Goal: Check status: Check status

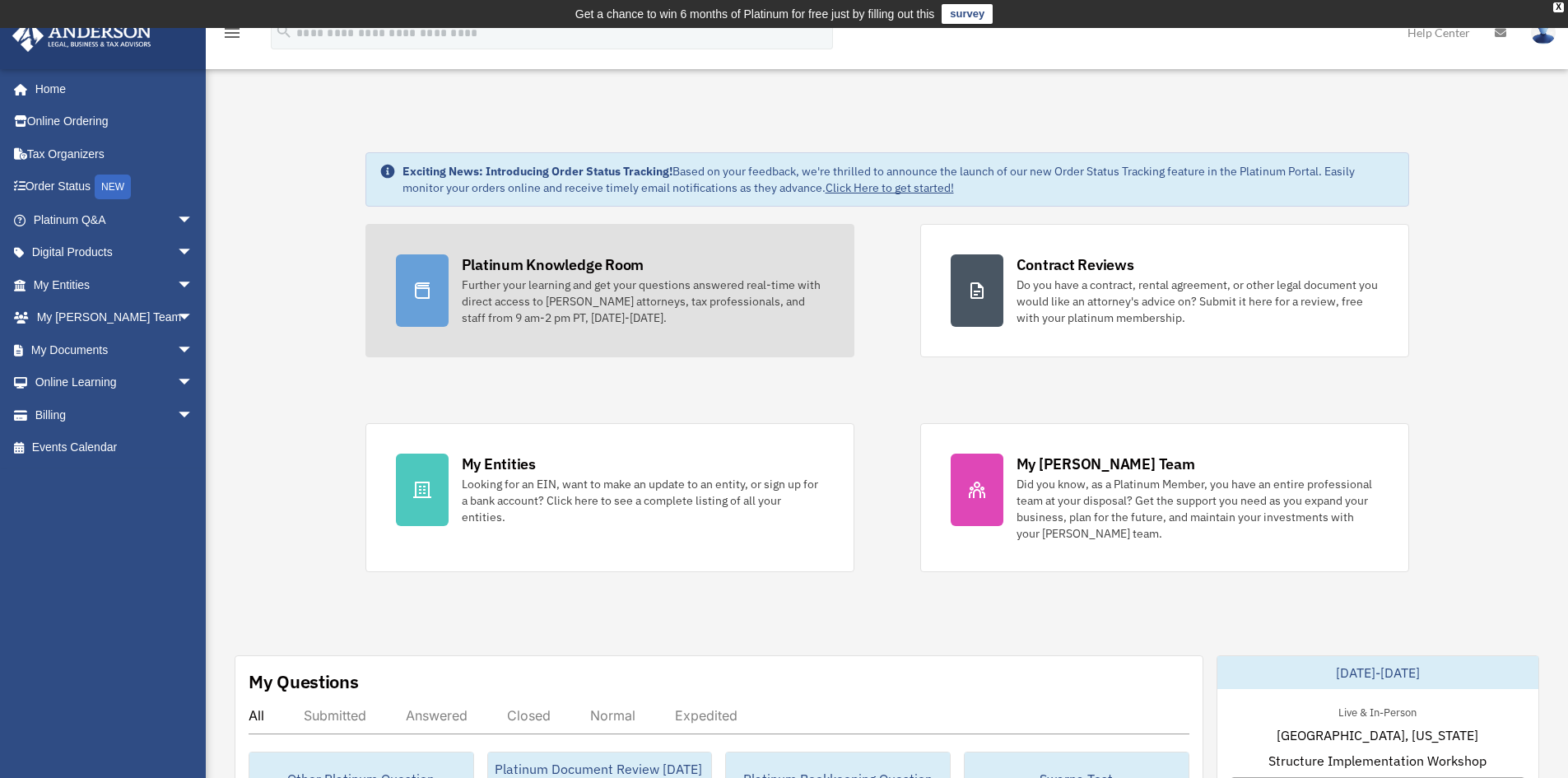
click at [543, 277] on div "Further your learning and get your questions answered real-time with direct acc…" at bounding box center [643, 301] width 362 height 50
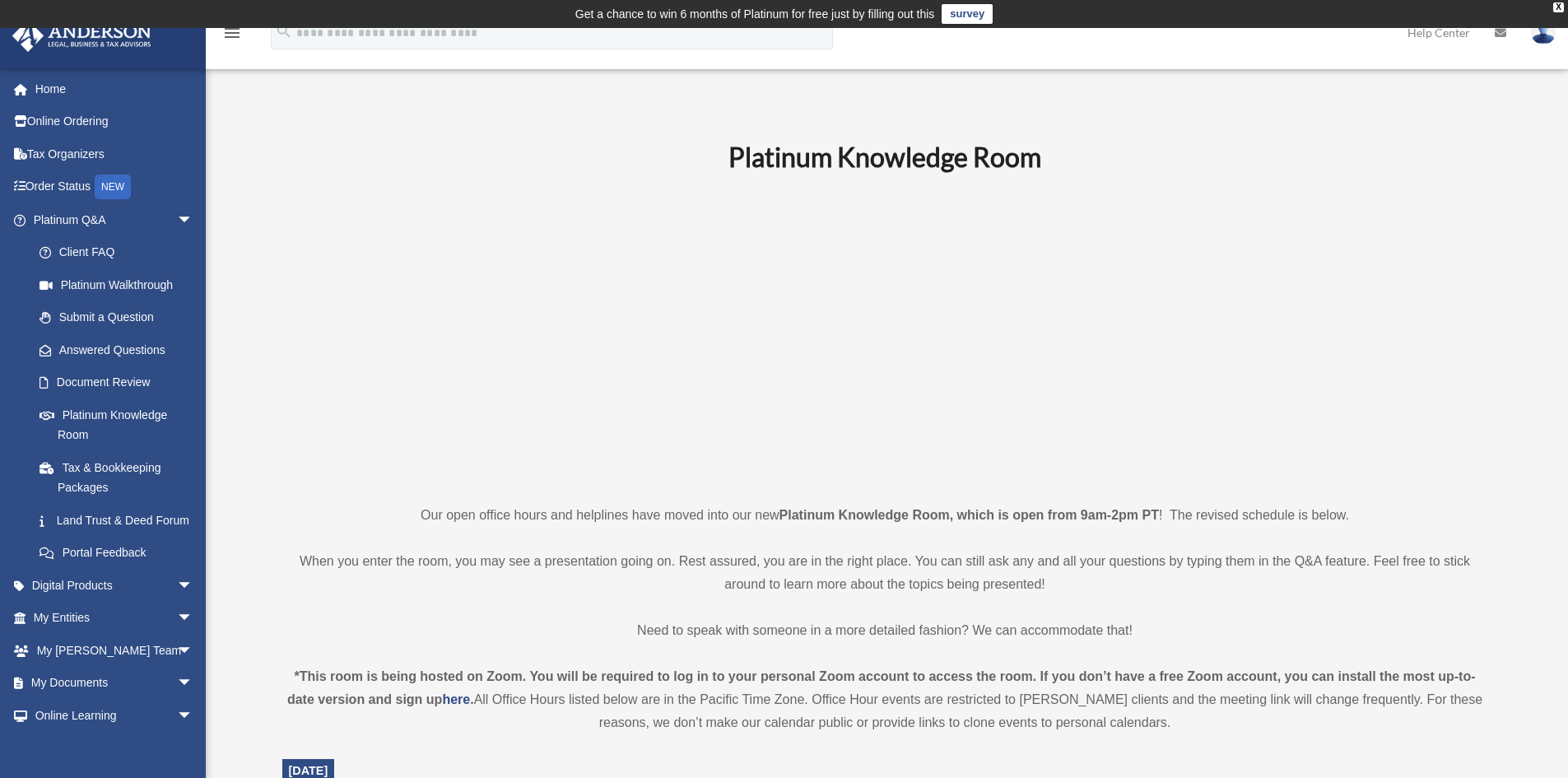
click at [330, 299] on p at bounding box center [885, 338] width 1206 height 285
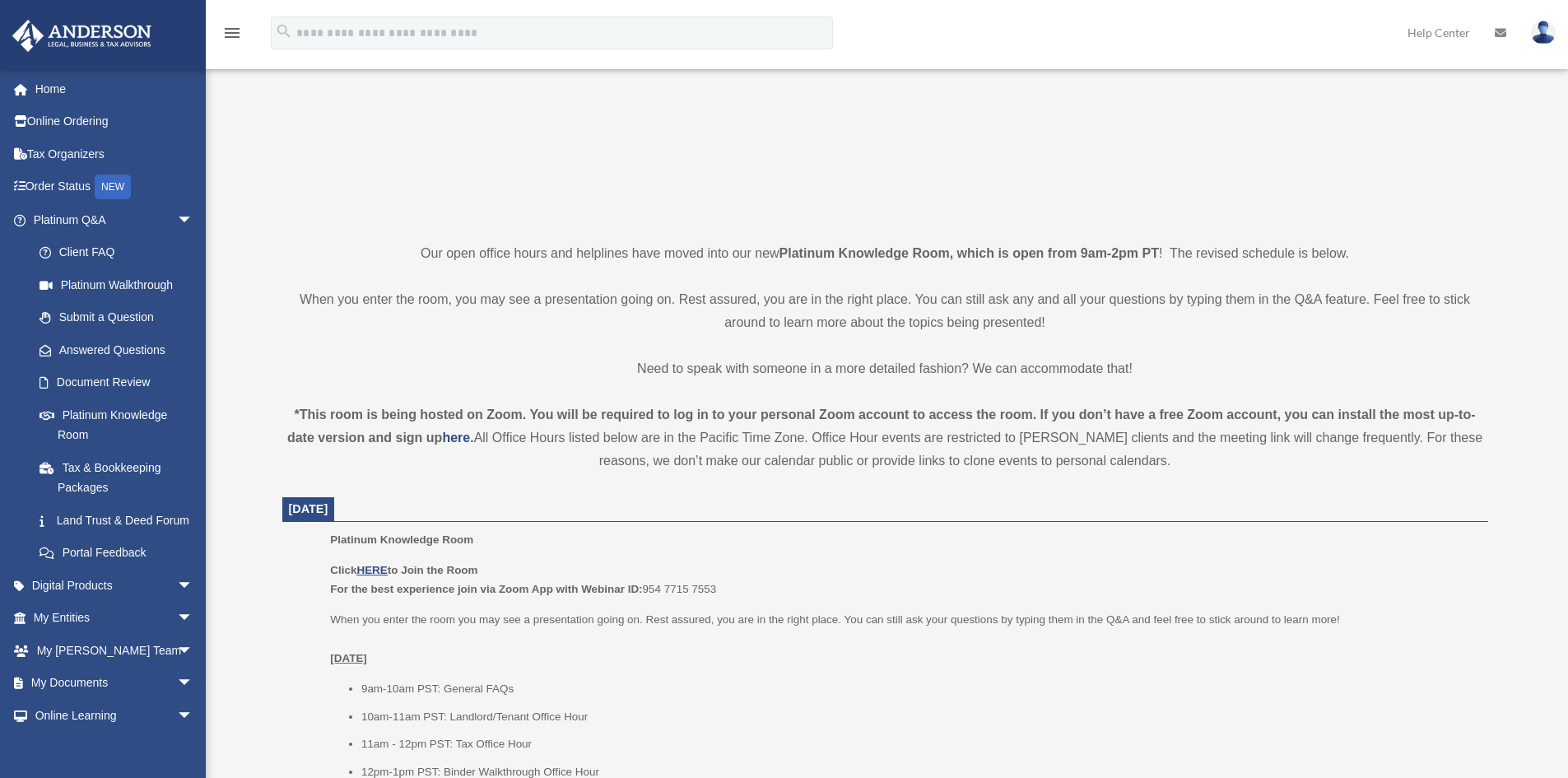
scroll to position [493, 0]
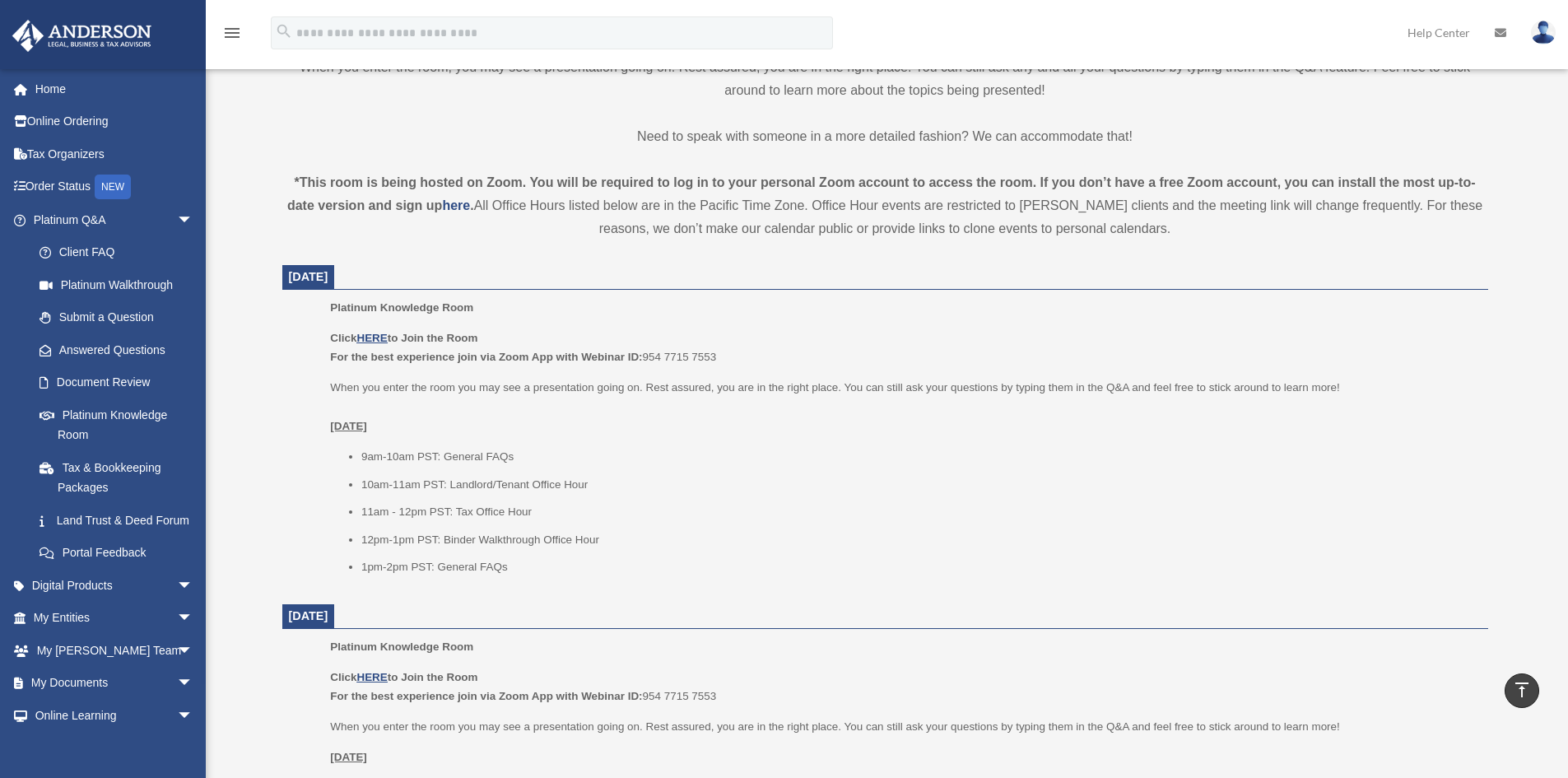
click at [280, 414] on div "Platinum Knowledge Room Our open office hours and helplines have moved into our…" at bounding box center [885, 790] width 1231 height 2290
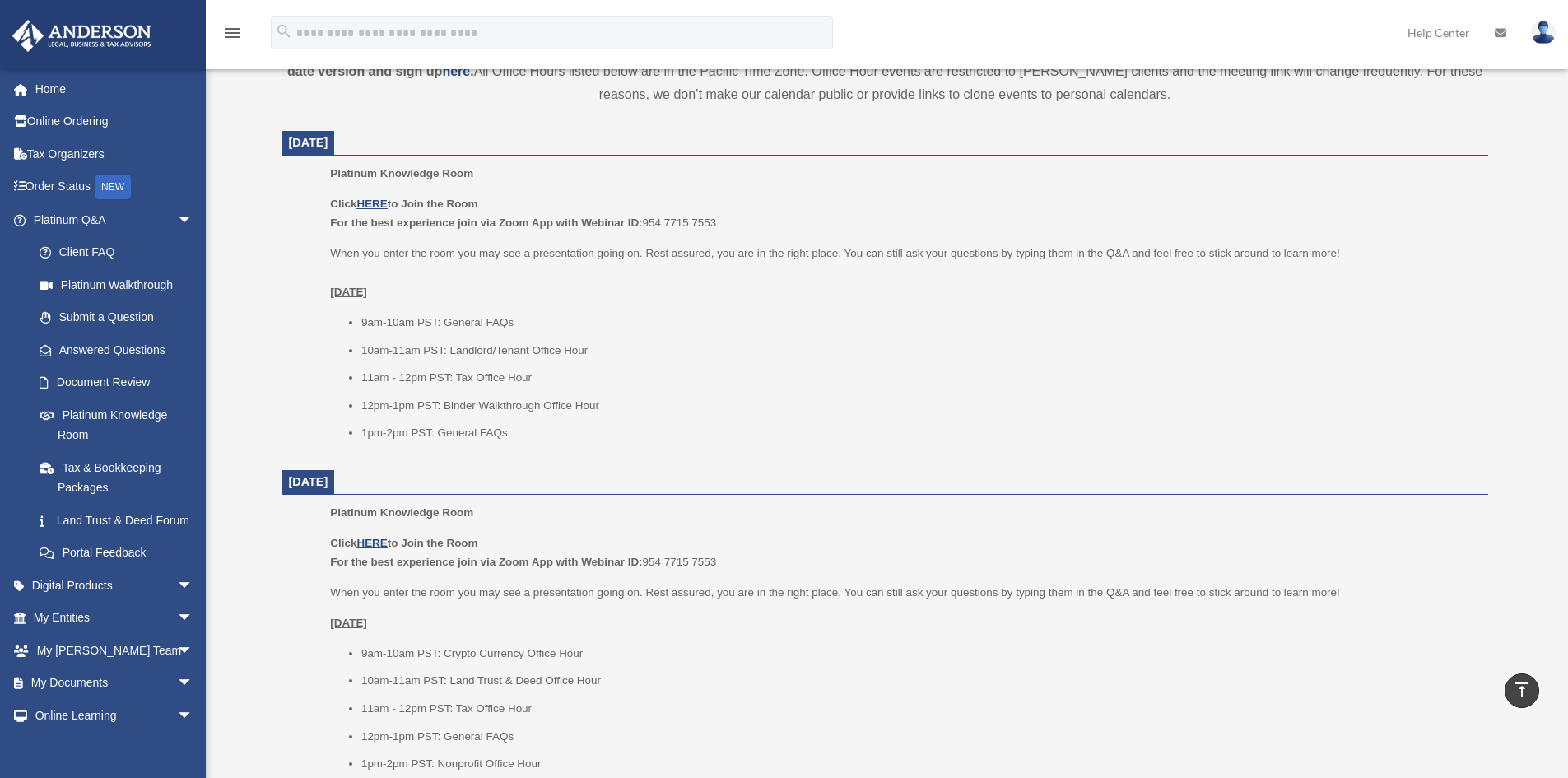
scroll to position [658, 0]
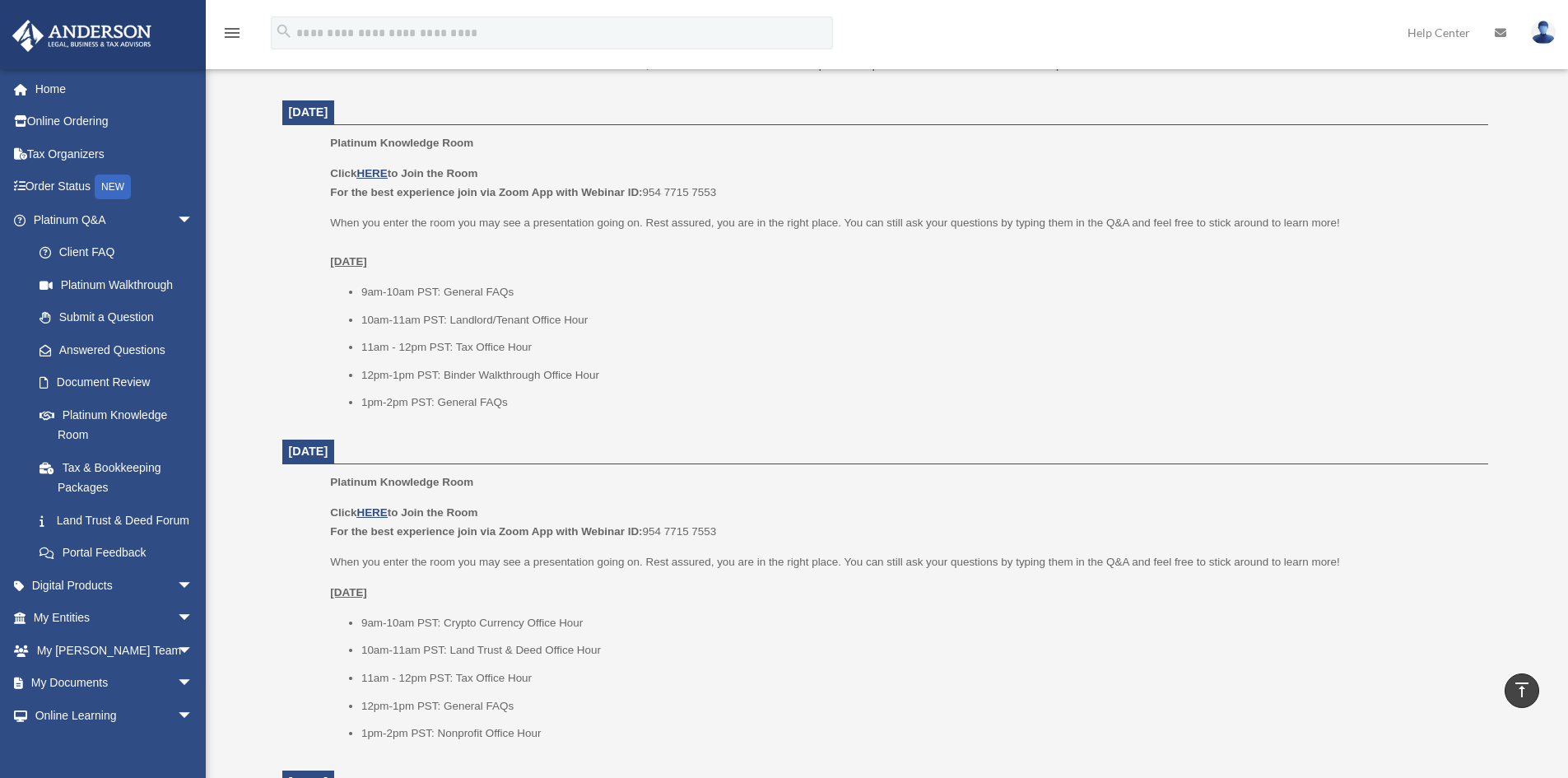
click at [256, 332] on div "Platinum Knowledge Room date_range Published on Last updated July 1, 2025 Novem…" at bounding box center [887, 621] width 1268 height 2337
click at [177, 208] on span "arrow_drop_down" at bounding box center [193, 220] width 33 height 34
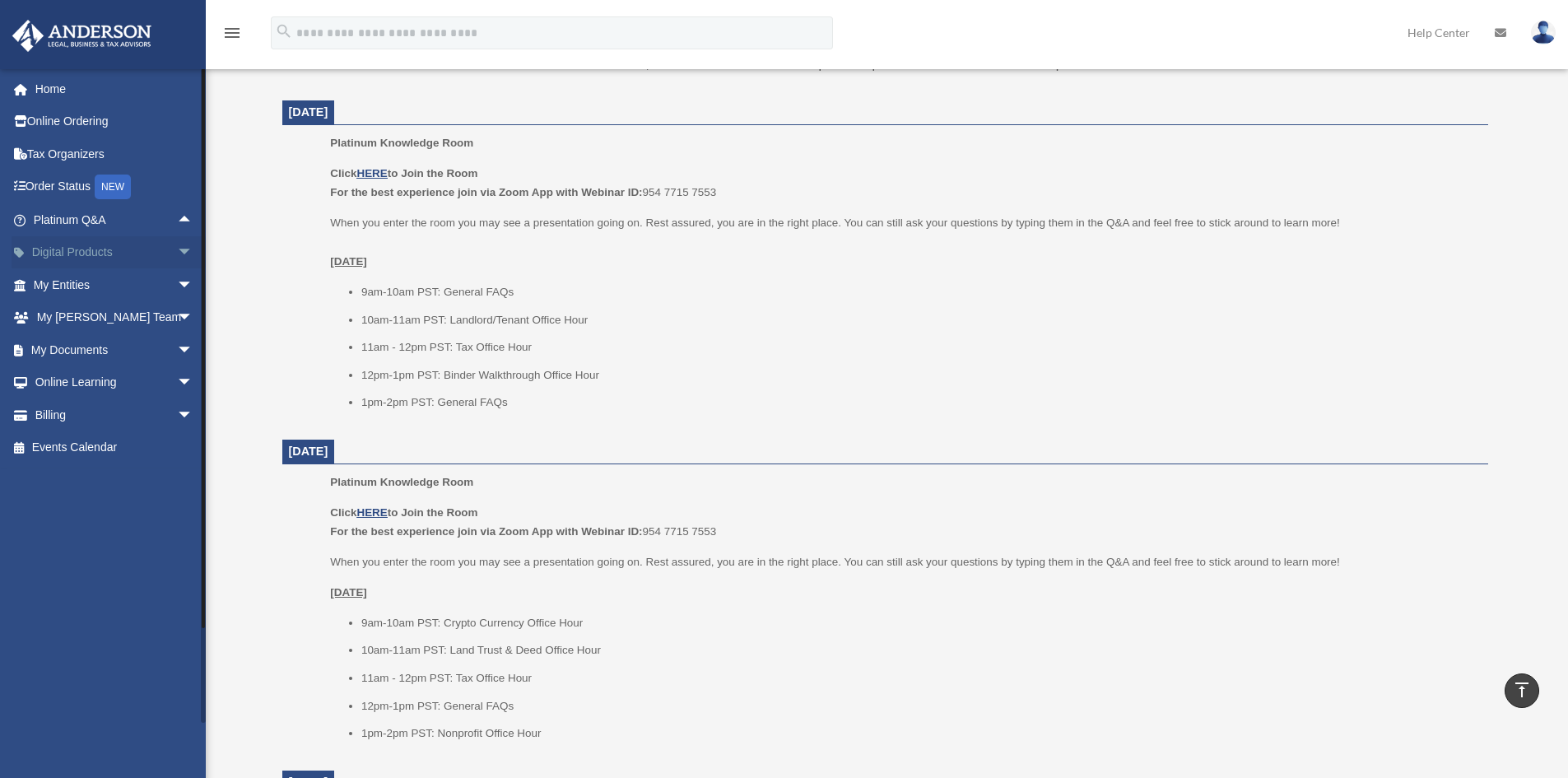
click at [177, 249] on span "arrow_drop_down" at bounding box center [193, 252] width 33 height 34
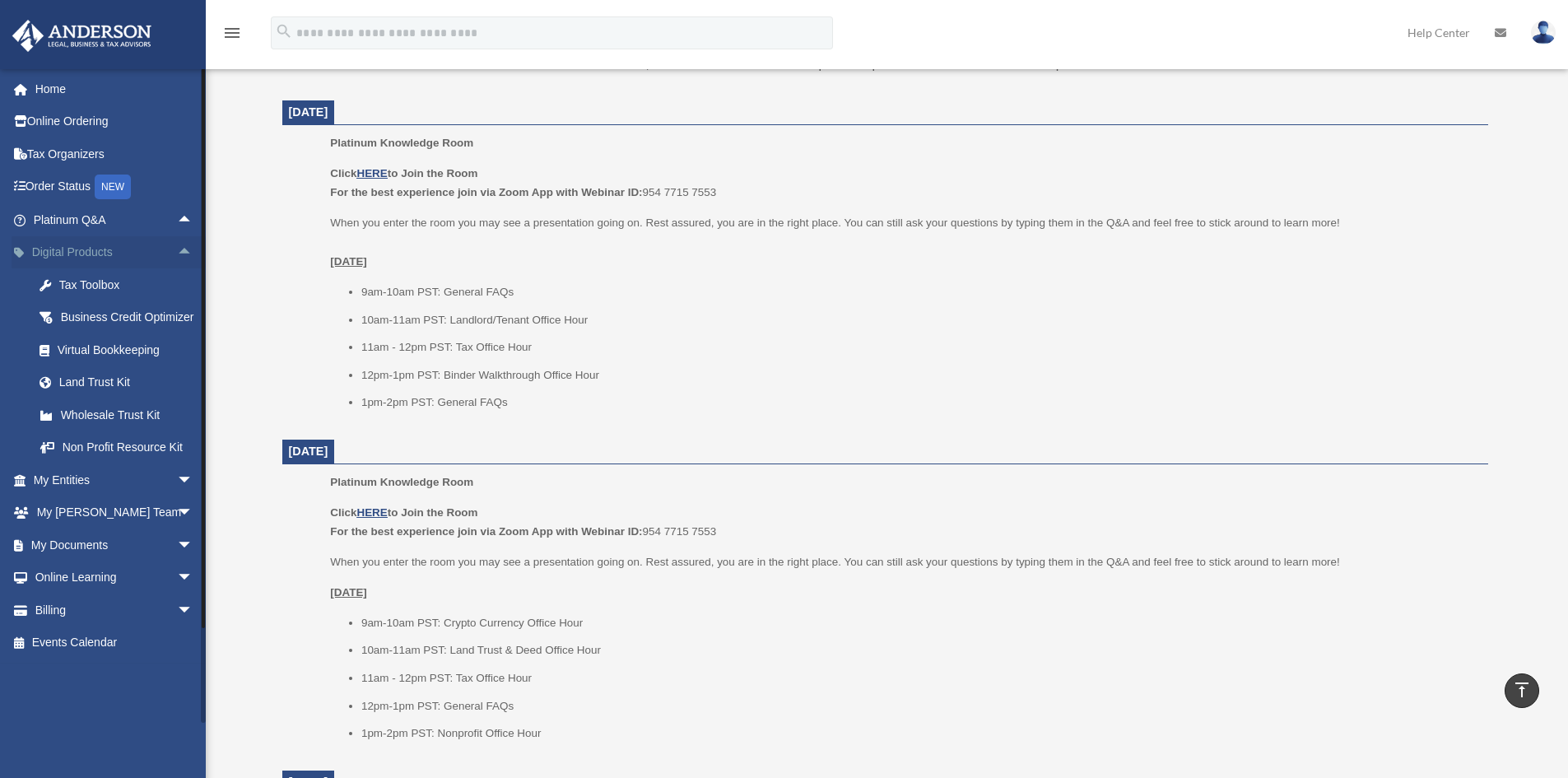
click at [177, 249] on span "arrow_drop_up" at bounding box center [193, 252] width 33 height 34
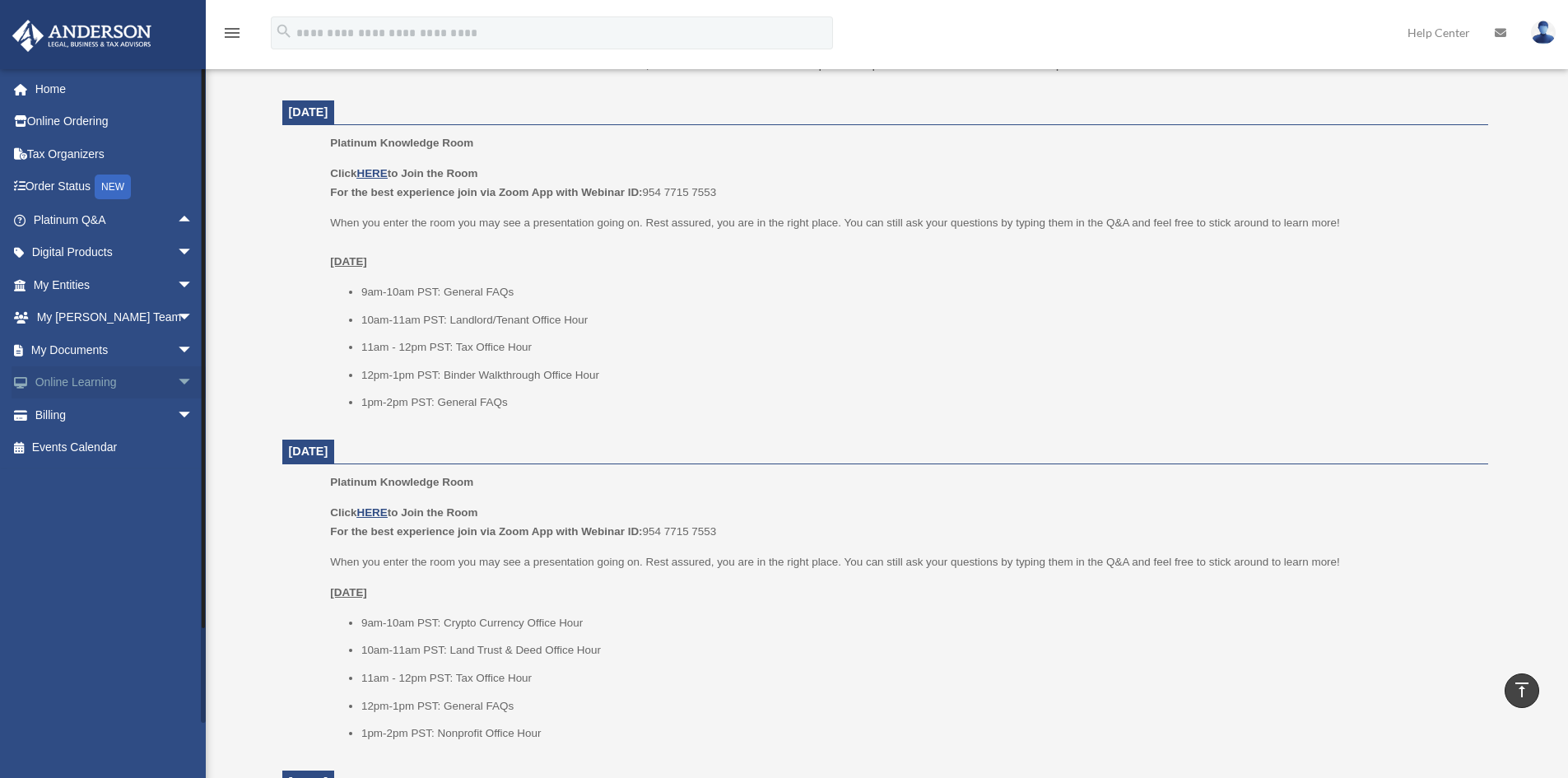
click at [177, 386] on span "arrow_drop_down" at bounding box center [193, 383] width 33 height 34
click at [88, 419] on link "Courses" at bounding box center [120, 415] width 195 height 33
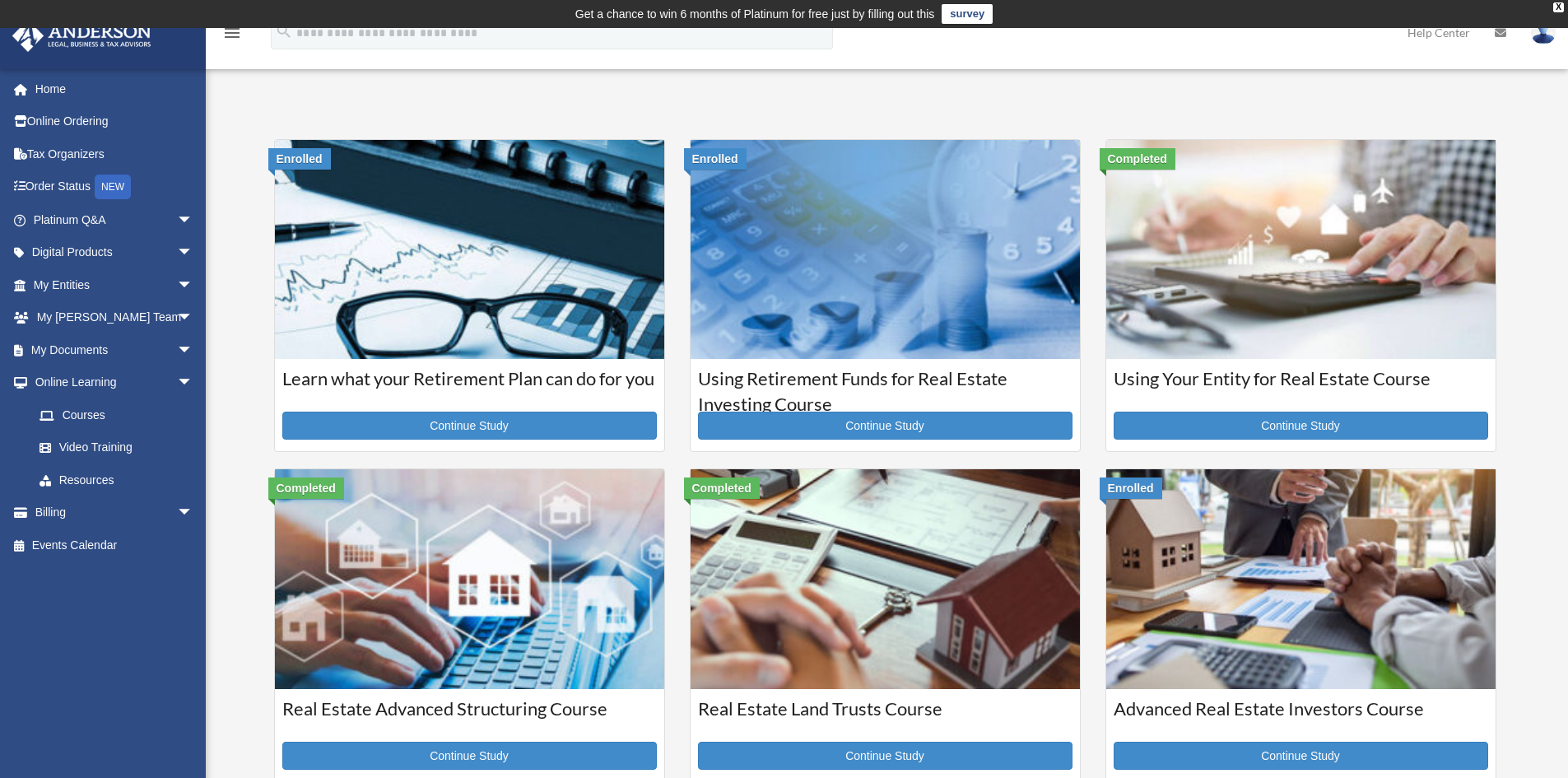
click at [250, 387] on div "Courses bob.apples@andersonadvisors.com Sign Out bob.apples@andersonadvisors.co…" at bounding box center [784, 619] width 1568 height 1056
click at [177, 381] on span "arrow_drop_down" at bounding box center [193, 383] width 33 height 34
click at [177, 407] on span "arrow_drop_down" at bounding box center [193, 415] width 33 height 34
click at [177, 413] on span "arrow_drop_up" at bounding box center [193, 415] width 33 height 34
click at [177, 219] on span "arrow_drop_down" at bounding box center [193, 220] width 33 height 34
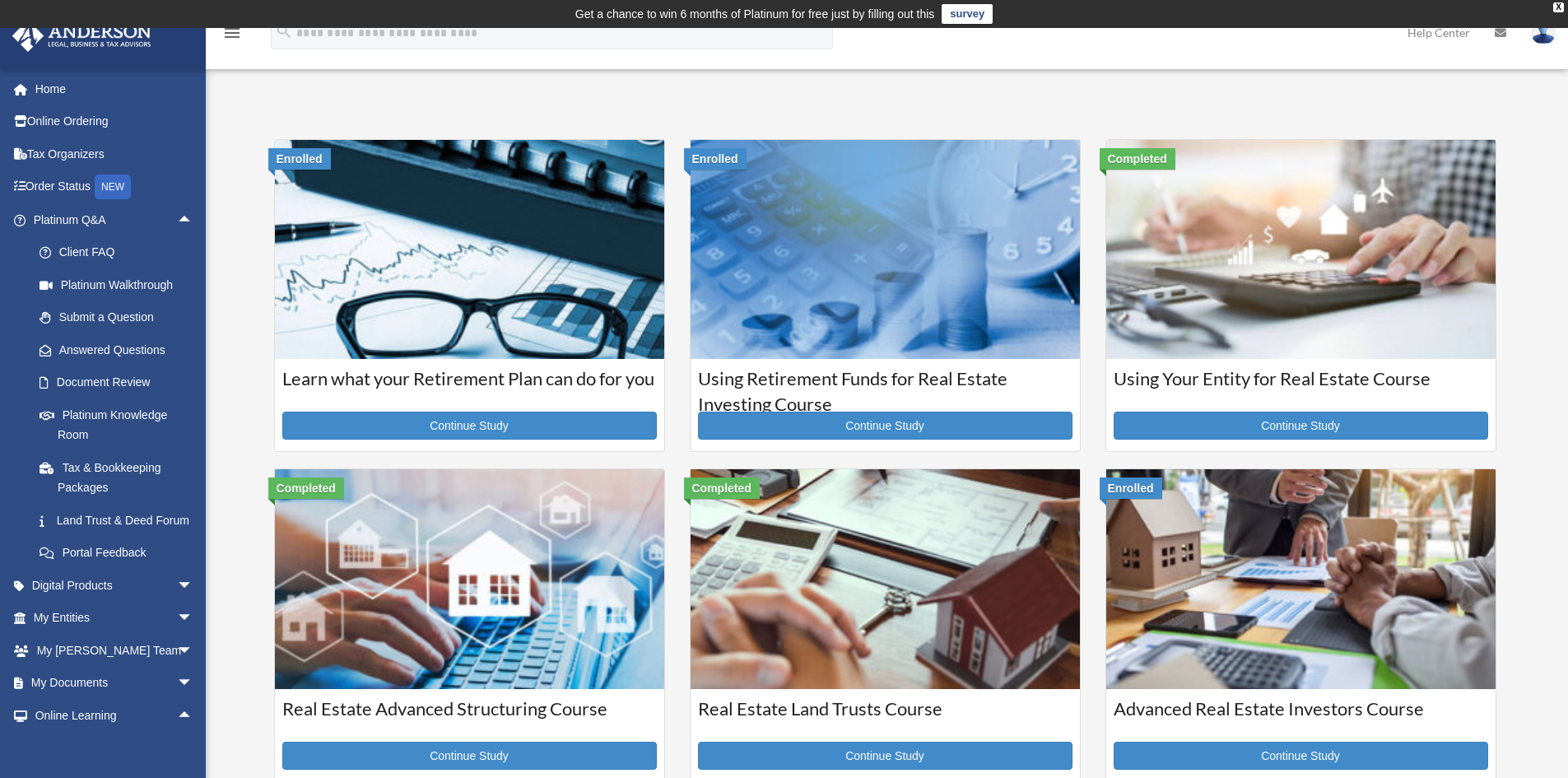
click at [234, 221] on div "Courses bob.apples@andersonadvisors.com Sign Out bob.apples@andersonadvisors.co…" at bounding box center [784, 619] width 1568 height 1056
click at [244, 301] on div "Courses bob.apples@andersonadvisors.com Sign Out bob.apples@andersonadvisors.co…" at bounding box center [784, 619] width 1568 height 1056
click at [220, 374] on div "Courses bob.apples@andersonadvisors.com Sign Out bob.apples@andersonadvisors.co…" at bounding box center [784, 619] width 1568 height 1056
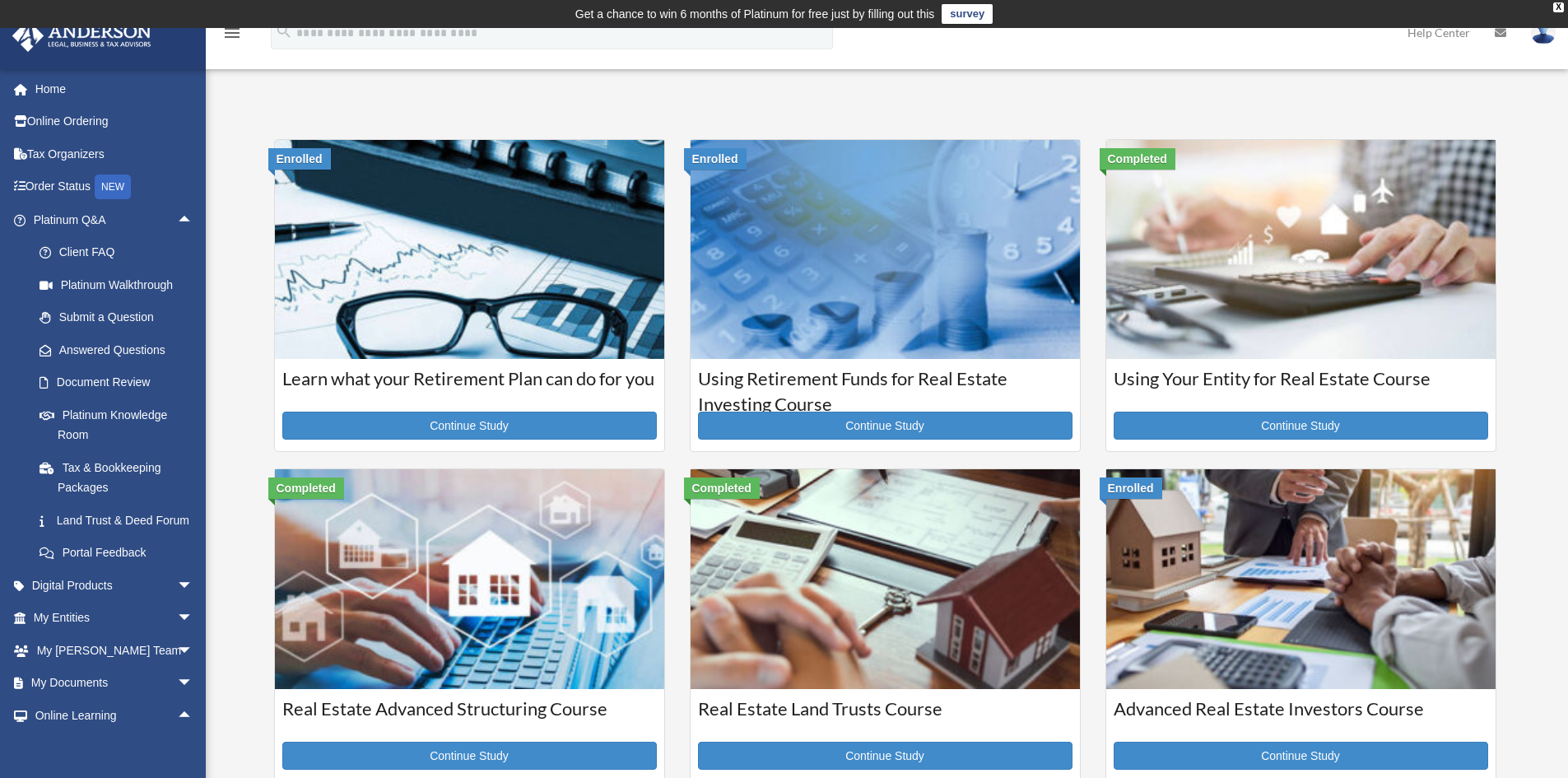
click at [219, 370] on div "Courses bob.apples@andersonadvisors.com Sign Out bob.apples@andersonadvisors.co…" at bounding box center [784, 619] width 1568 height 1056
click at [219, 369] on div "Courses bob.apples@andersonadvisors.com Sign Out bob.apples@andersonadvisors.co…" at bounding box center [784, 619] width 1568 height 1056
click at [137, 385] on link "Document Review" at bounding box center [120, 383] width 195 height 33
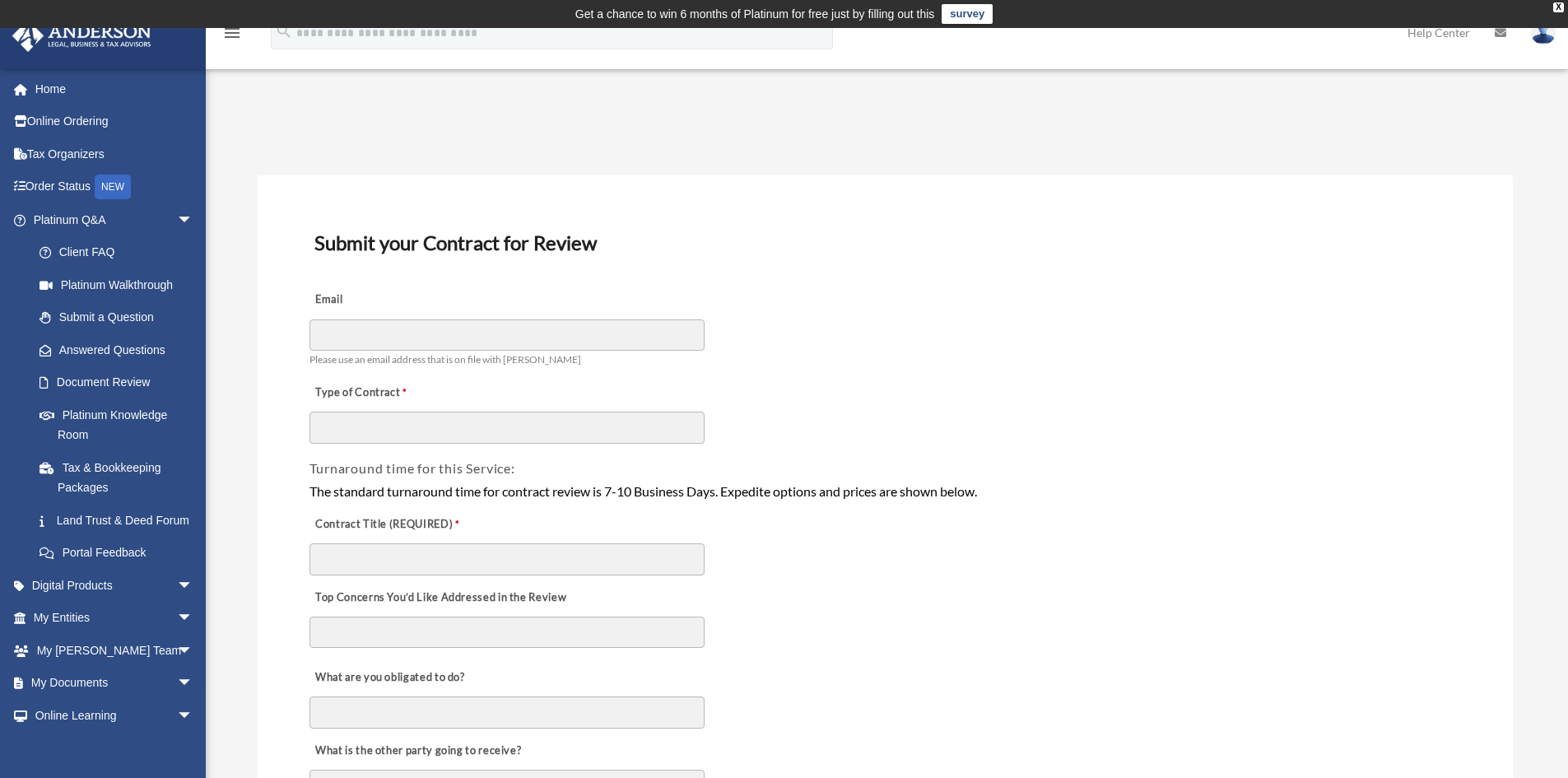
scroll to position [329, 0]
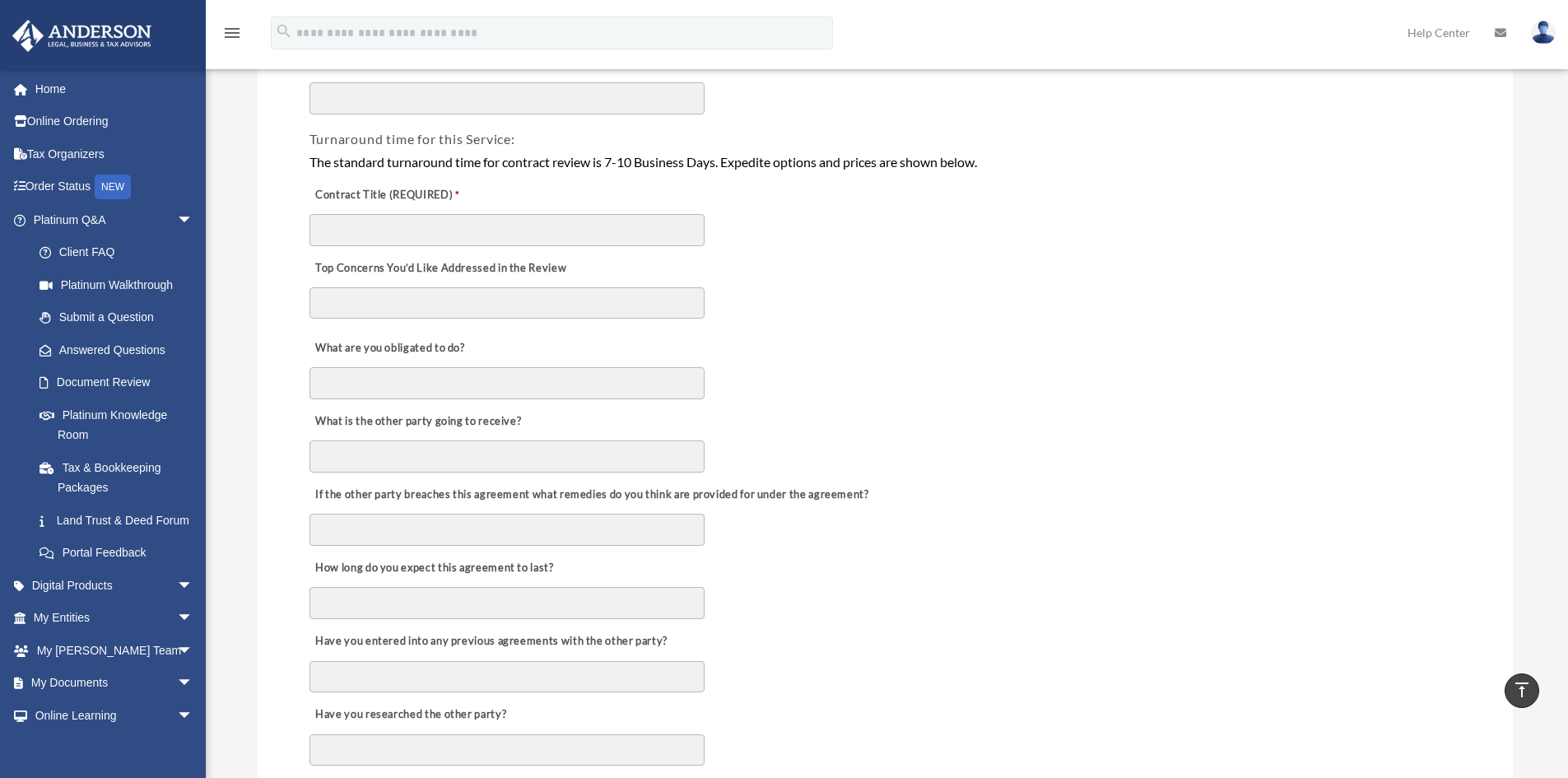
click at [978, 250] on div "Top Concerns You’d Like Addressed in the Review" at bounding box center [885, 288] width 1155 height 80
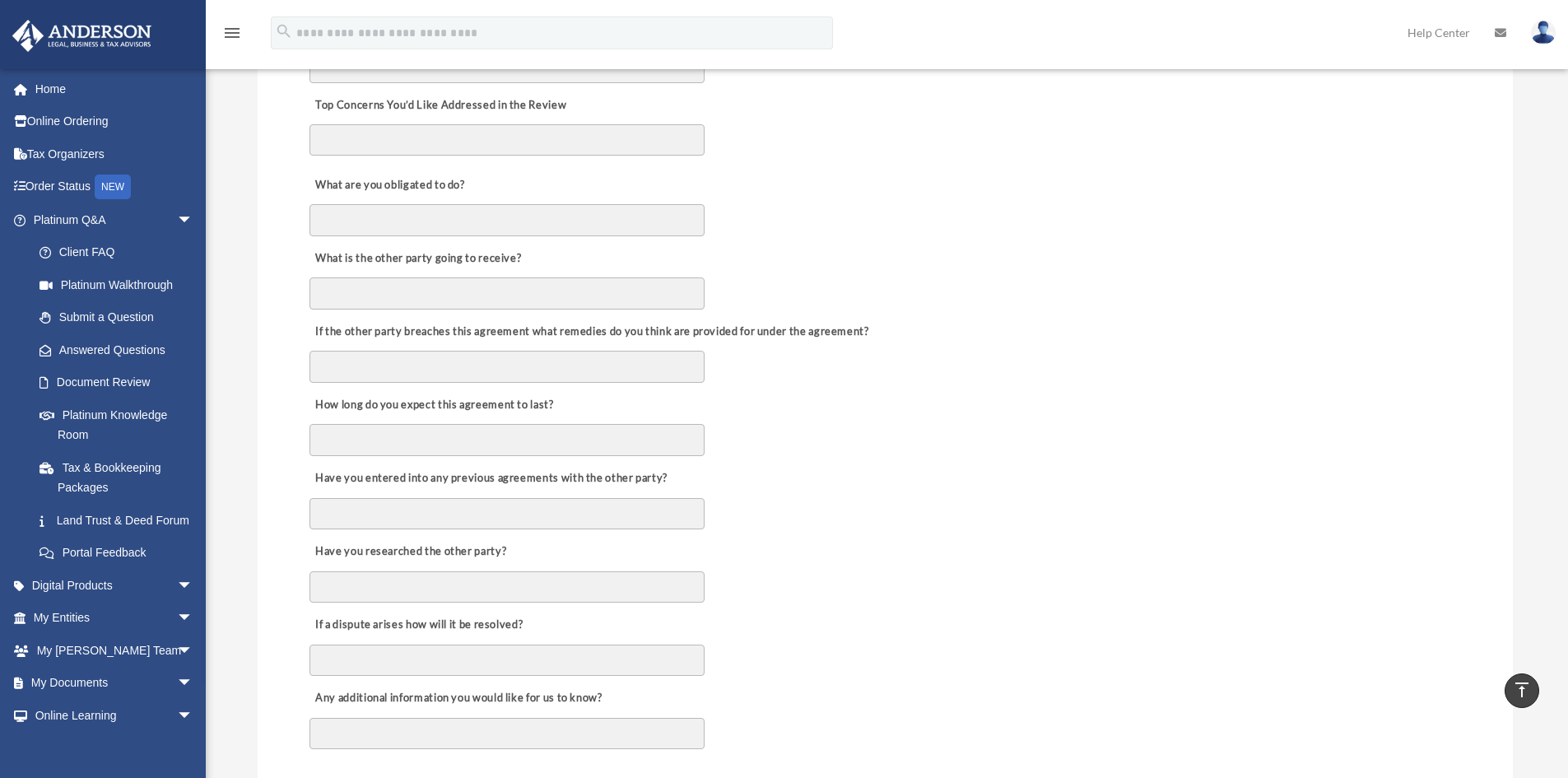
scroll to position [493, 0]
click at [936, 262] on div "What is the other party going to receive?" at bounding box center [885, 272] width 1155 height 73
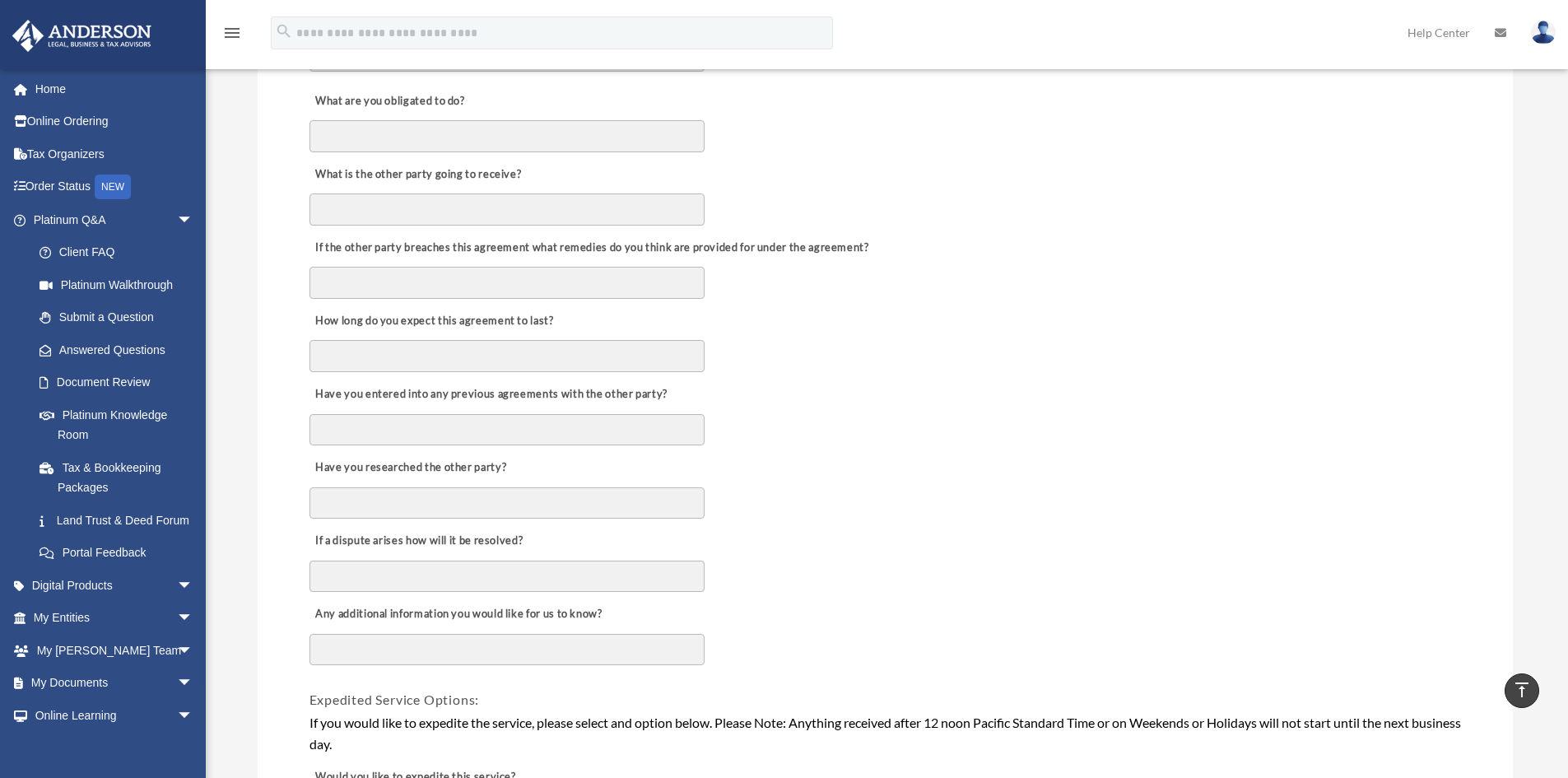
click at [851, 304] on div "How long do you expect this agreement to last?" at bounding box center [885, 337] width 1155 height 73
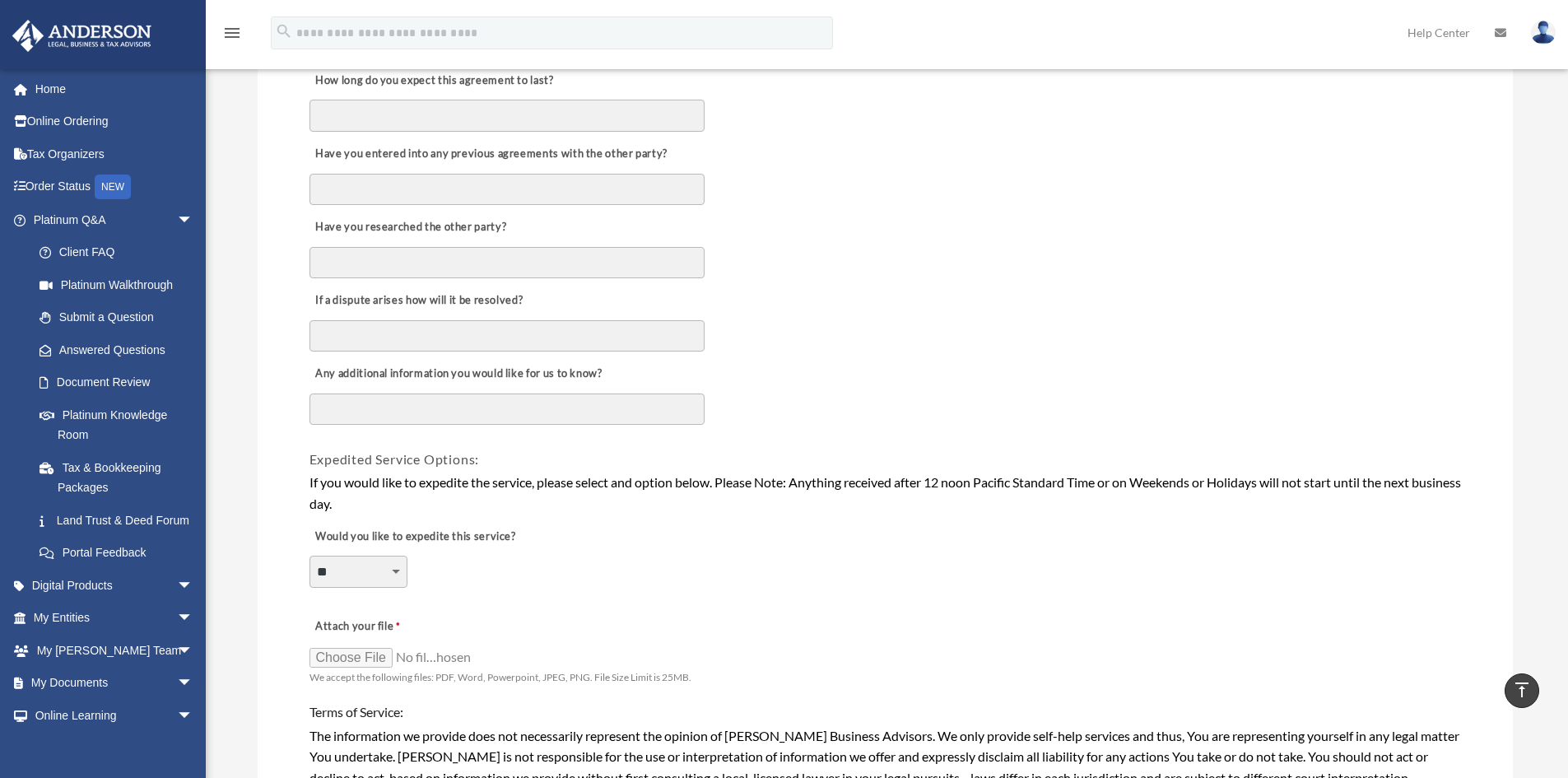
scroll to position [823, 0]
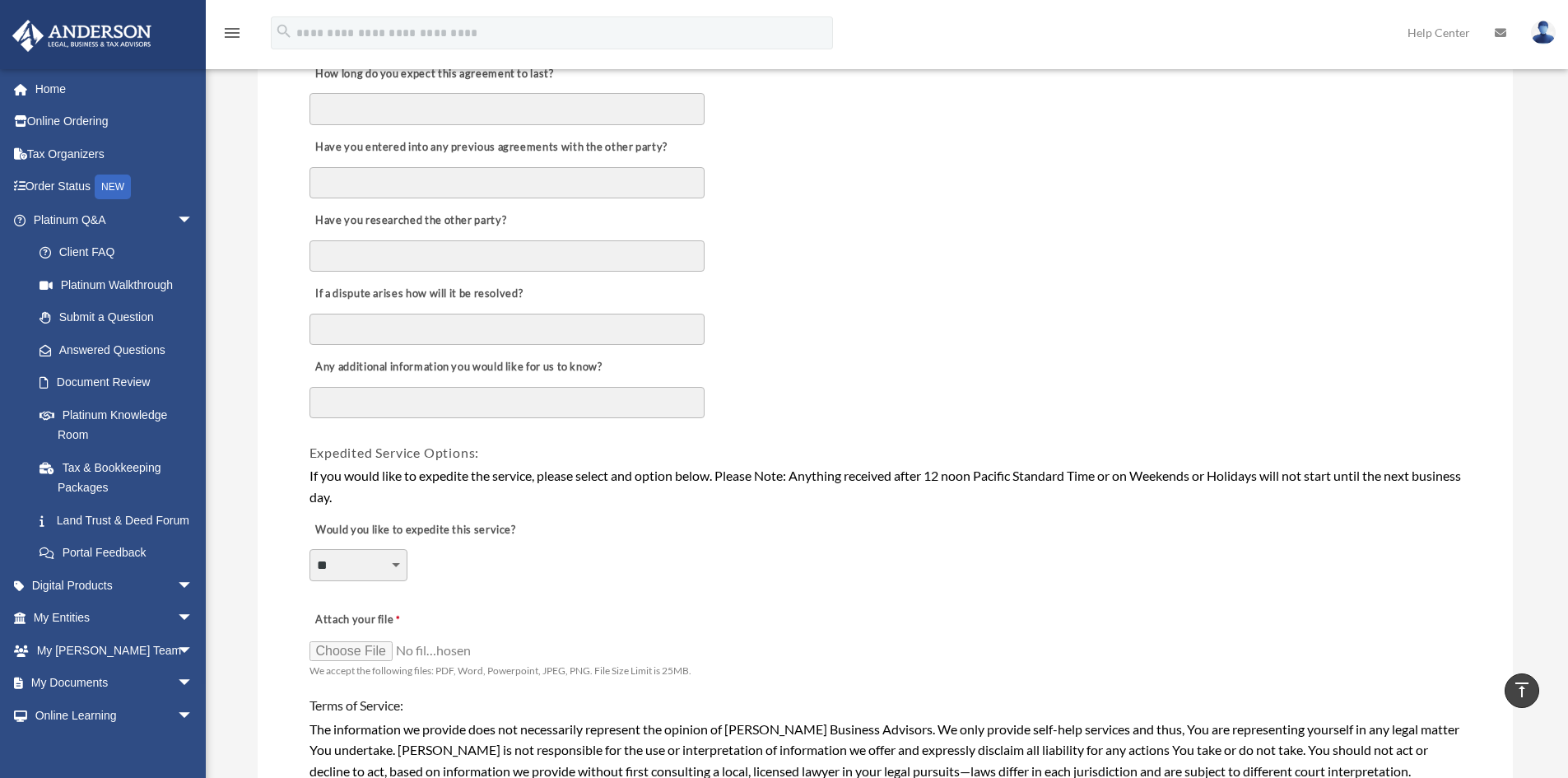
click at [862, 314] on div "If a dispute arises how will it be resolved?" at bounding box center [885, 310] width 1155 height 73
click at [862, 313] on div "If a dispute arises how will it be resolved?" at bounding box center [885, 310] width 1155 height 73
click at [288, 486] on div "**********" at bounding box center [885, 236] width 1255 height 1767
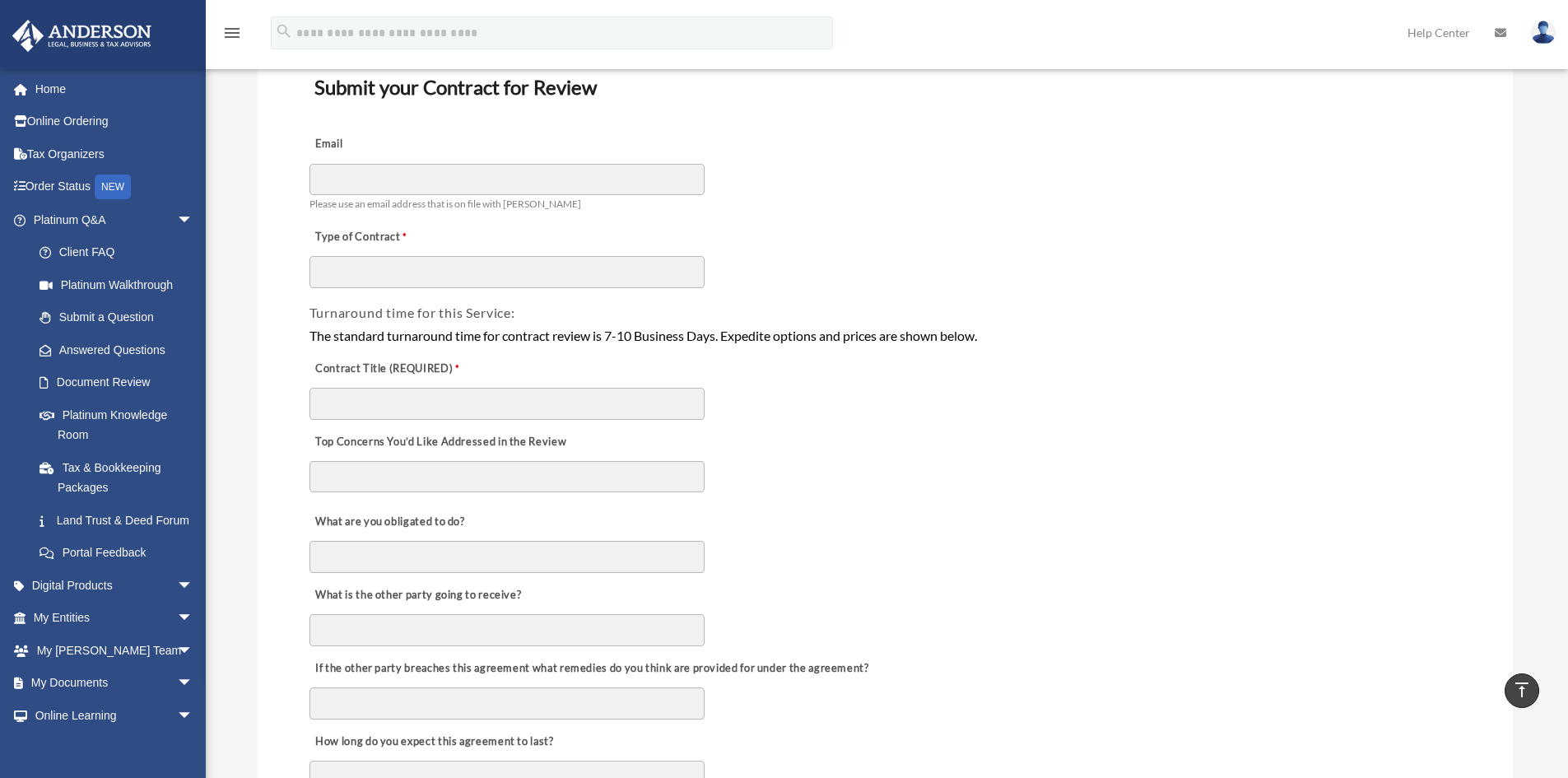
scroll to position [0, 0]
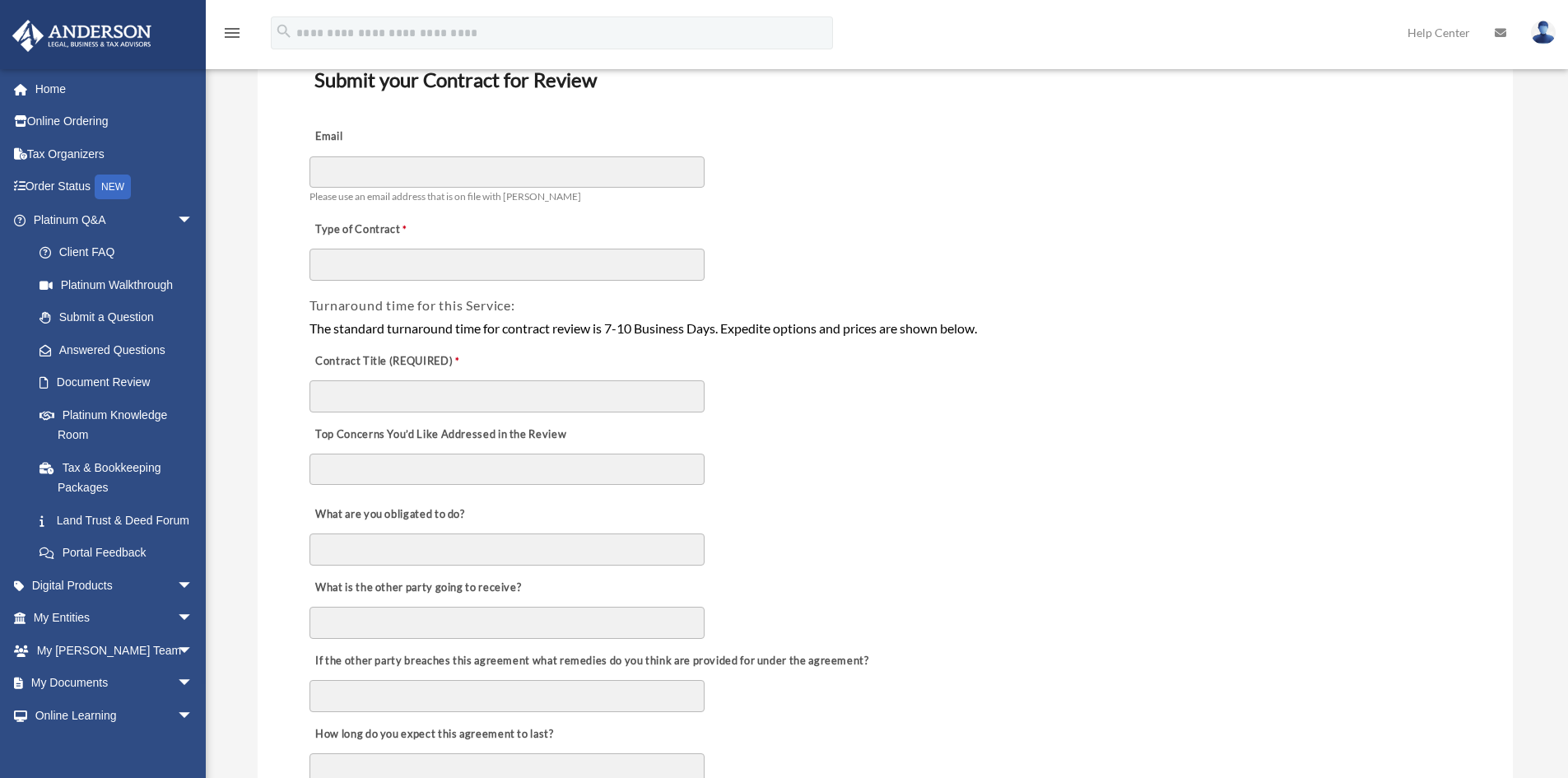
scroll to position [164, 0]
click at [92, 416] on link "Platinum Knowledge Room" at bounding box center [120, 425] width 195 height 53
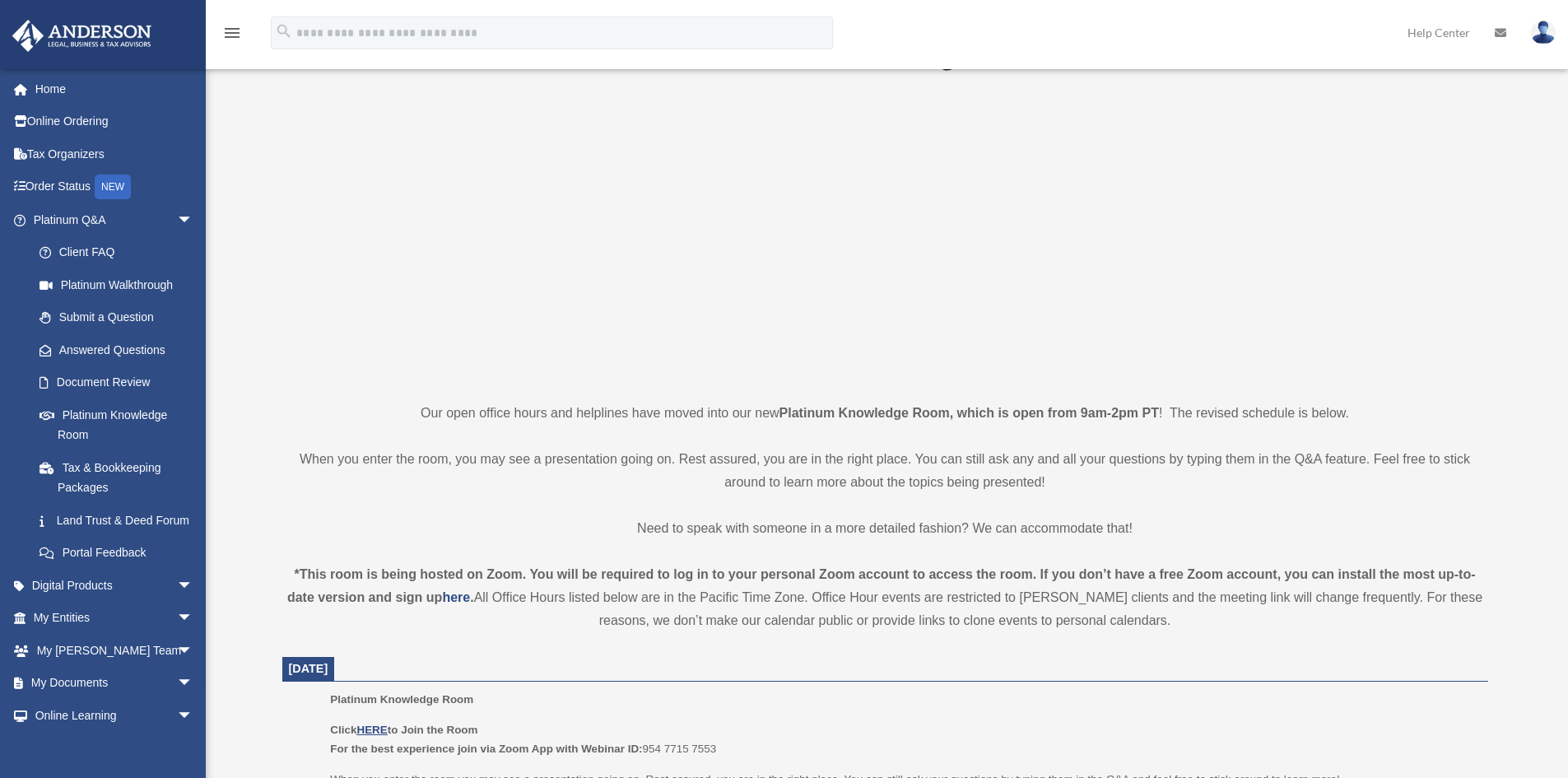
scroll to position [247, 0]
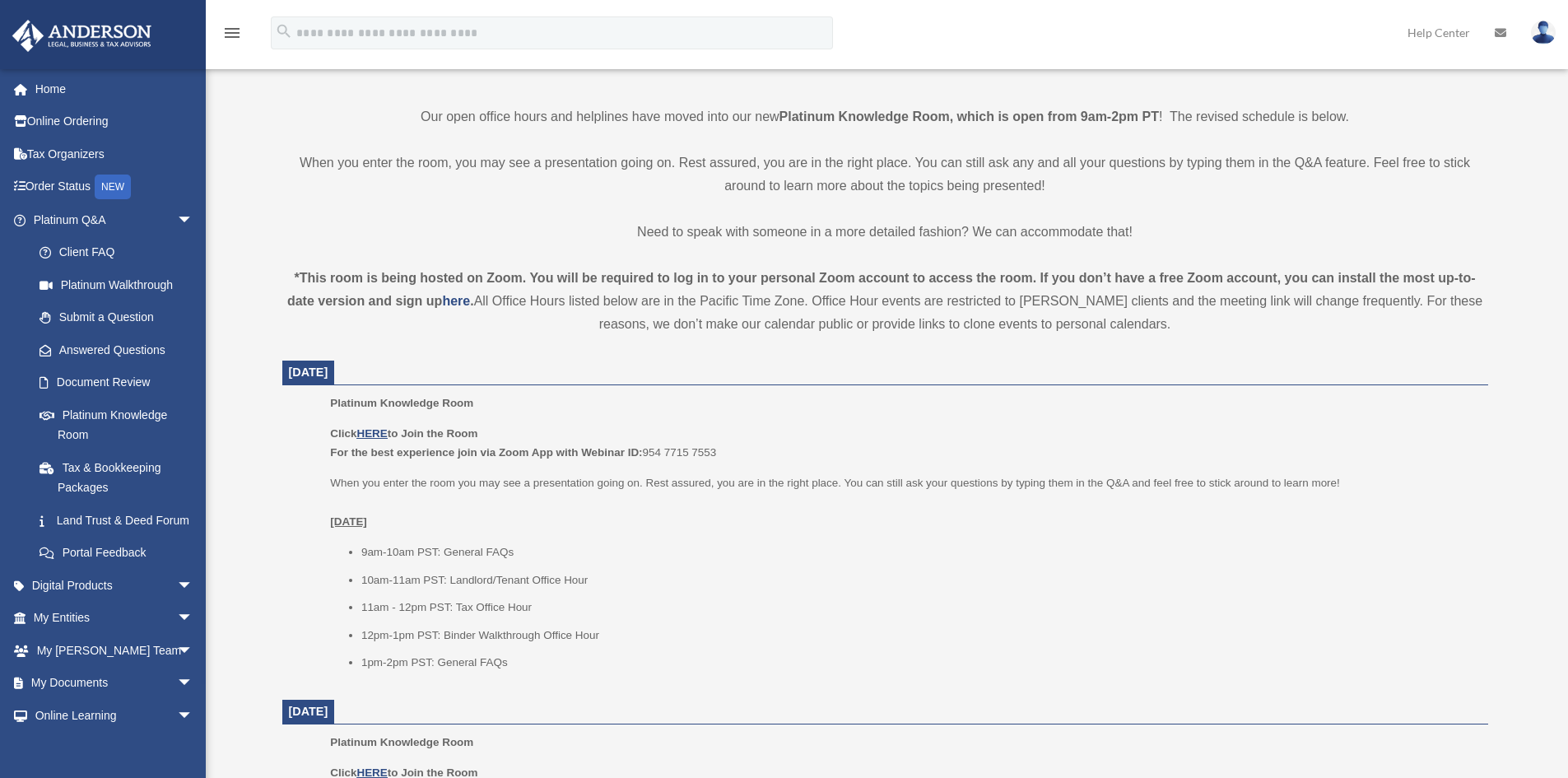
scroll to position [412, 0]
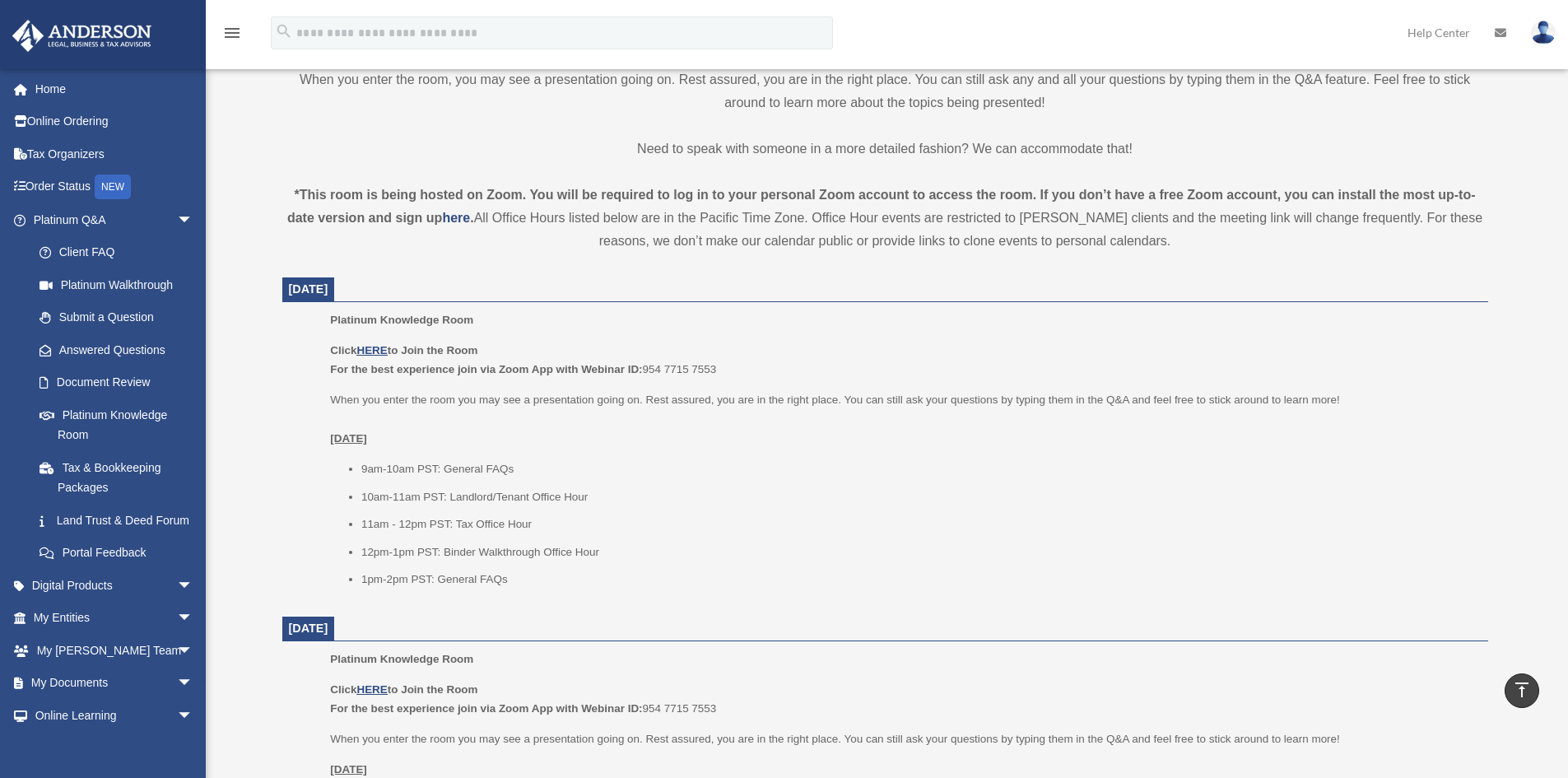
scroll to position [576, 0]
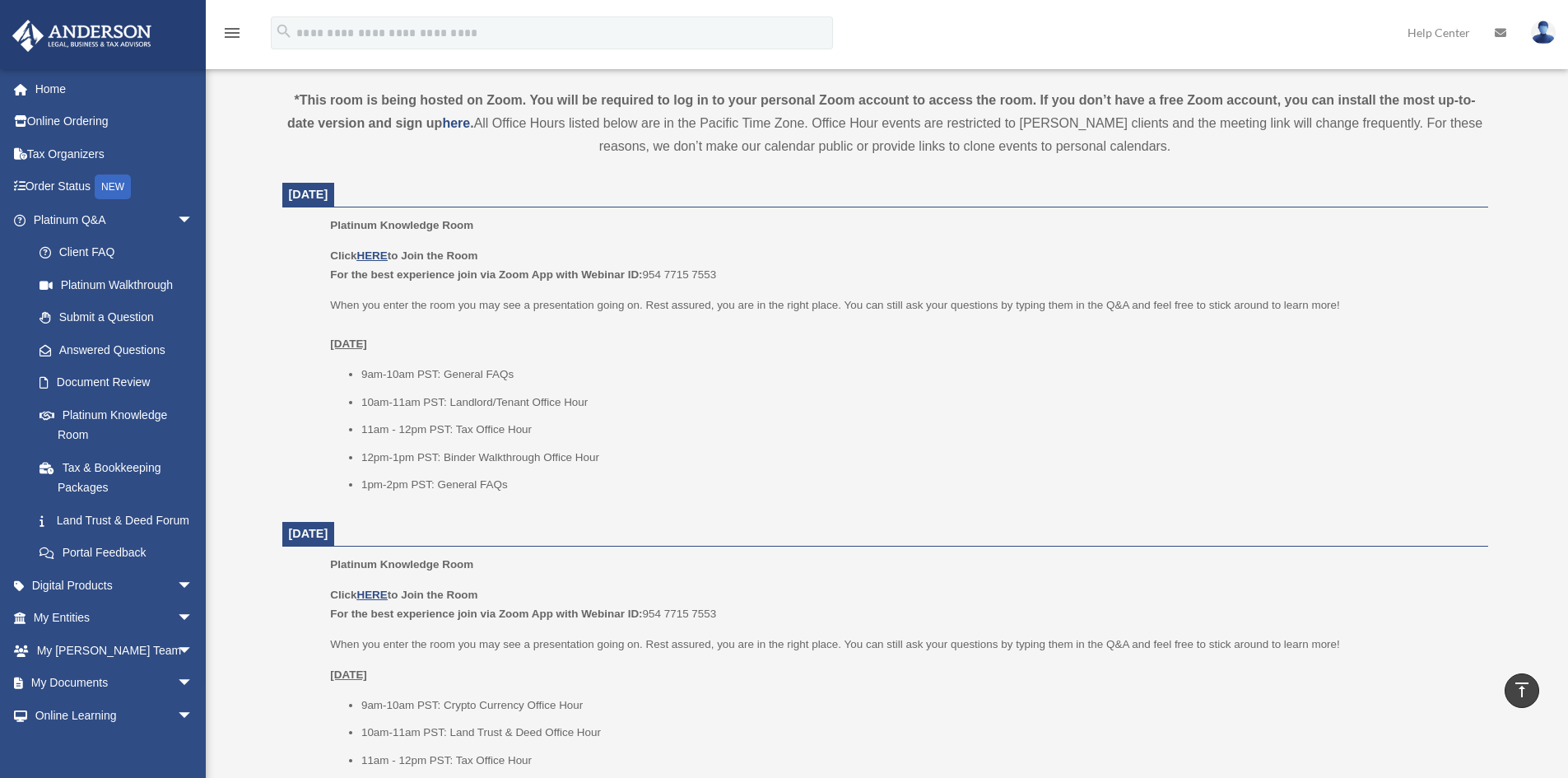
click at [256, 266] on div "Platinum Knowledge Room date_range Published on Last updated [DATE] [DATE] by […" at bounding box center [887, 704] width 1268 height 2337
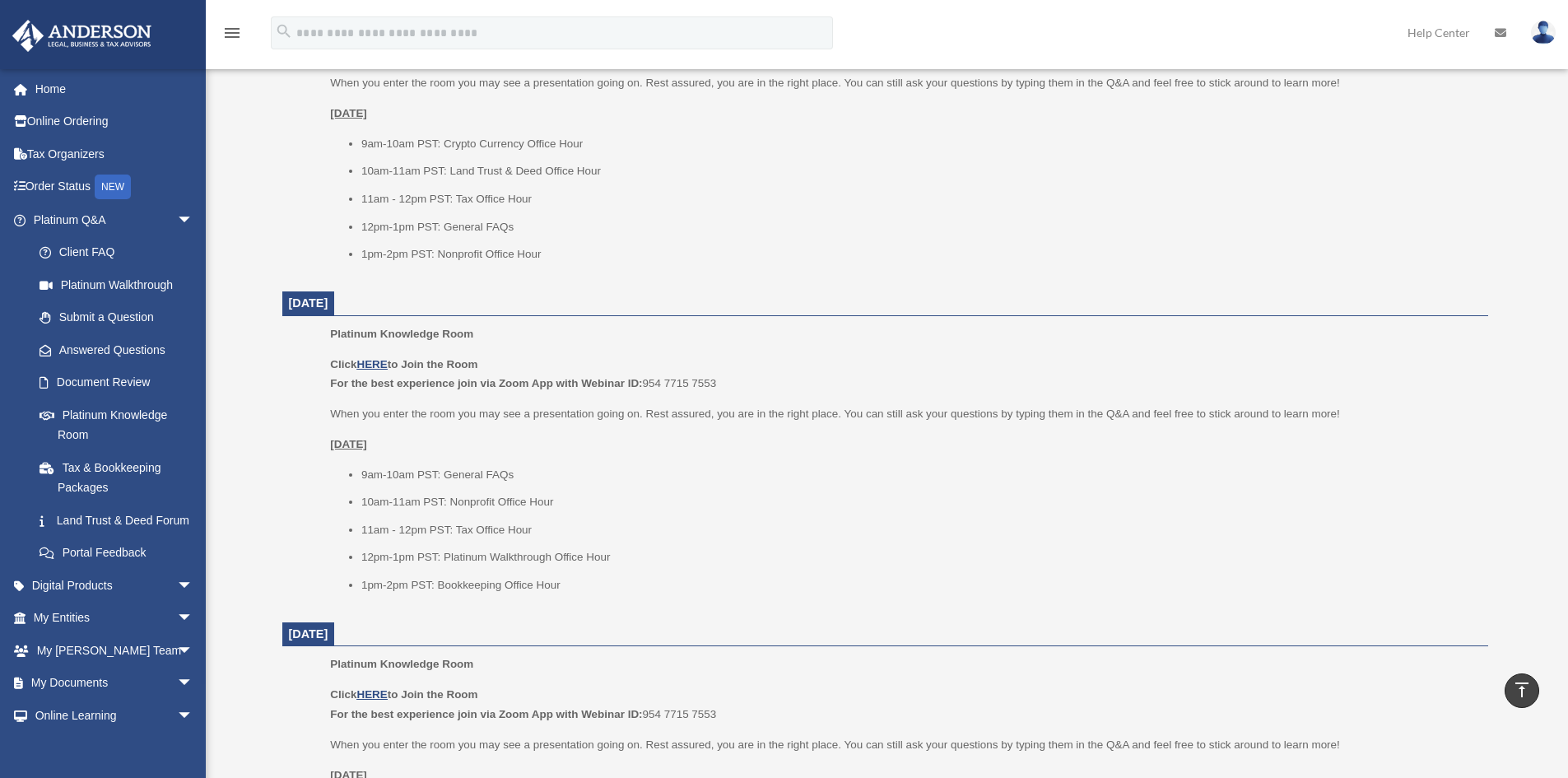
click at [705, 325] on p "Platinum Knowledge Room" at bounding box center [903, 334] width 1146 height 20
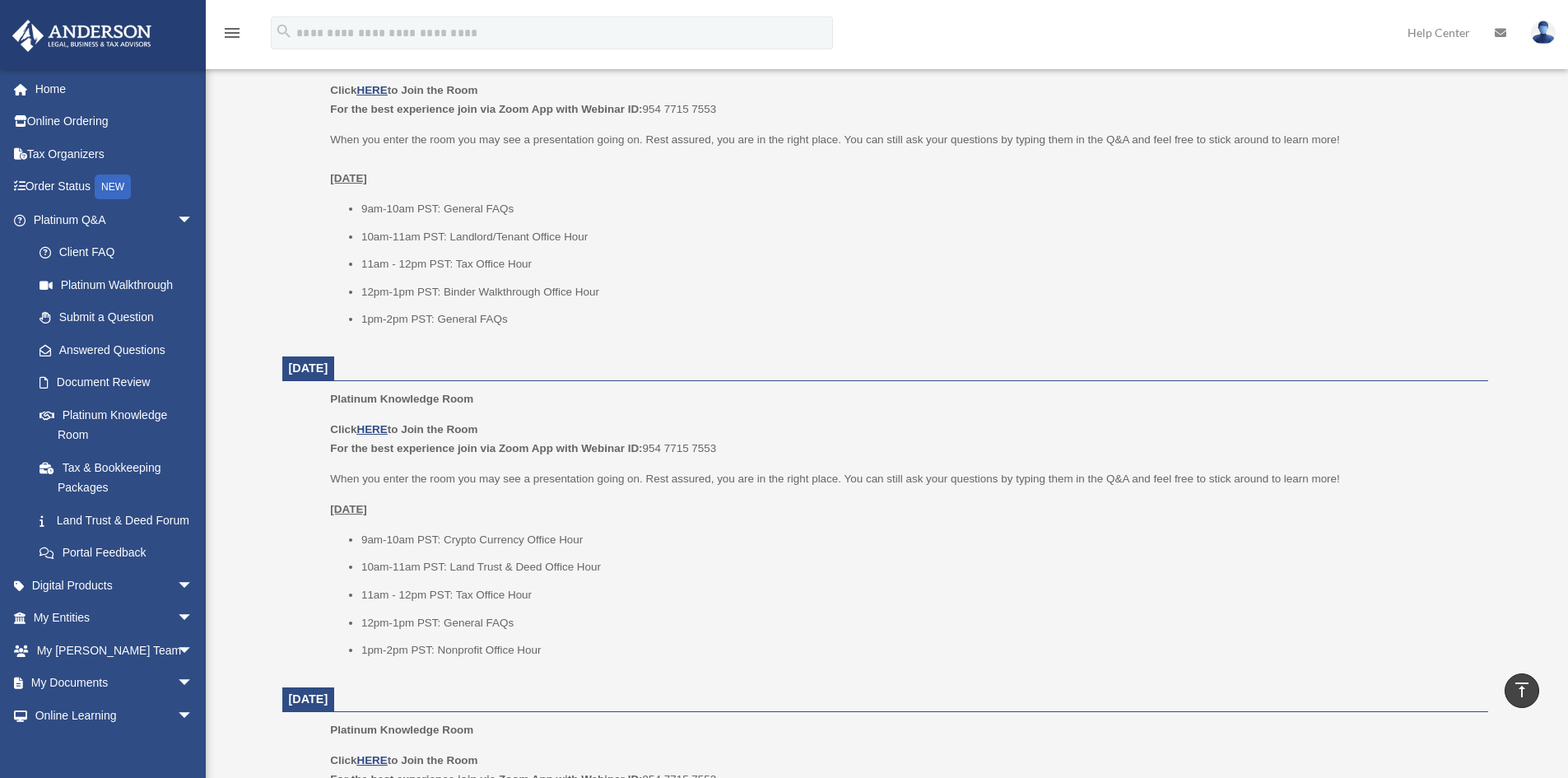
scroll to position [726, 0]
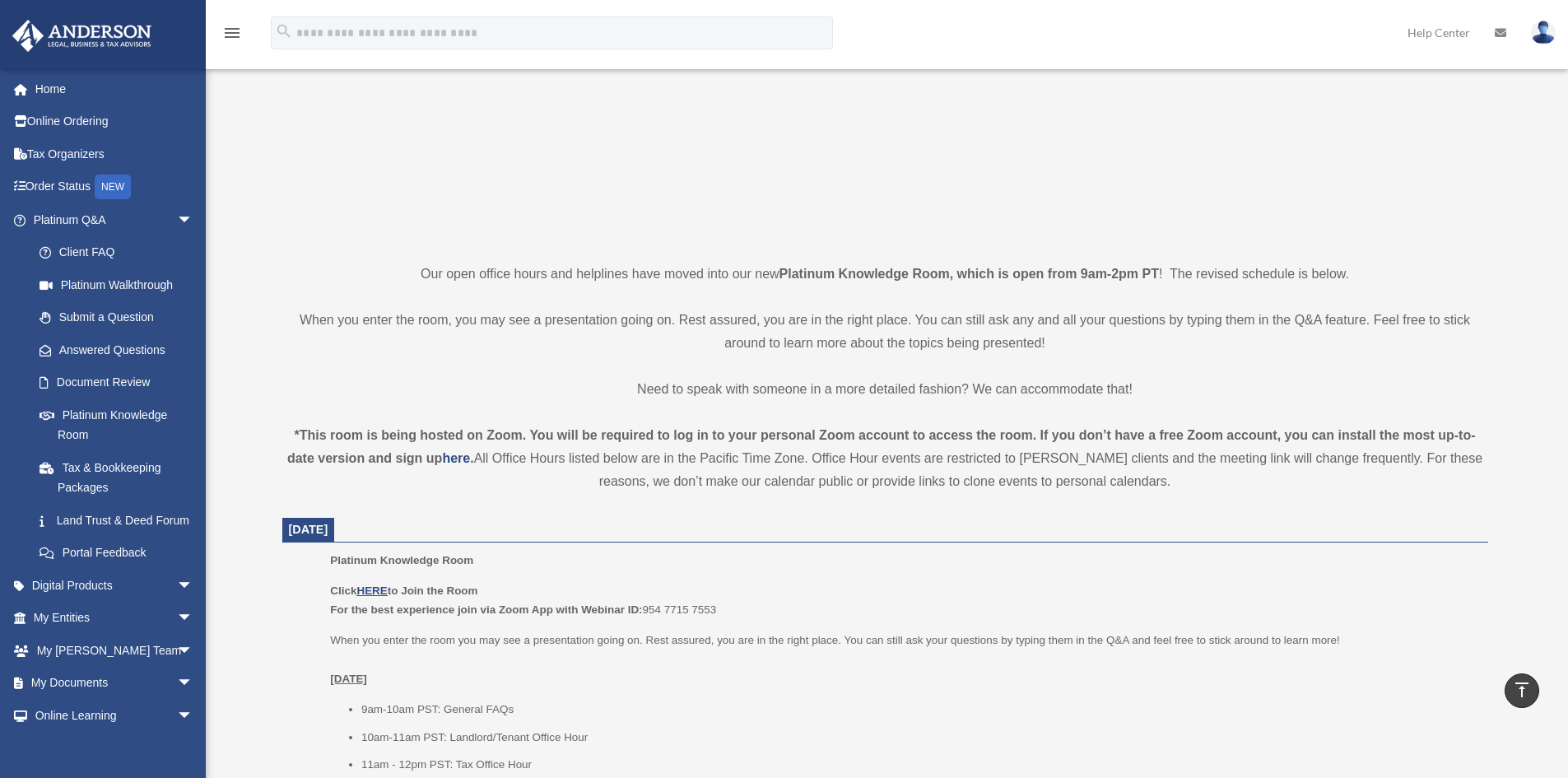
scroll to position [232, 0]
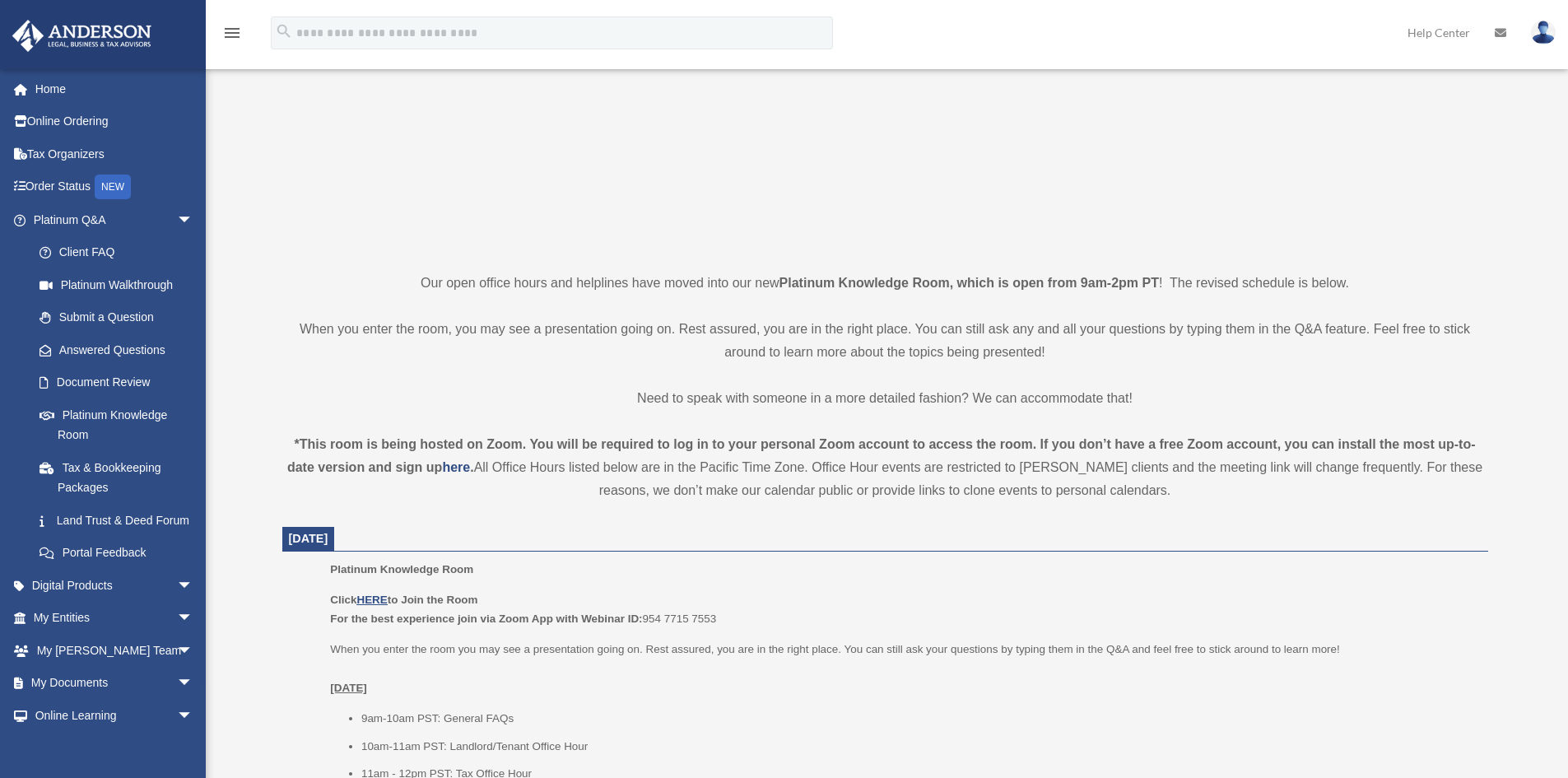
click at [486, 292] on p "Our open office hours and helplines have moved into our new Platinum Knowledge …" at bounding box center [885, 283] width 1206 height 23
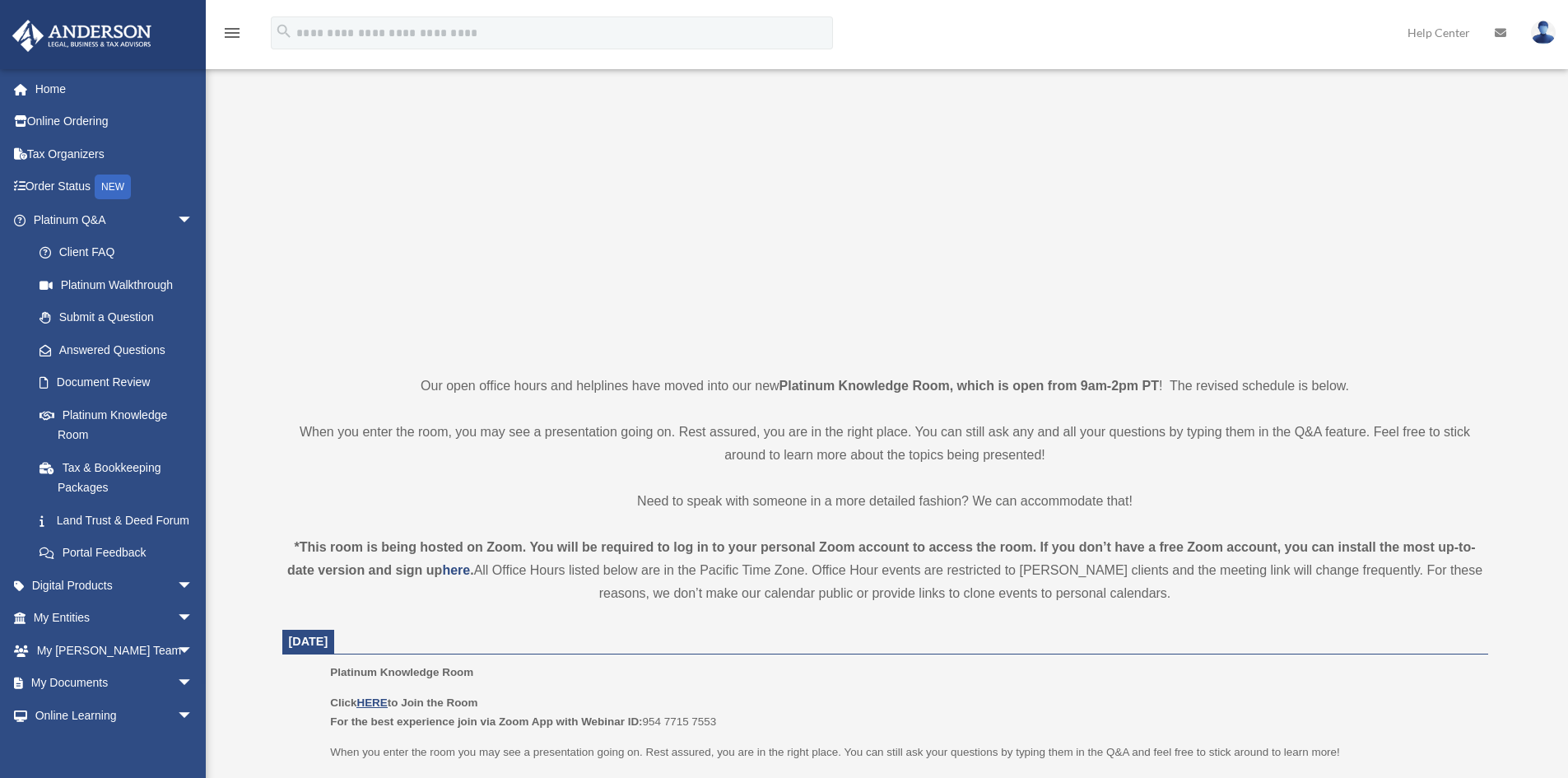
scroll to position [0, 0]
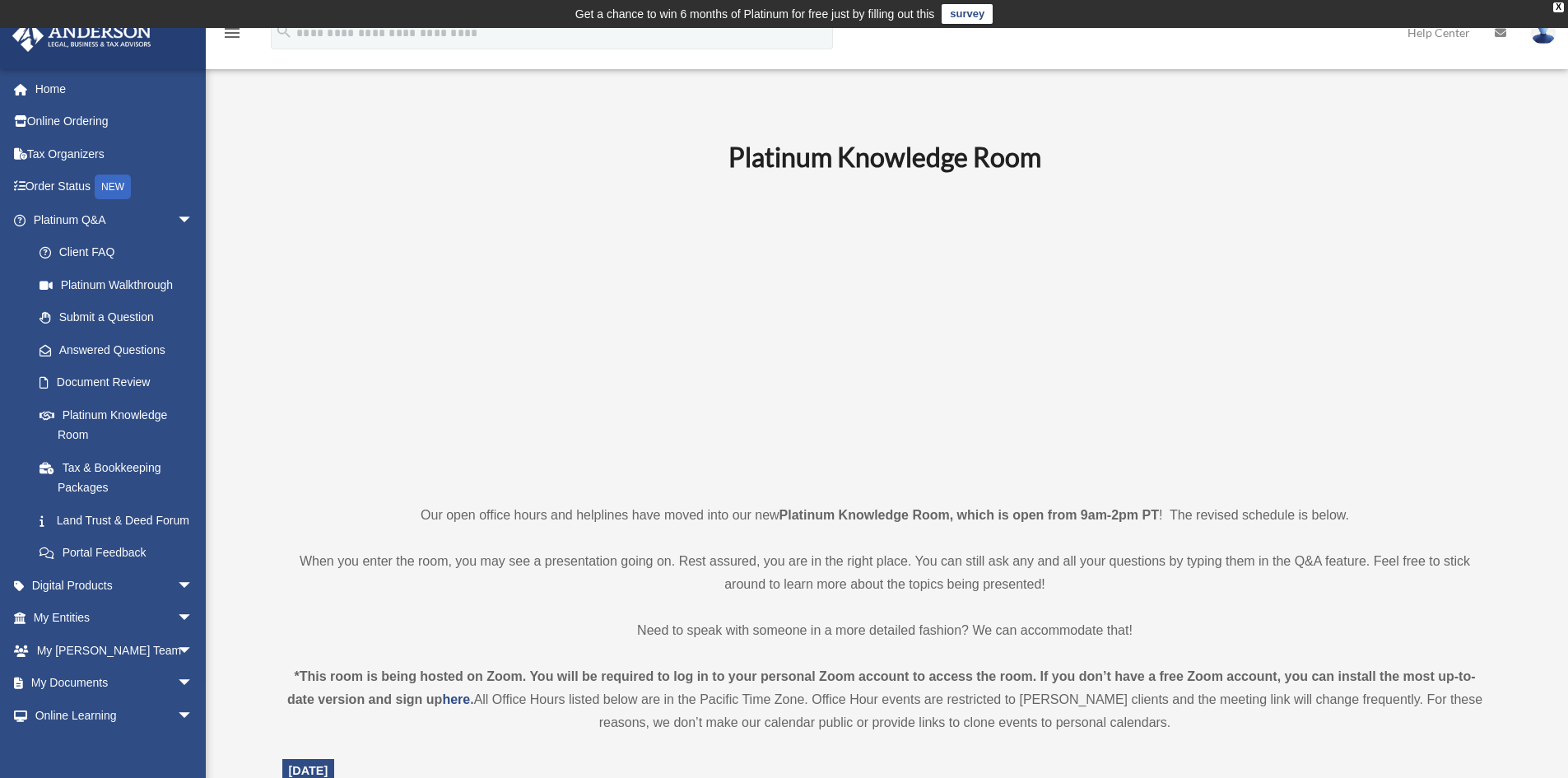
click at [461, 316] on p at bounding box center [885, 338] width 1206 height 285
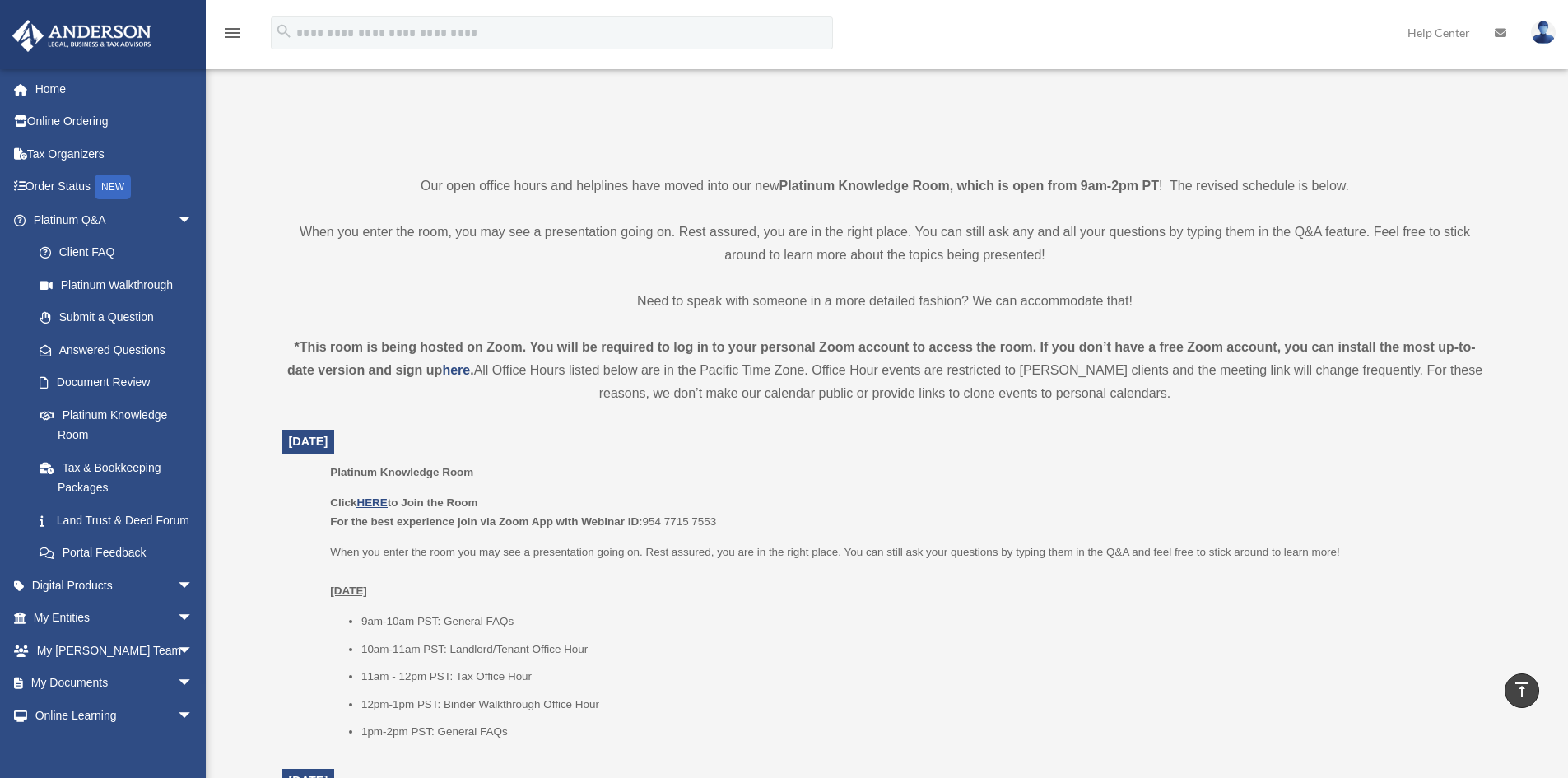
click at [604, 446] on dt "August 12, 2025" at bounding box center [885, 442] width 1206 height 24
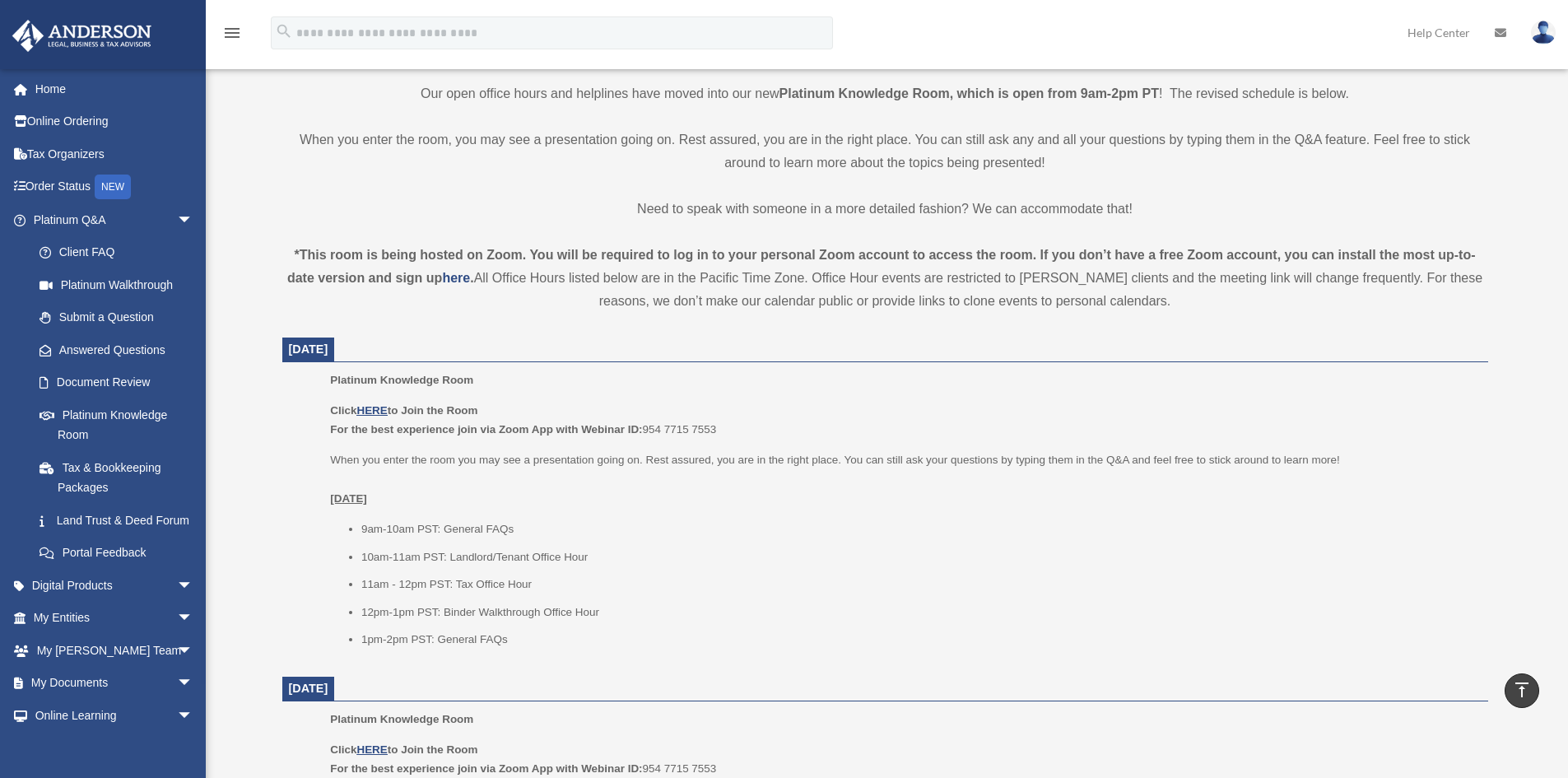
scroll to position [576, 0]
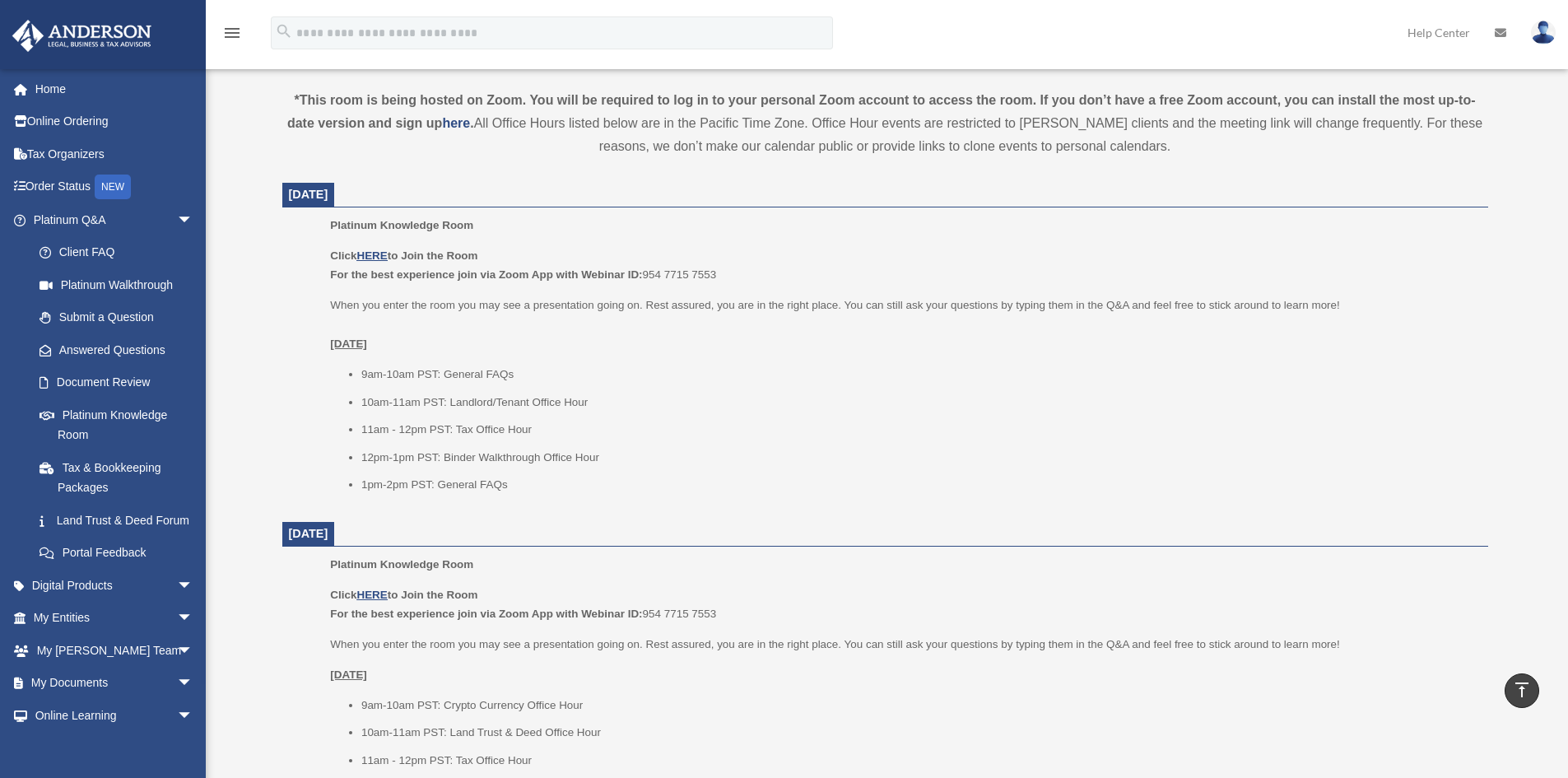
click at [241, 402] on div "Platinum Knowledge Room bob.apples@andersonadvisors.com Sign Out bob.apples@and…" at bounding box center [784, 694] width 1568 height 2358
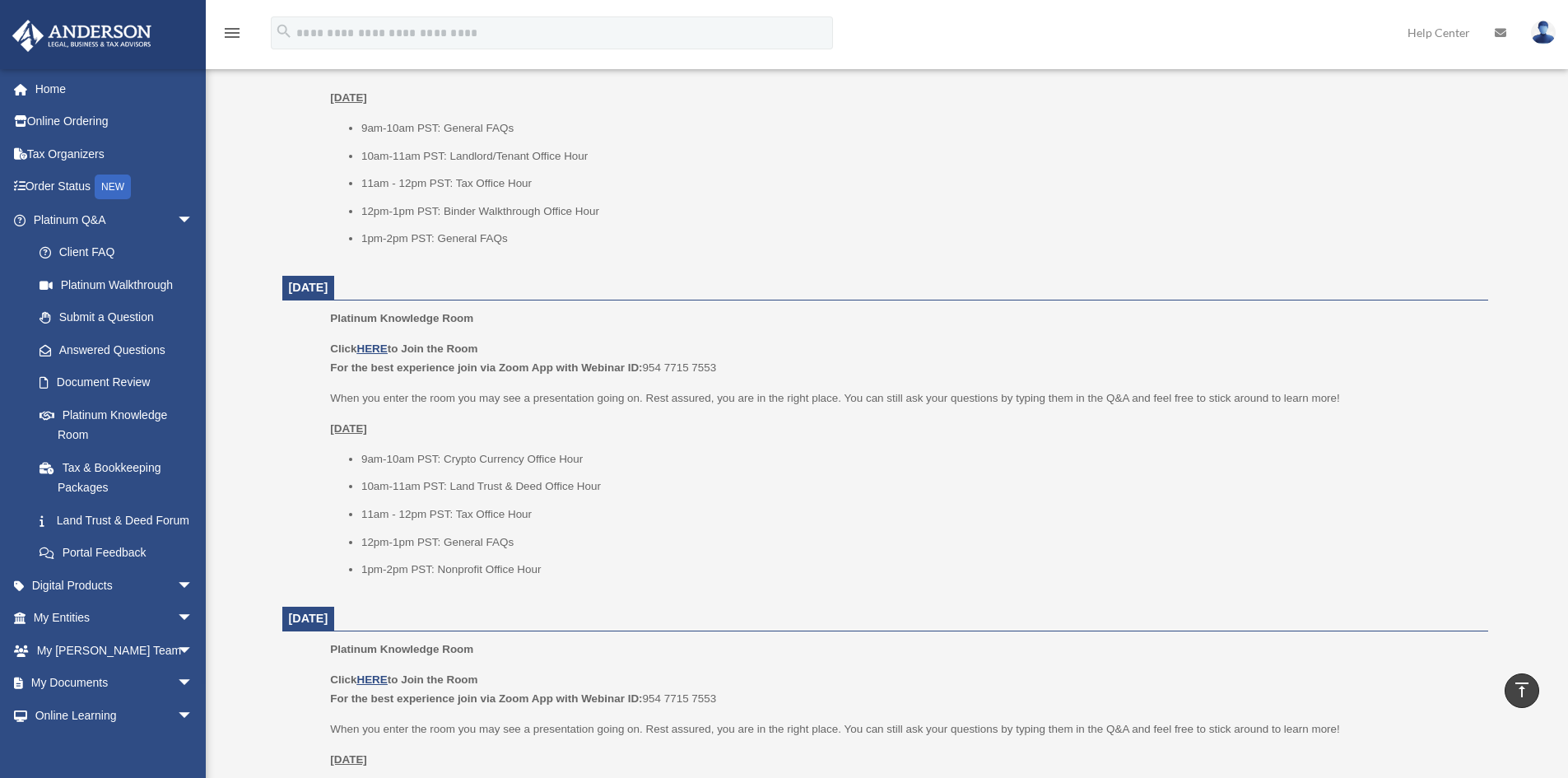
scroll to position [823, 0]
click at [277, 396] on div "Platinum Knowledge Room Our open office hours and helplines have moved into our…" at bounding box center [885, 461] width 1231 height 2290
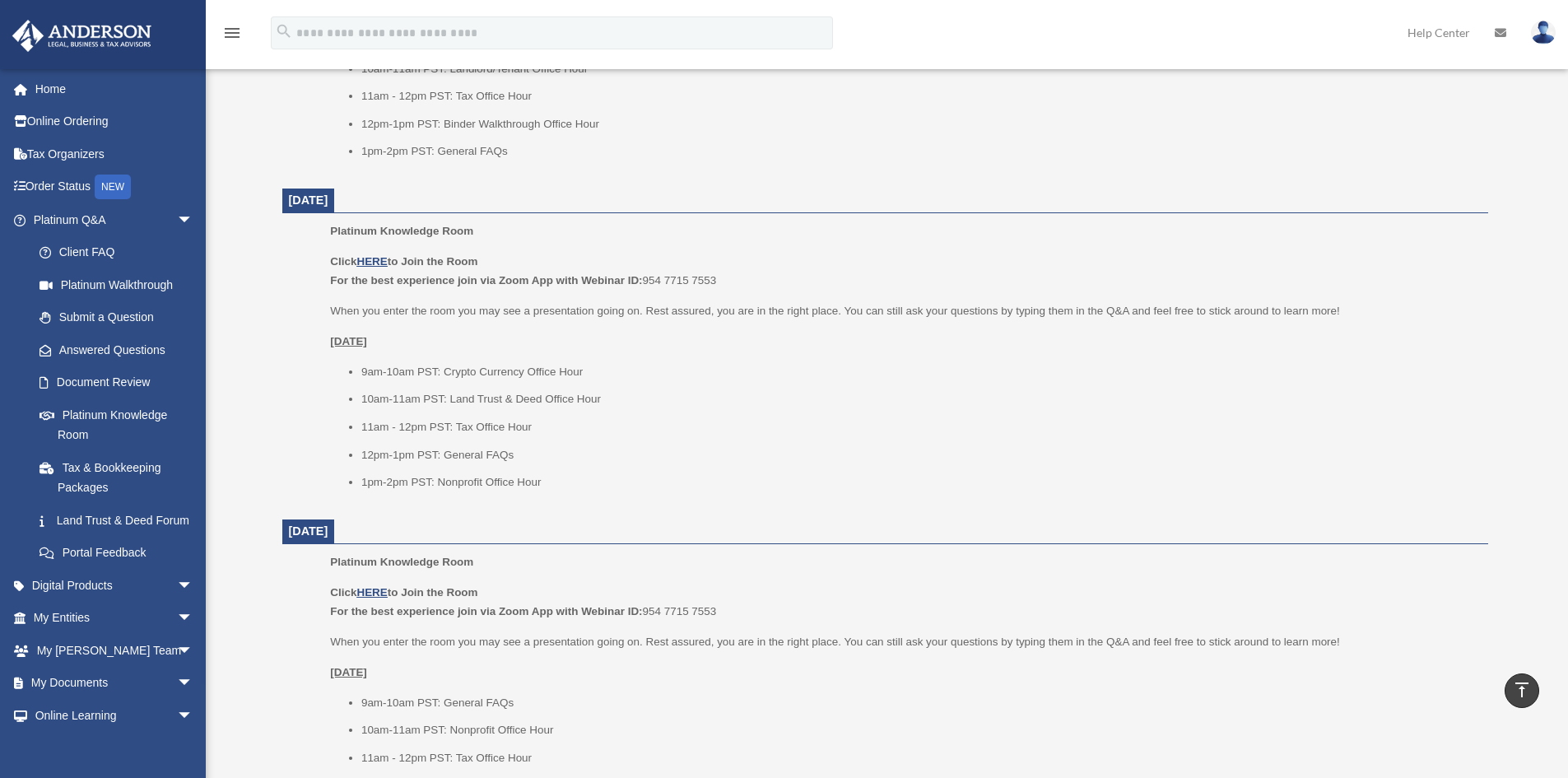
scroll to position [1152, 0]
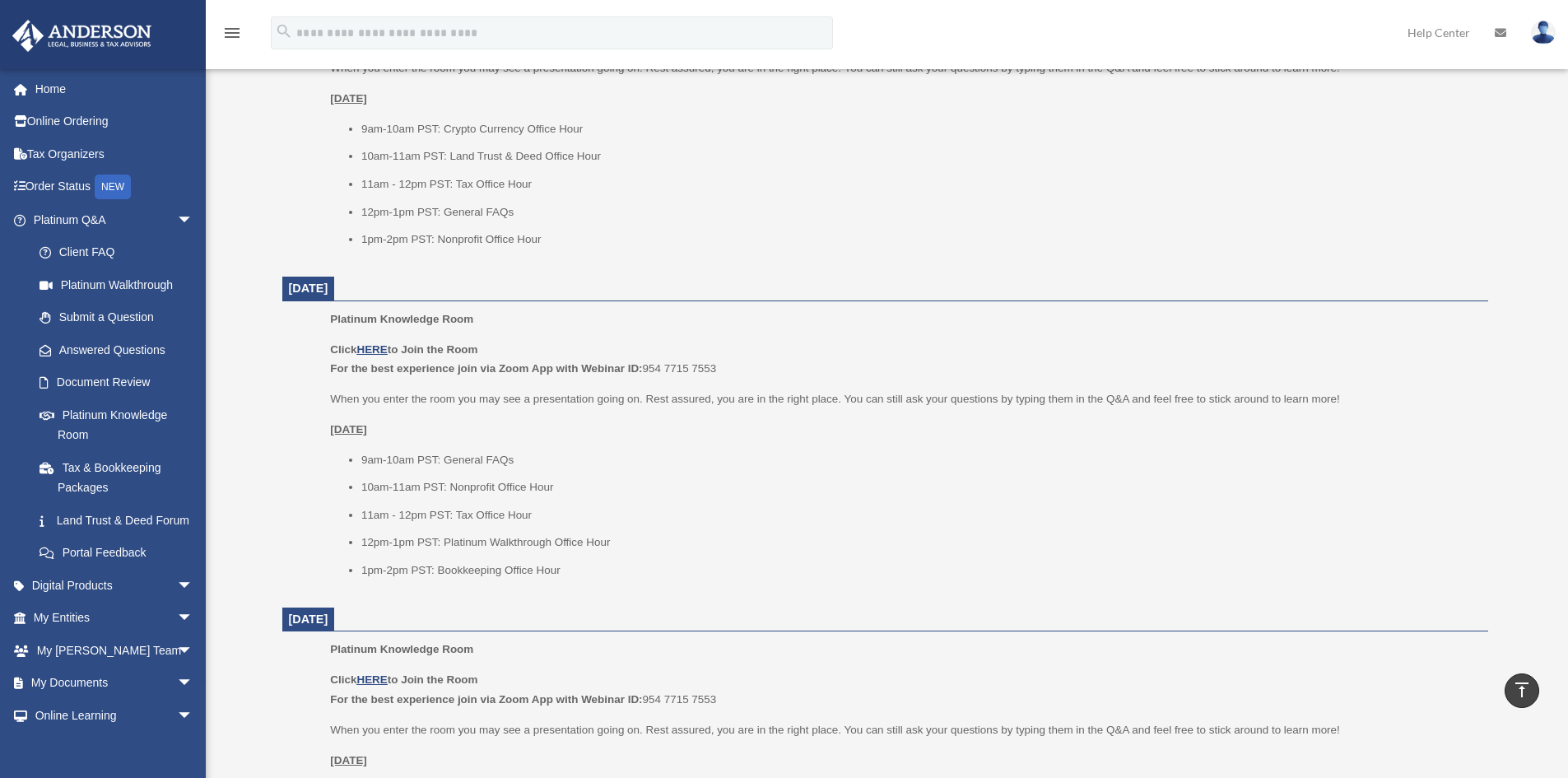
click at [259, 452] on div "Platinum Knowledge Room date_range Published on Last updated July 1, 2025 Novem…" at bounding box center [885, 131] width 1255 height 2330
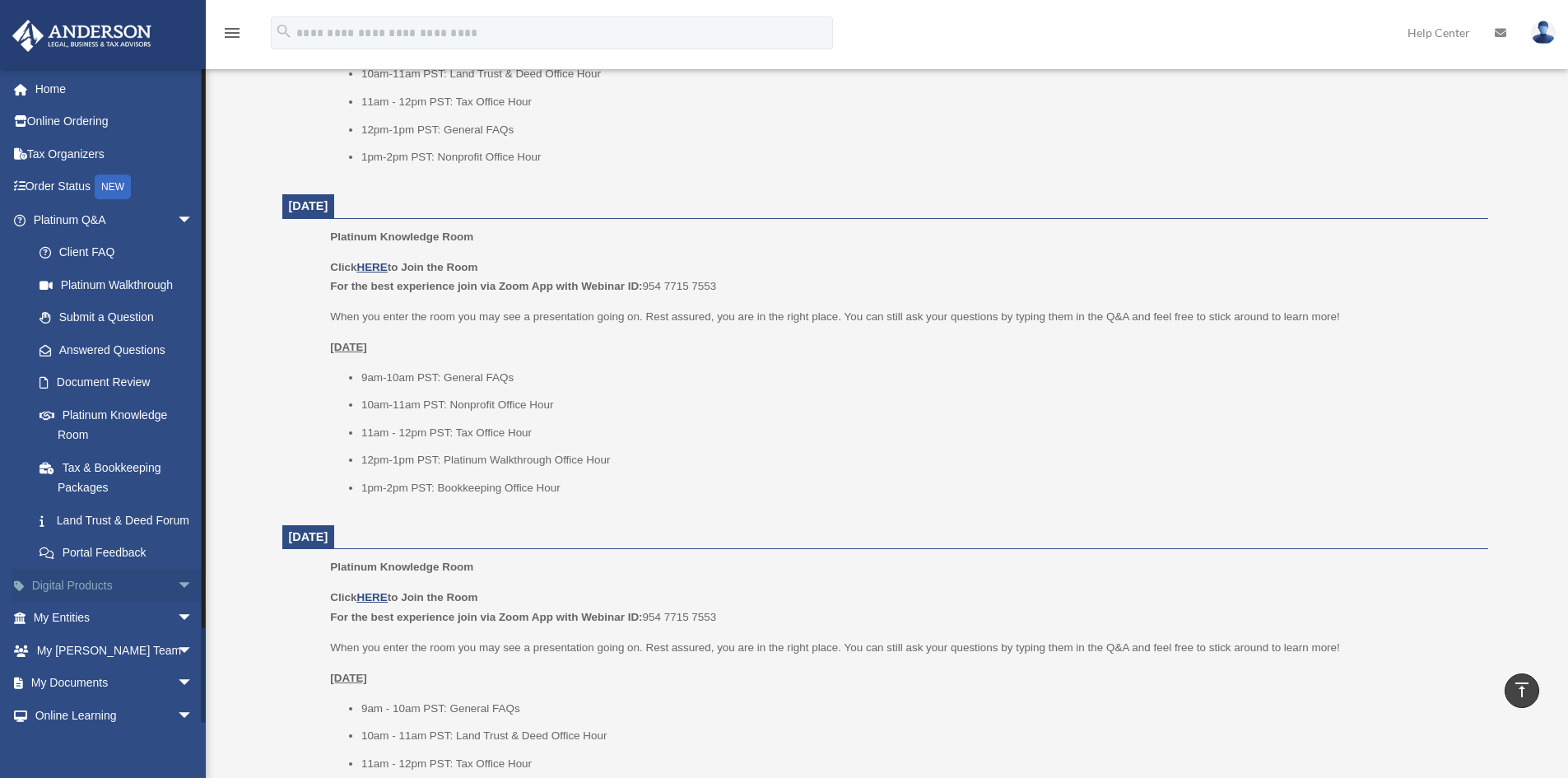
click at [177, 600] on span "arrow_drop_down" at bounding box center [193, 585] width 33 height 34
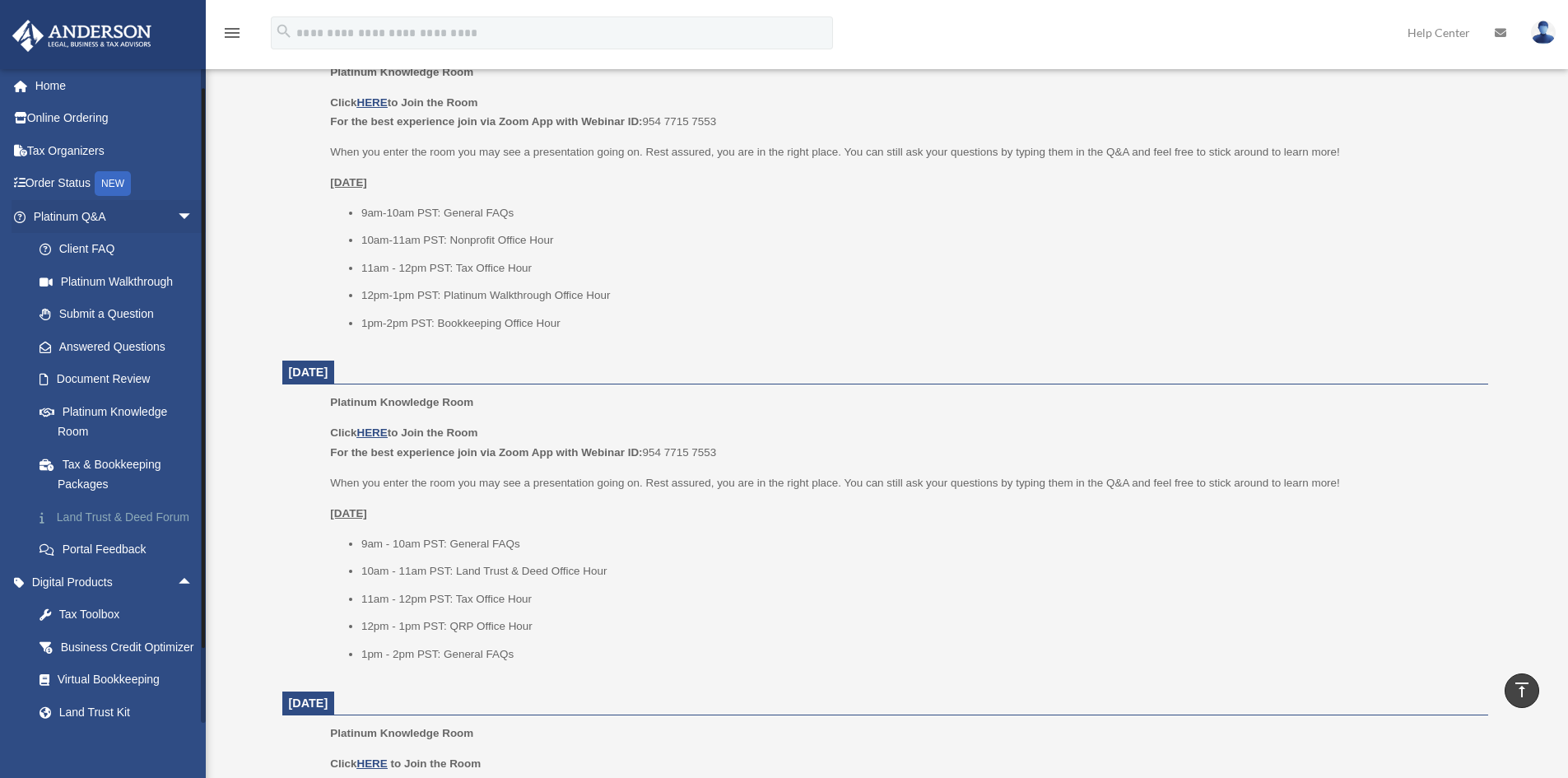
scroll to position [0, 0]
click at [177, 602] on span "arrow_drop_up" at bounding box center [193, 585] width 33 height 34
click at [177, 219] on span "arrow_drop_down" at bounding box center [193, 220] width 33 height 34
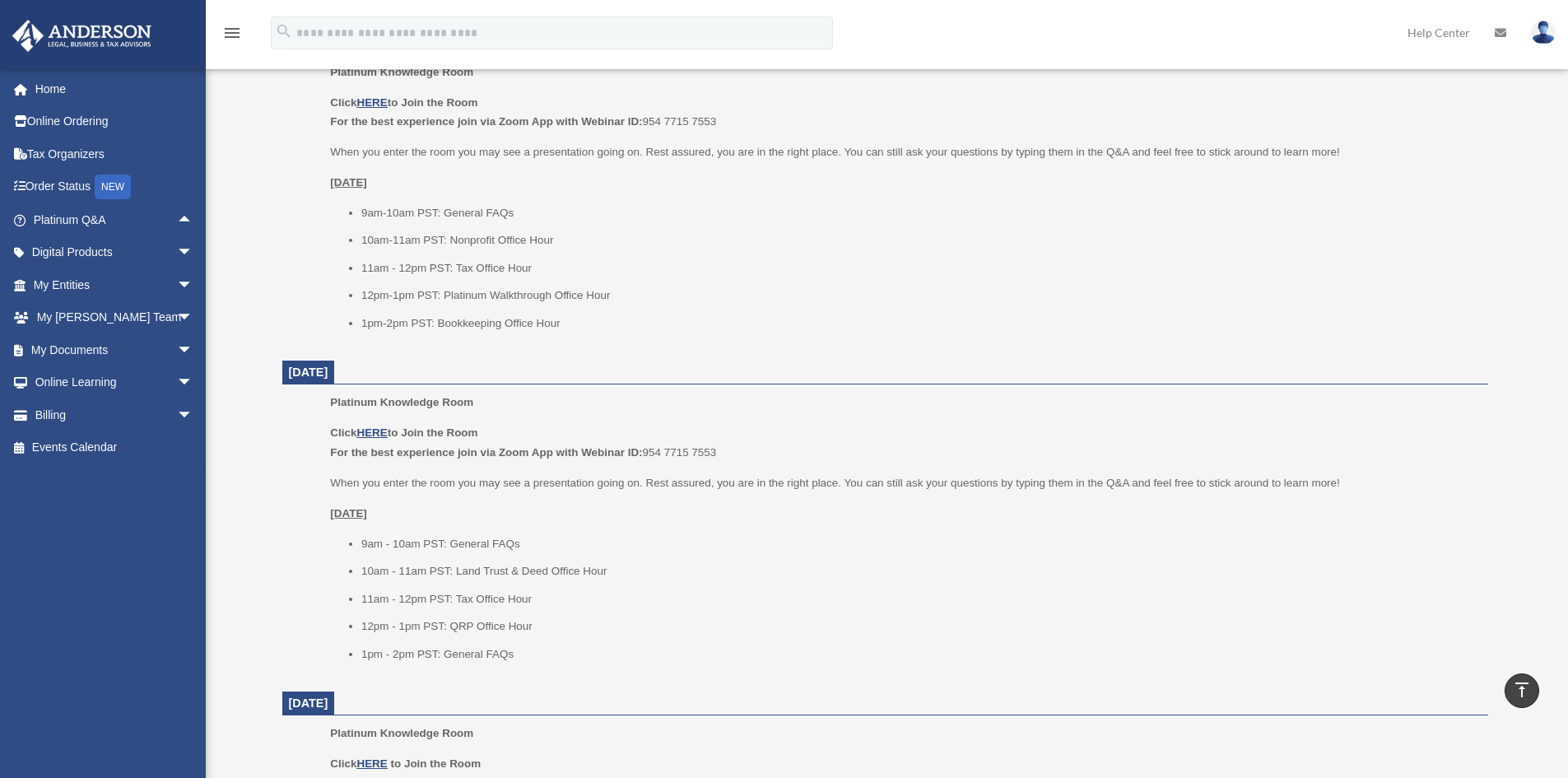
click at [177, 280] on span "arrow_drop_down" at bounding box center [193, 285] width 33 height 34
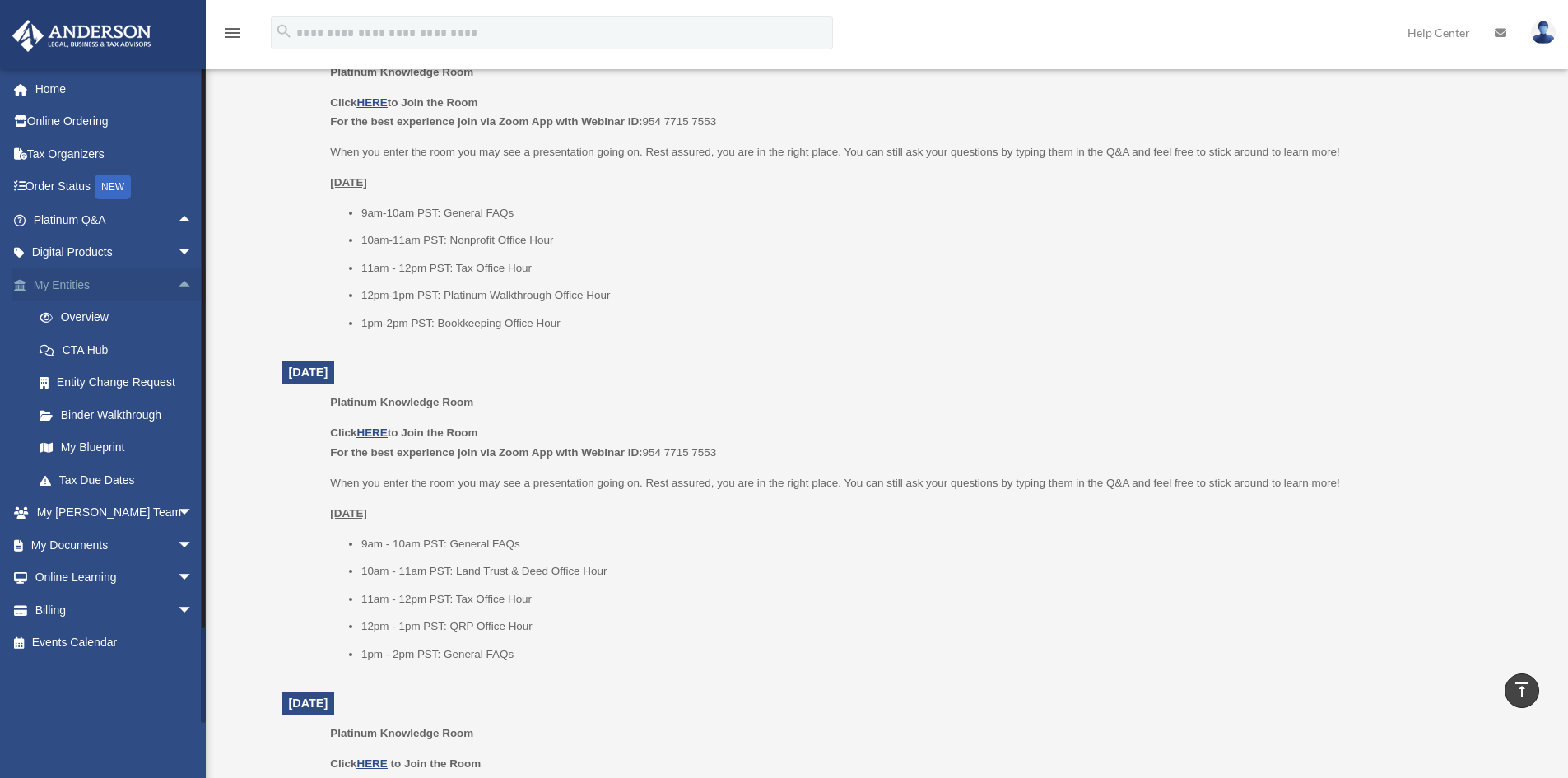
click at [177, 280] on span "arrow_drop_up" at bounding box center [193, 285] width 33 height 34
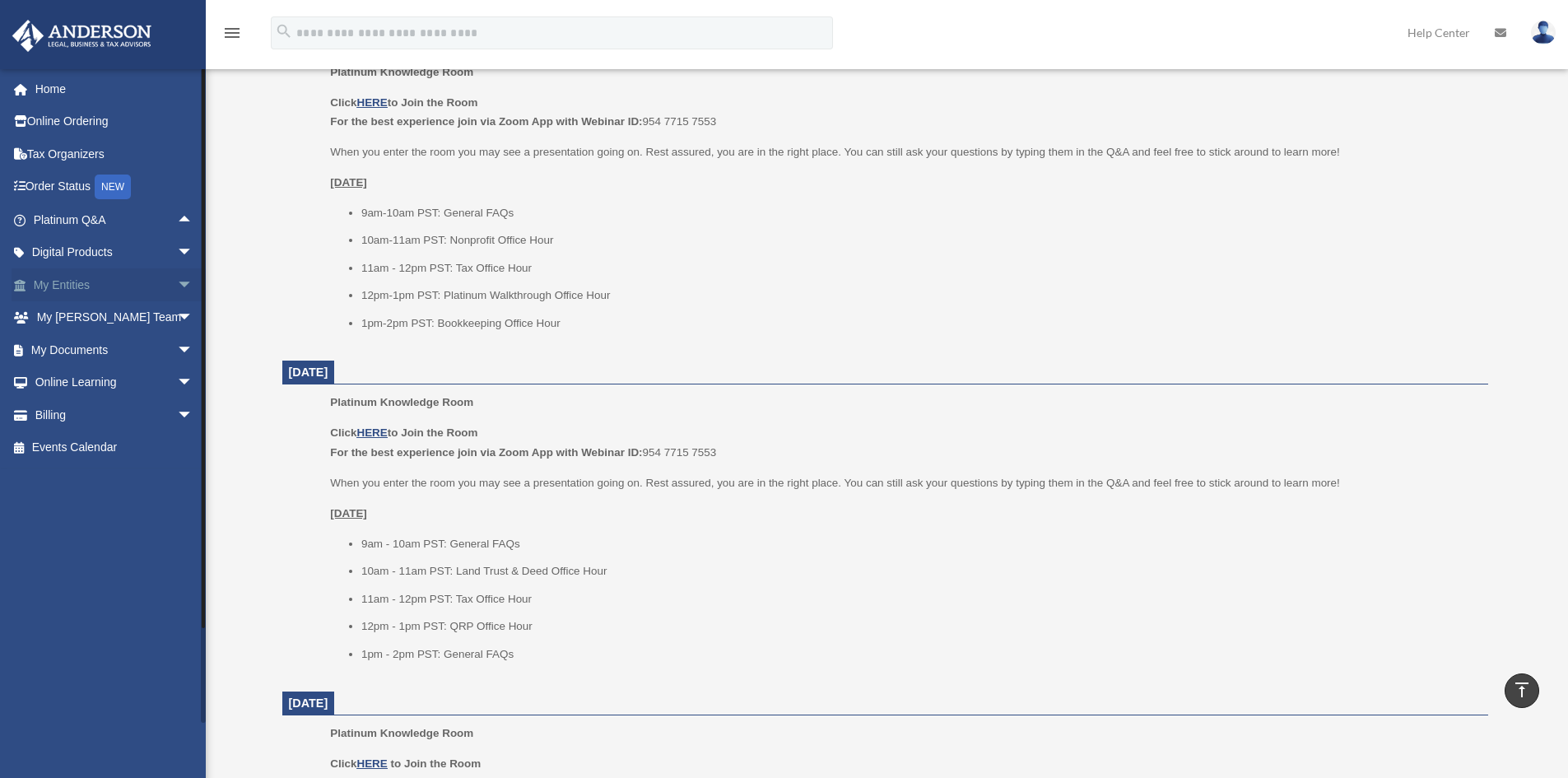
click at [177, 284] on span "arrow_drop_down" at bounding box center [193, 285] width 33 height 34
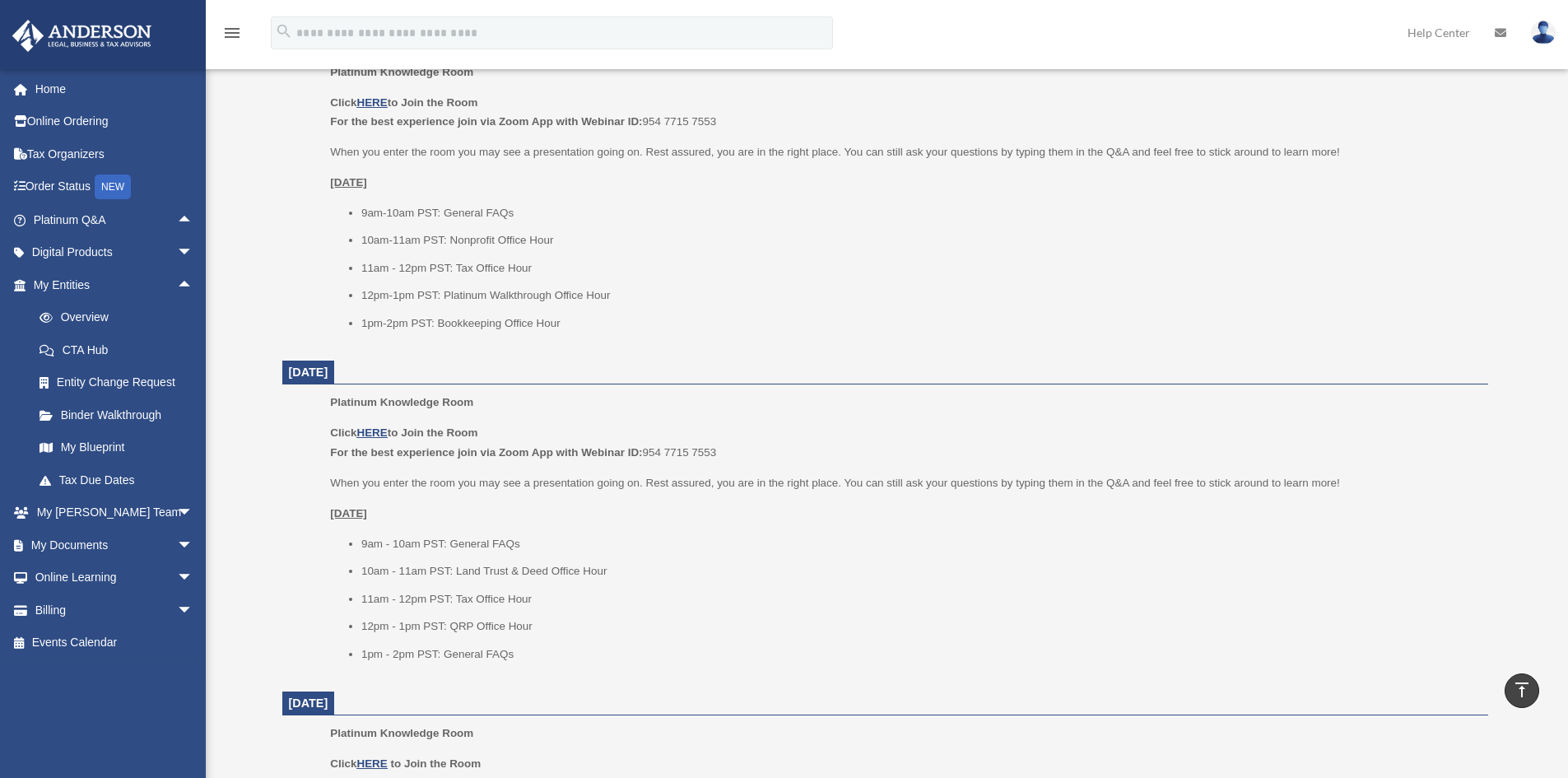
click at [305, 433] on ul "Platinum Knowledge Room Click HERE to Join the Room For the best experience joi…" at bounding box center [885, 533] width 1183 height 281
click at [177, 282] on span "arrow_drop_up" at bounding box center [193, 285] width 33 height 34
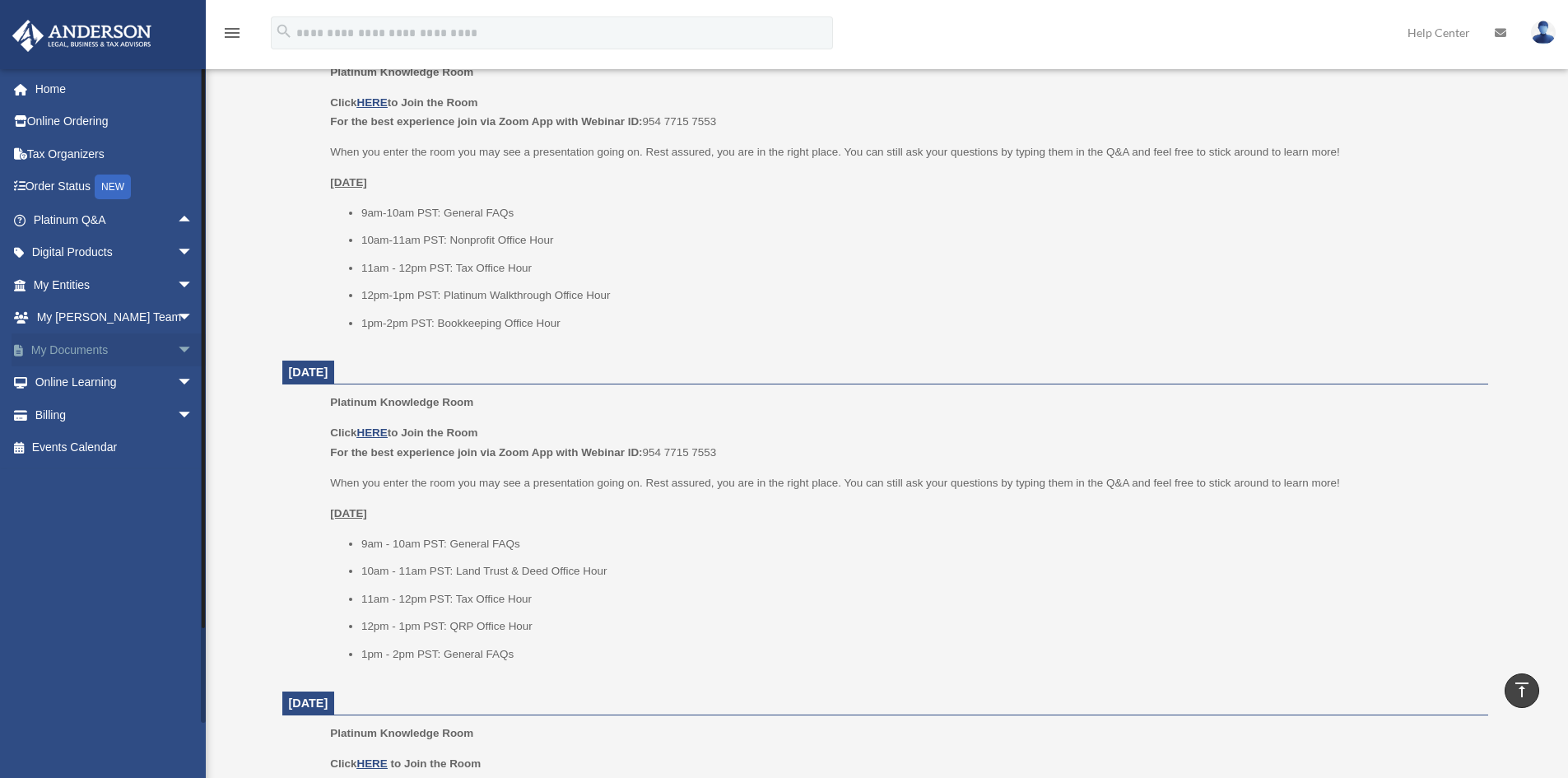
click at [177, 357] on span "arrow_drop_down" at bounding box center [193, 350] width 33 height 34
click at [135, 383] on link "Box" at bounding box center [120, 383] width 195 height 33
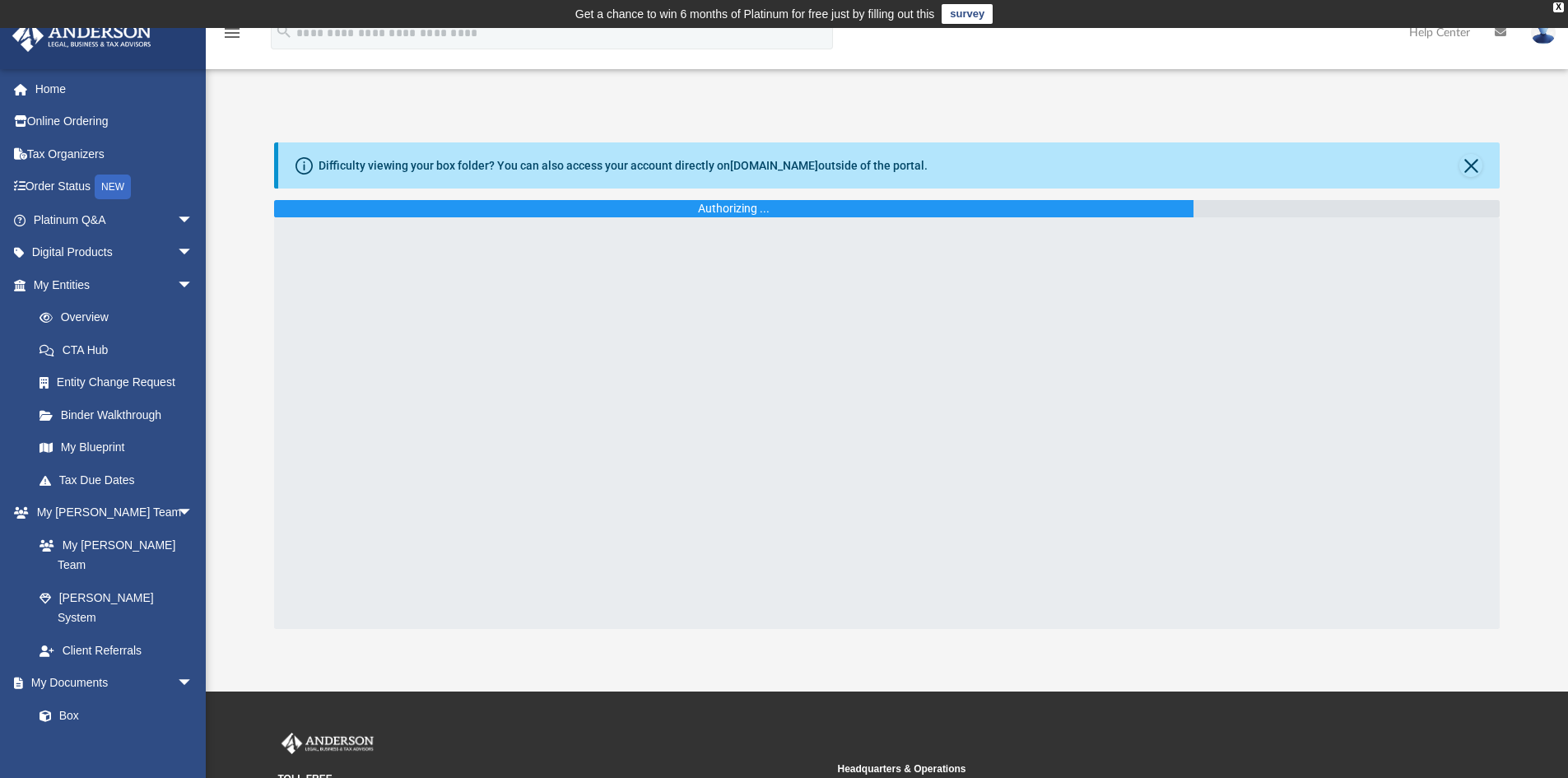
click at [225, 374] on div "Difficulty viewing your box folder? You can also access your account directly o…" at bounding box center [886, 386] width 1363 height 486
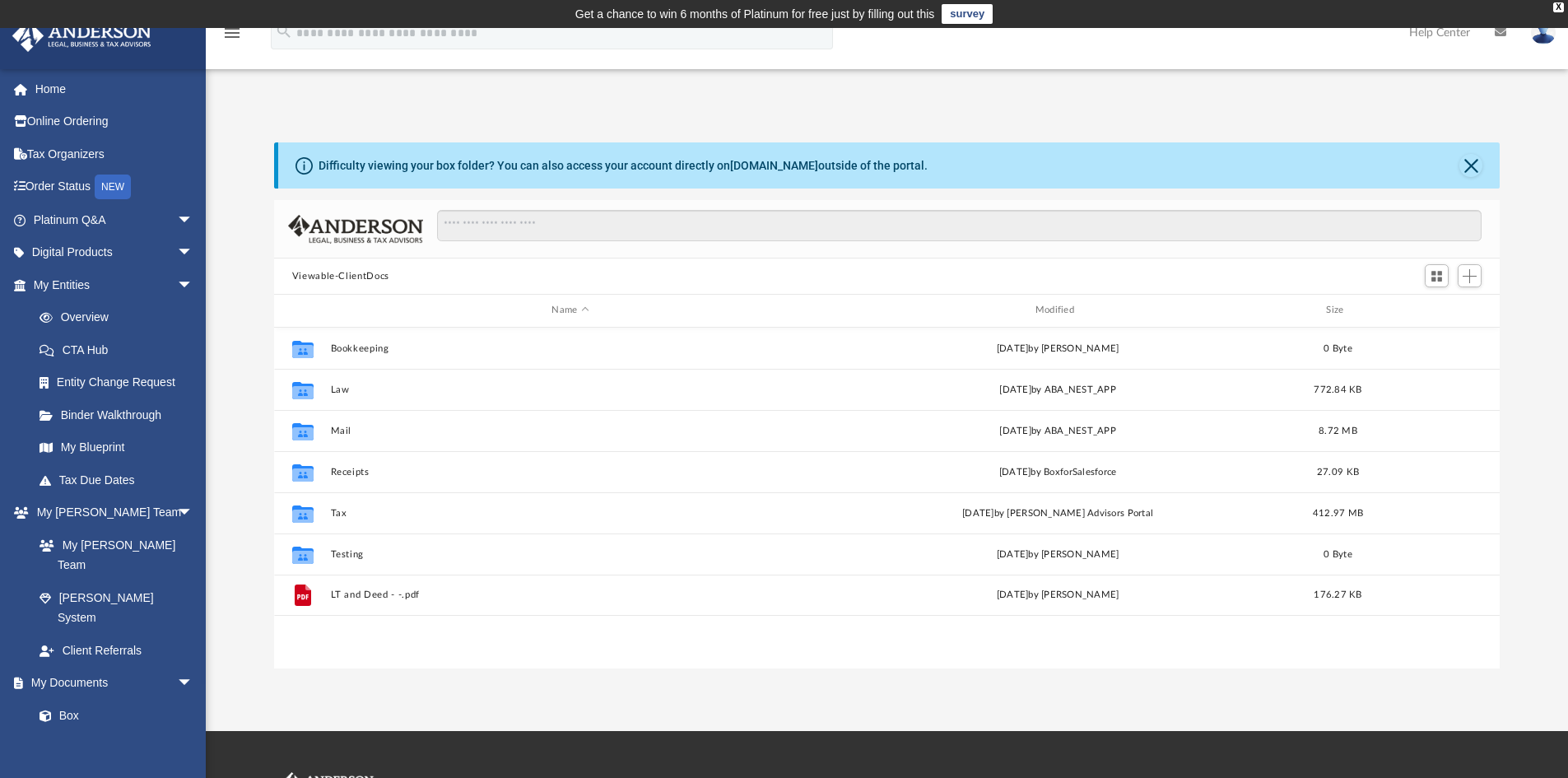
click at [227, 374] on div "Difficulty viewing your box folder? You can also access your account directly o…" at bounding box center [886, 406] width 1363 height 526
click at [245, 419] on div "Difficulty viewing your box folder? You can also access your account directly o…" at bounding box center [886, 406] width 1363 height 526
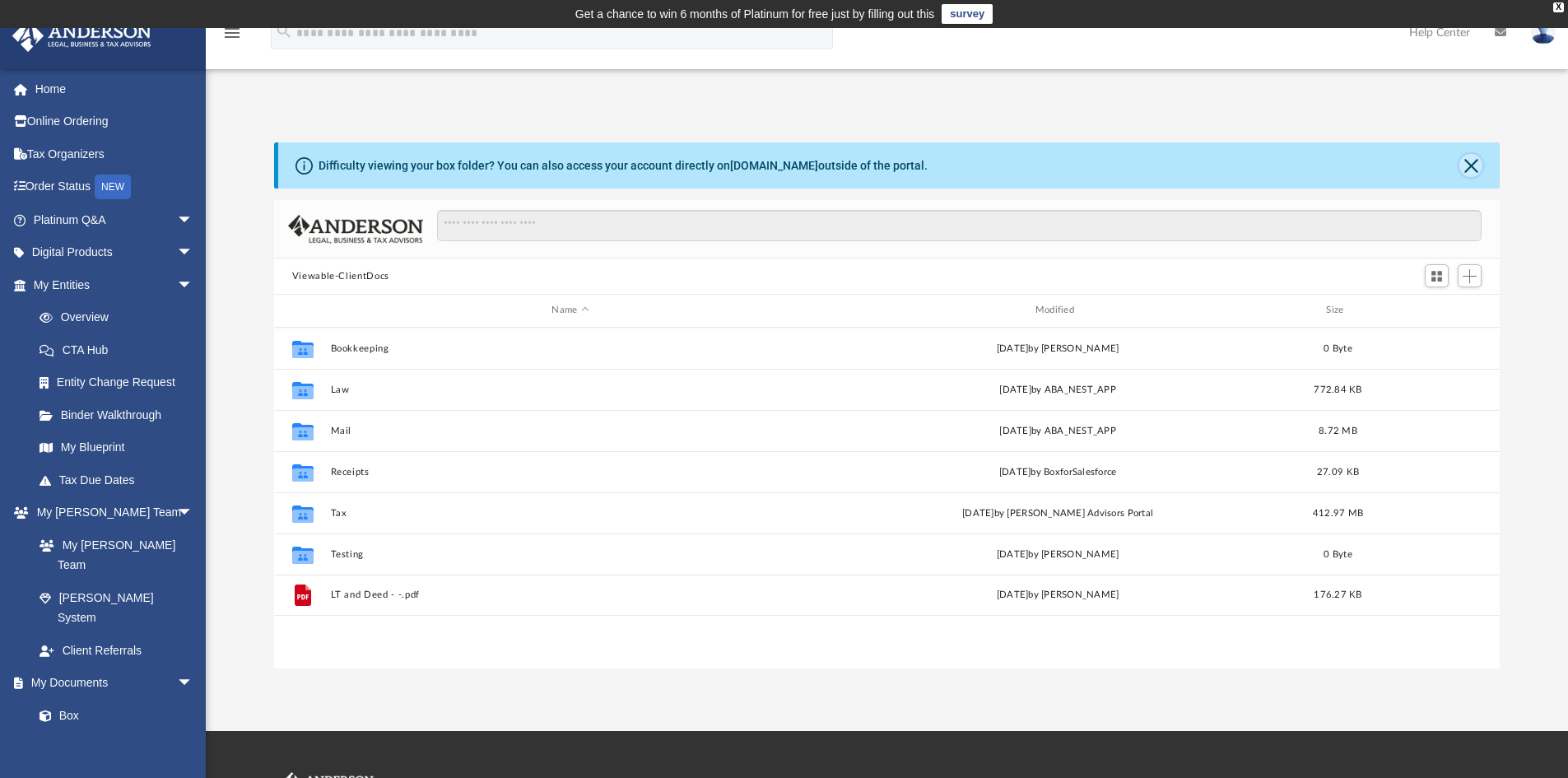
click at [1472, 162] on button "Close" at bounding box center [1471, 165] width 23 height 23
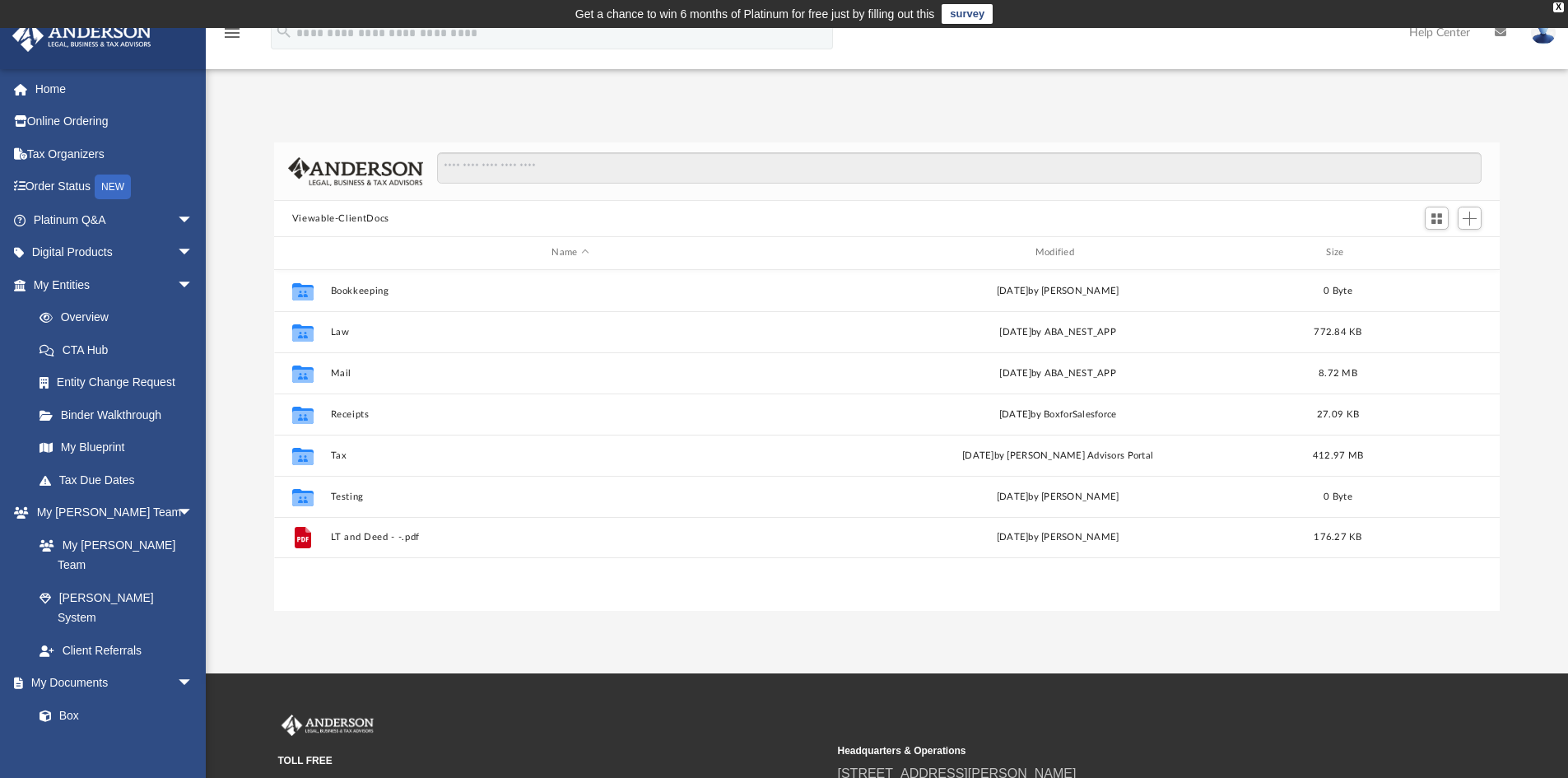
click at [1060, 113] on div "Difficulty viewing your box folder? You can also access your account directly o…" at bounding box center [886, 359] width 1363 height 503
click at [1058, 96] on div "App bob.apples@andersonadvisors.com Sign Out bob.apples@andersonadvisors.com Ho…" at bounding box center [784, 351] width 1568 height 520
click at [265, 120] on div "Difficulty viewing your box folder? You can also access your account directly o…" at bounding box center [886, 359] width 1363 height 503
click at [258, 156] on div "Difficulty viewing your box folder? You can also access your account directly o…" at bounding box center [886, 377] width 1363 height 468
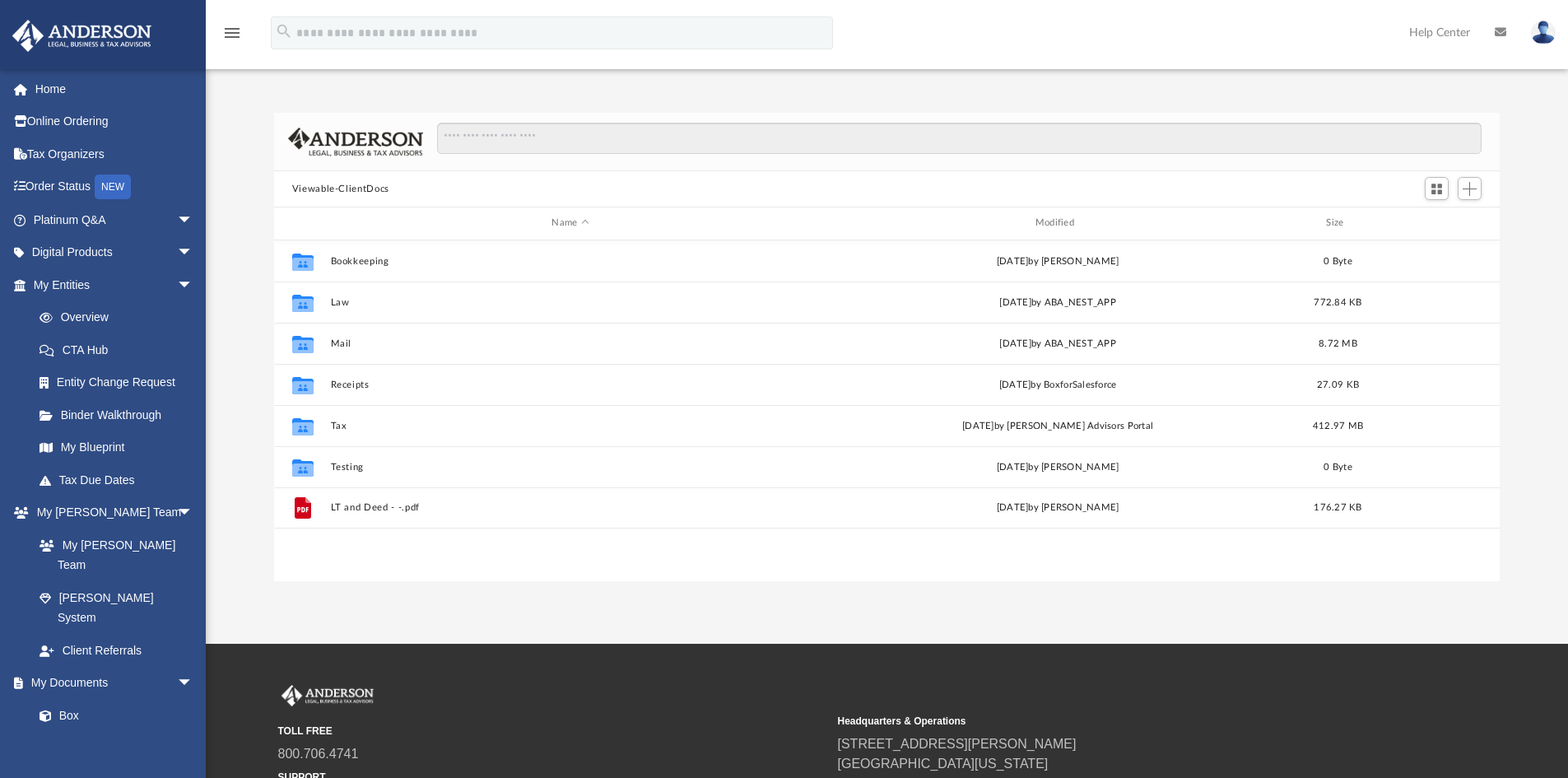
scroll to position [0, 0]
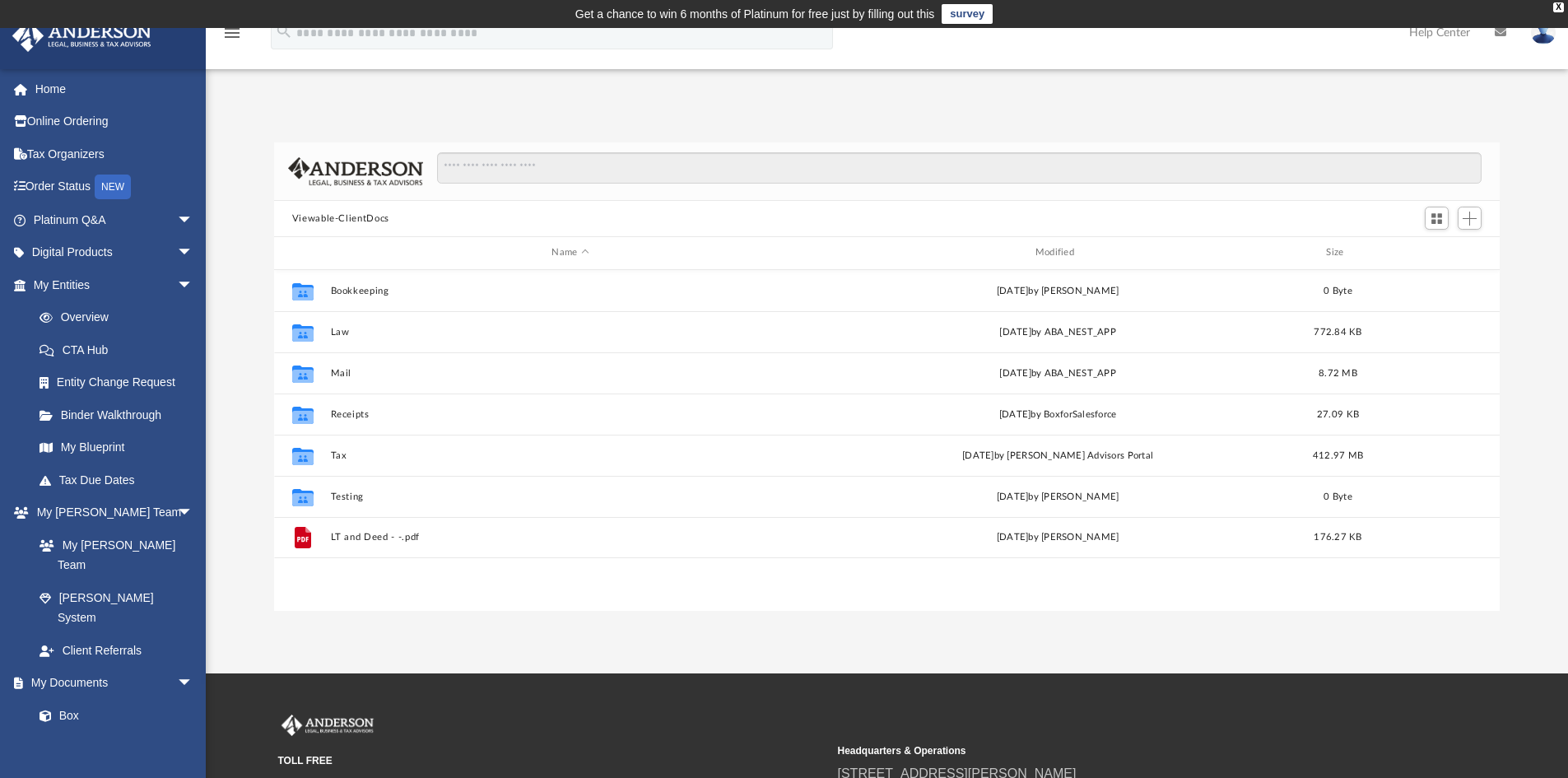
click at [239, 313] on div "Difficulty viewing your box folder? You can also access your account directly o…" at bounding box center [886, 377] width 1363 height 468
click at [177, 283] on span "arrow_drop_down" at bounding box center [193, 285] width 33 height 34
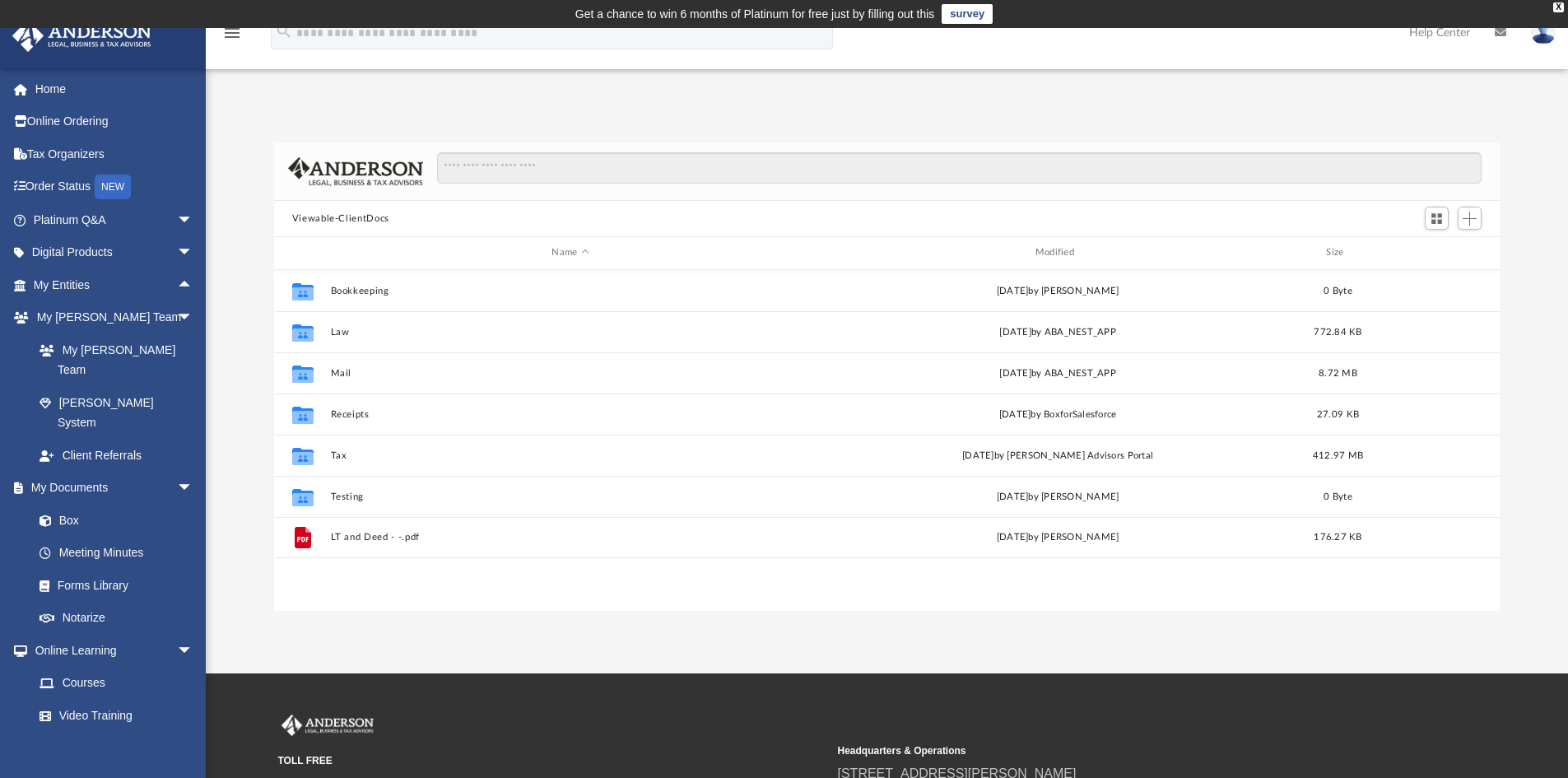
click at [231, 505] on div "Difficulty viewing your box folder? You can also access your account directly o…" at bounding box center [886, 377] width 1363 height 468
click at [218, 507] on div "Difficulty viewing your box folder? You can also access your account directly o…" at bounding box center [886, 377] width 1363 height 468
click at [227, 509] on div "Difficulty viewing your box folder? You can also access your account directly o…" at bounding box center [886, 377] width 1363 height 468
click at [217, 536] on div "Difficulty viewing your box folder? You can also access your account directly o…" at bounding box center [886, 377] width 1363 height 468
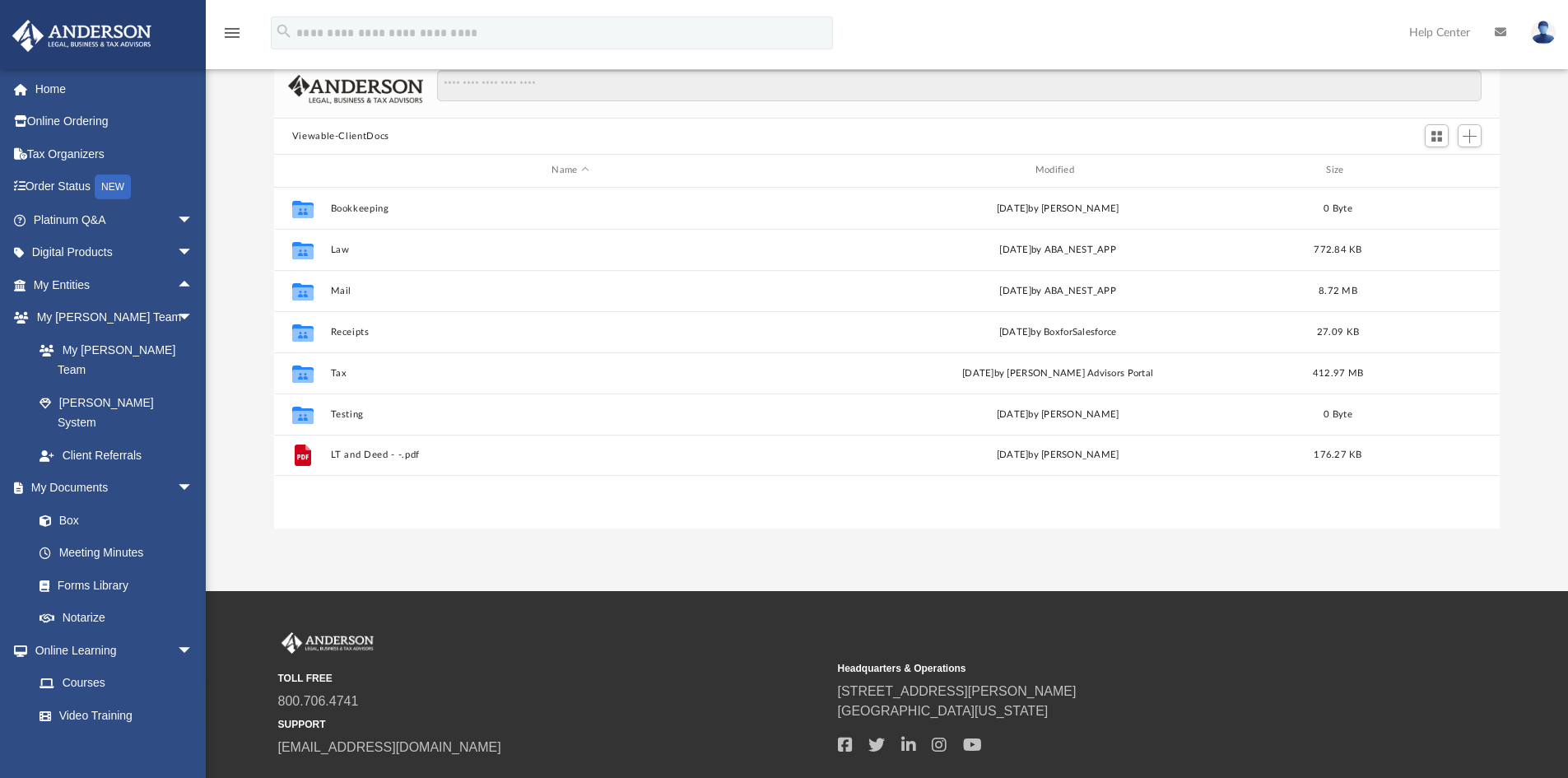
click at [228, 518] on div "Difficulty viewing your box folder? You can also access your account directly o…" at bounding box center [886, 294] width 1363 height 468
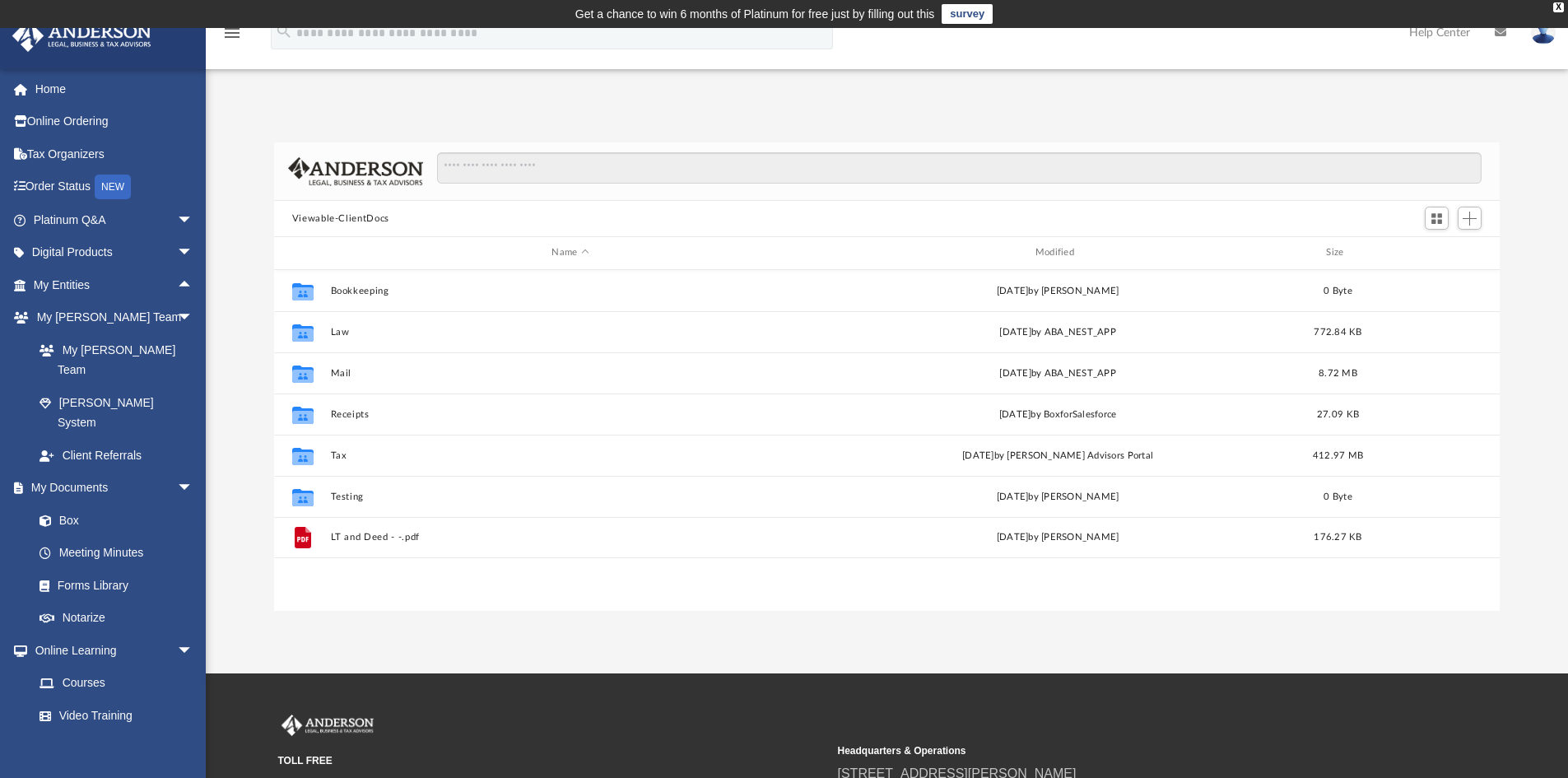
click at [239, 512] on div "Difficulty viewing your box folder? You can also access your account directly o…" at bounding box center [886, 377] width 1363 height 468
click at [243, 412] on div "Difficulty viewing your box folder? You can also access your account directly o…" at bounding box center [886, 377] width 1363 height 468
click at [177, 634] on span "arrow_drop_down" at bounding box center [193, 650] width 33 height 34
click at [177, 634] on span "arrow_drop_up" at bounding box center [193, 650] width 33 height 34
click at [177, 634] on span "arrow_drop_down" at bounding box center [193, 650] width 33 height 34
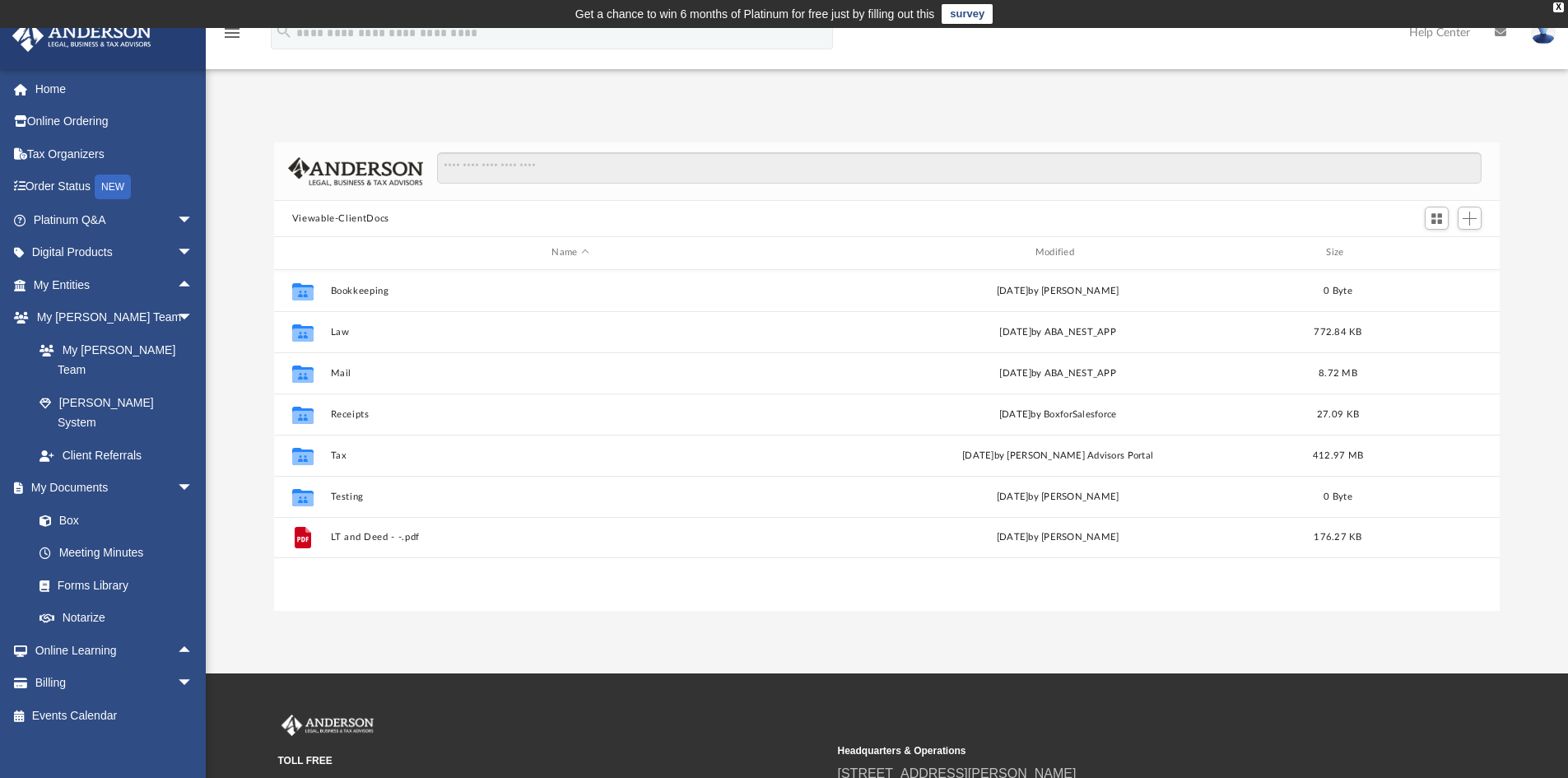
scroll to position [83, 0]
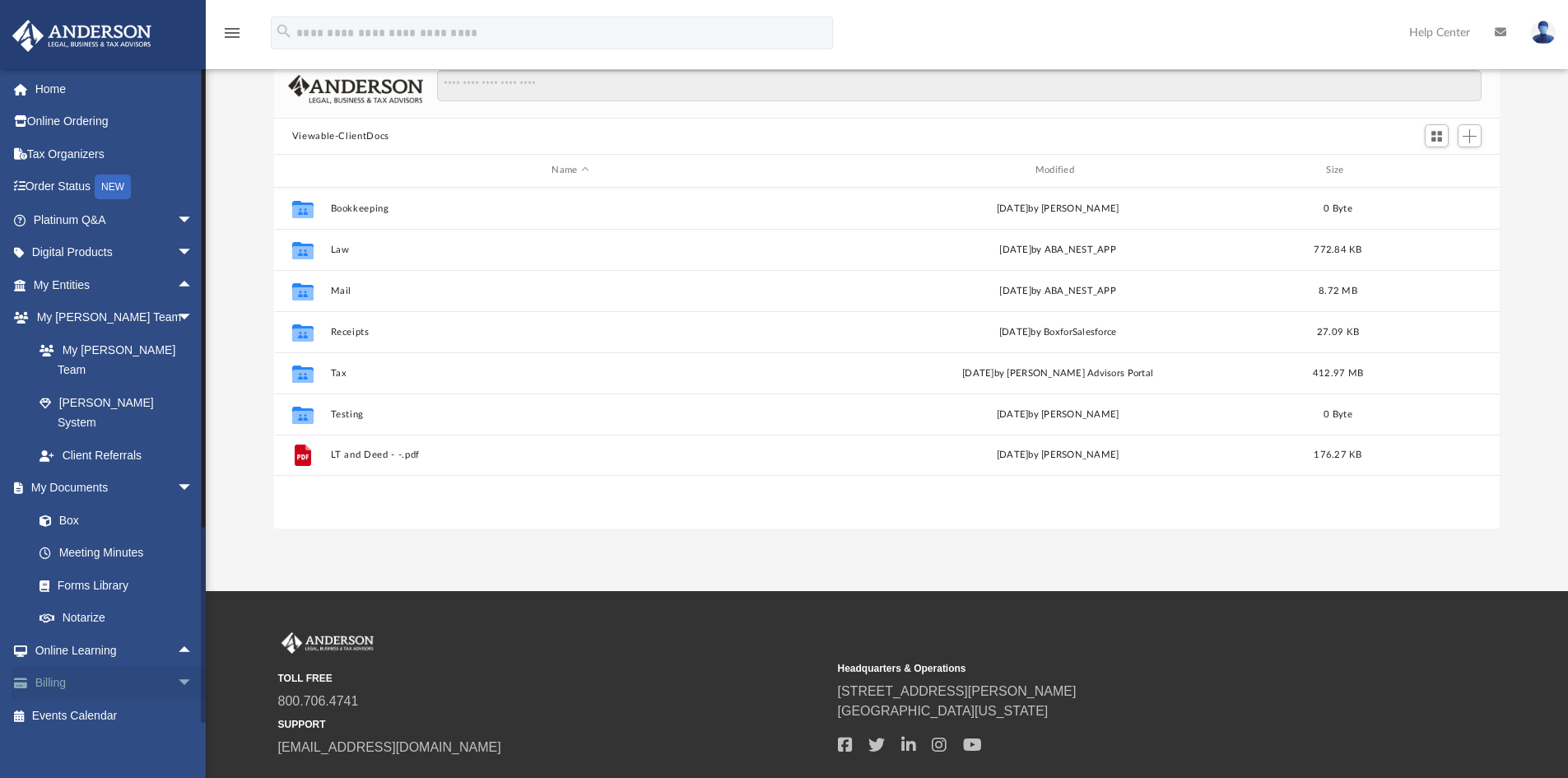
click at [177, 667] on span "arrow_drop_down" at bounding box center [193, 683] width 33 height 34
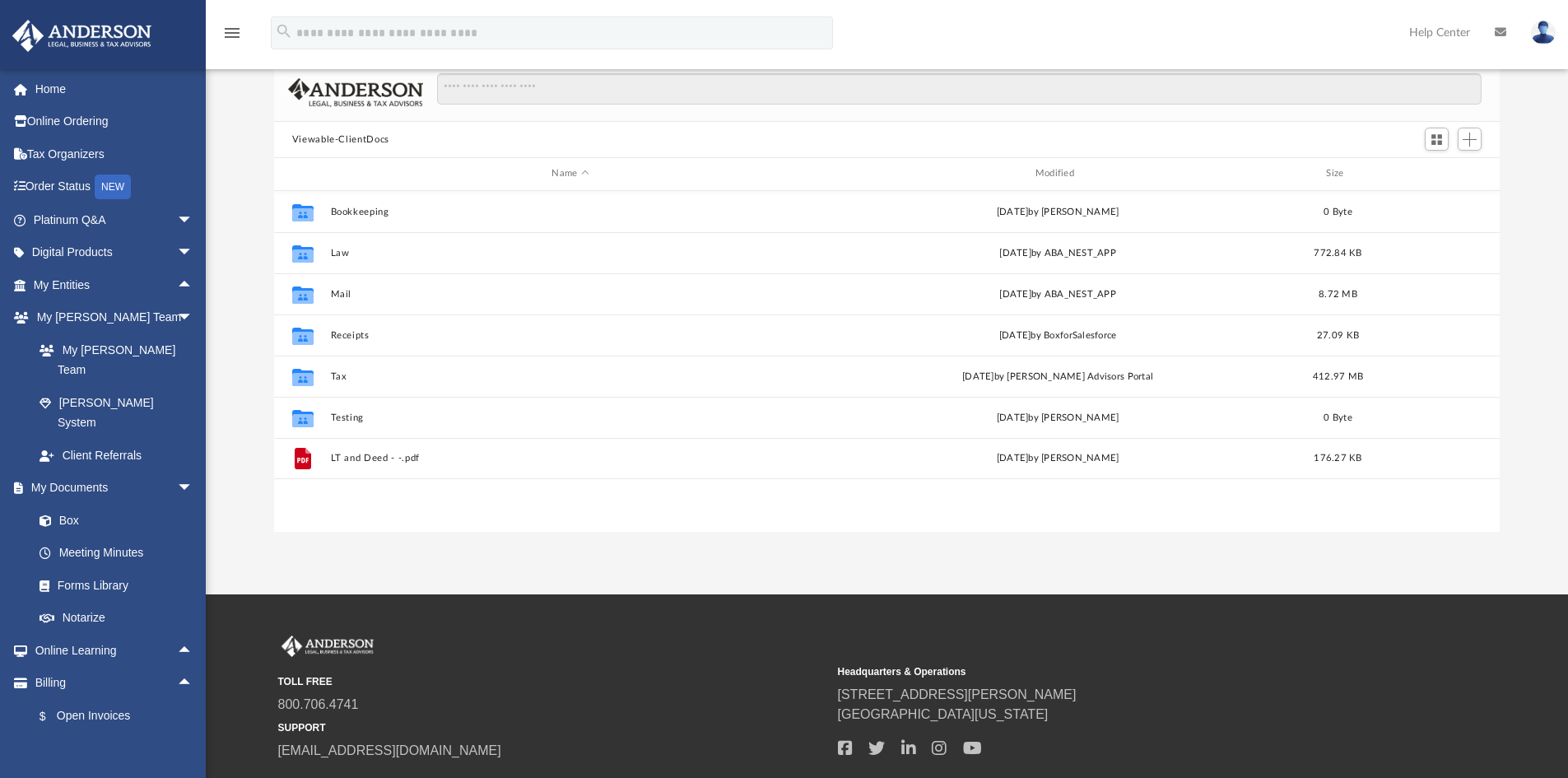
scroll to position [0, 0]
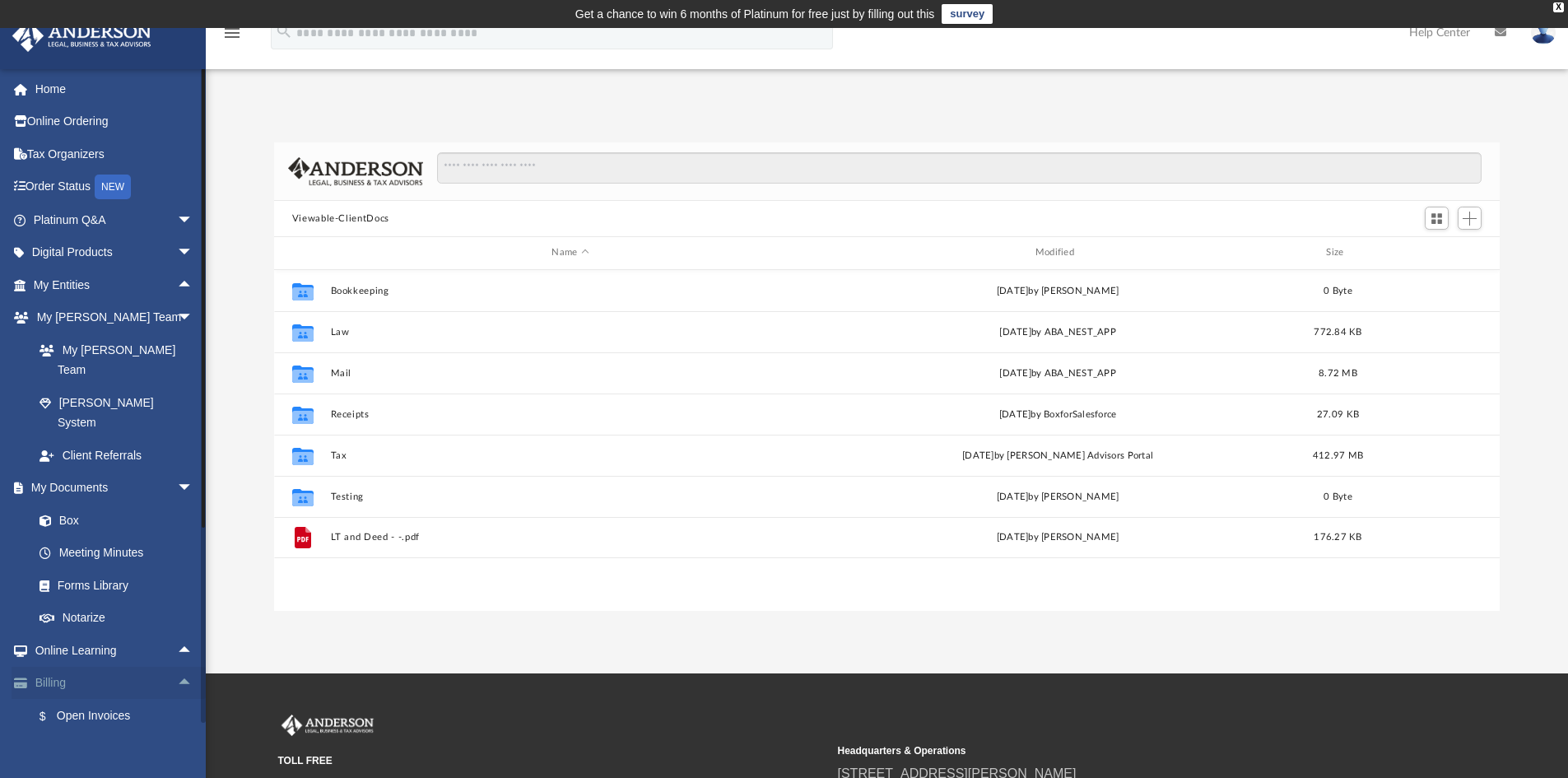
click at [177, 667] on span "arrow_drop_up" at bounding box center [193, 683] width 33 height 34
click at [219, 607] on div "Difficulty viewing your box folder? You can also access your account directly o…" at bounding box center [886, 377] width 1363 height 468
click at [233, 610] on div "Difficulty viewing your box folder? You can also access your account directly o…" at bounding box center [886, 377] width 1363 height 468
click at [177, 472] on span "arrow_drop_down" at bounding box center [193, 488] width 33 height 34
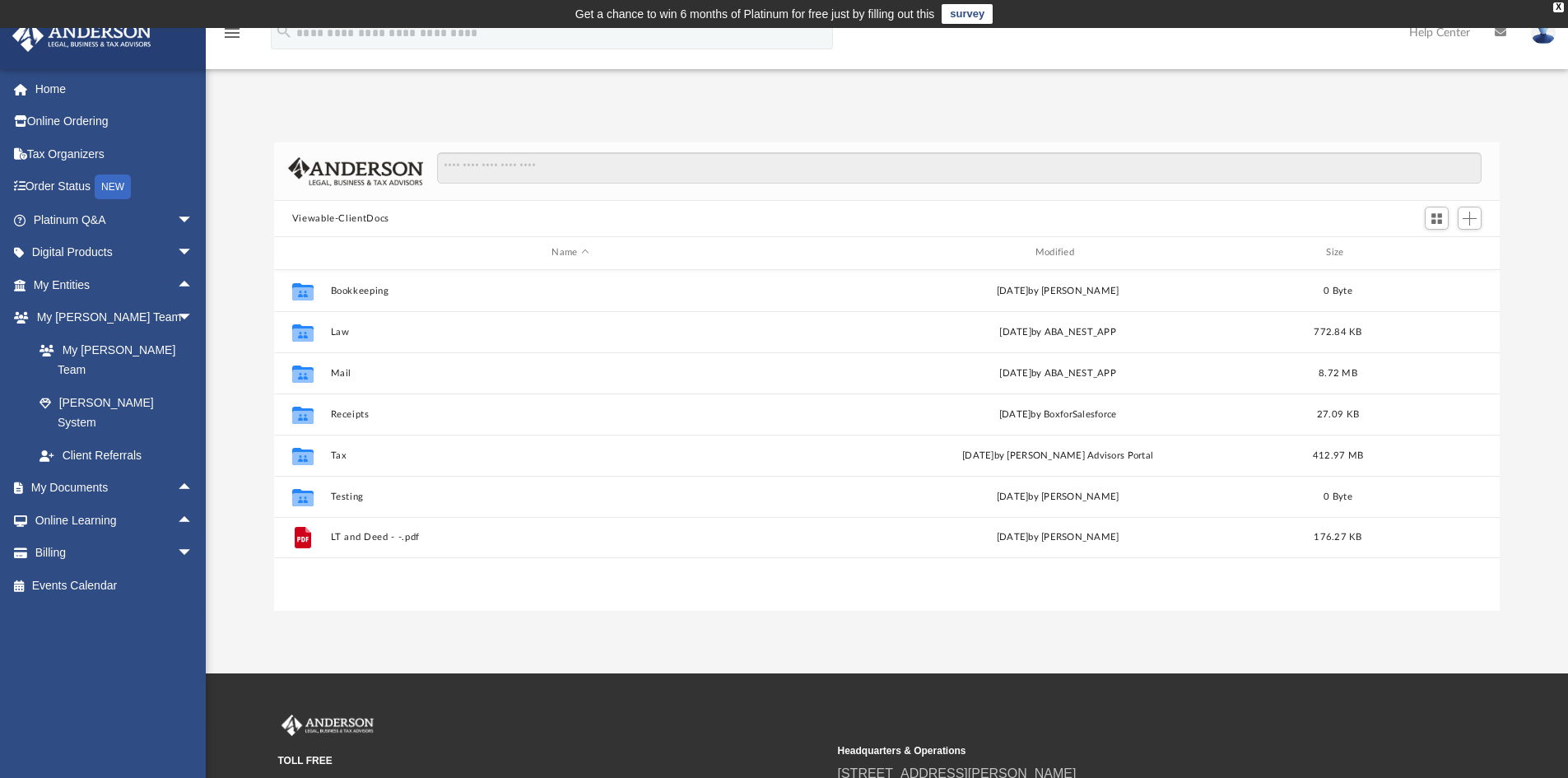
click at [221, 446] on div "Difficulty viewing your box folder? You can also access your account directly o…" at bounding box center [886, 377] width 1363 height 468
click at [177, 215] on span "arrow_drop_down" at bounding box center [193, 220] width 33 height 34
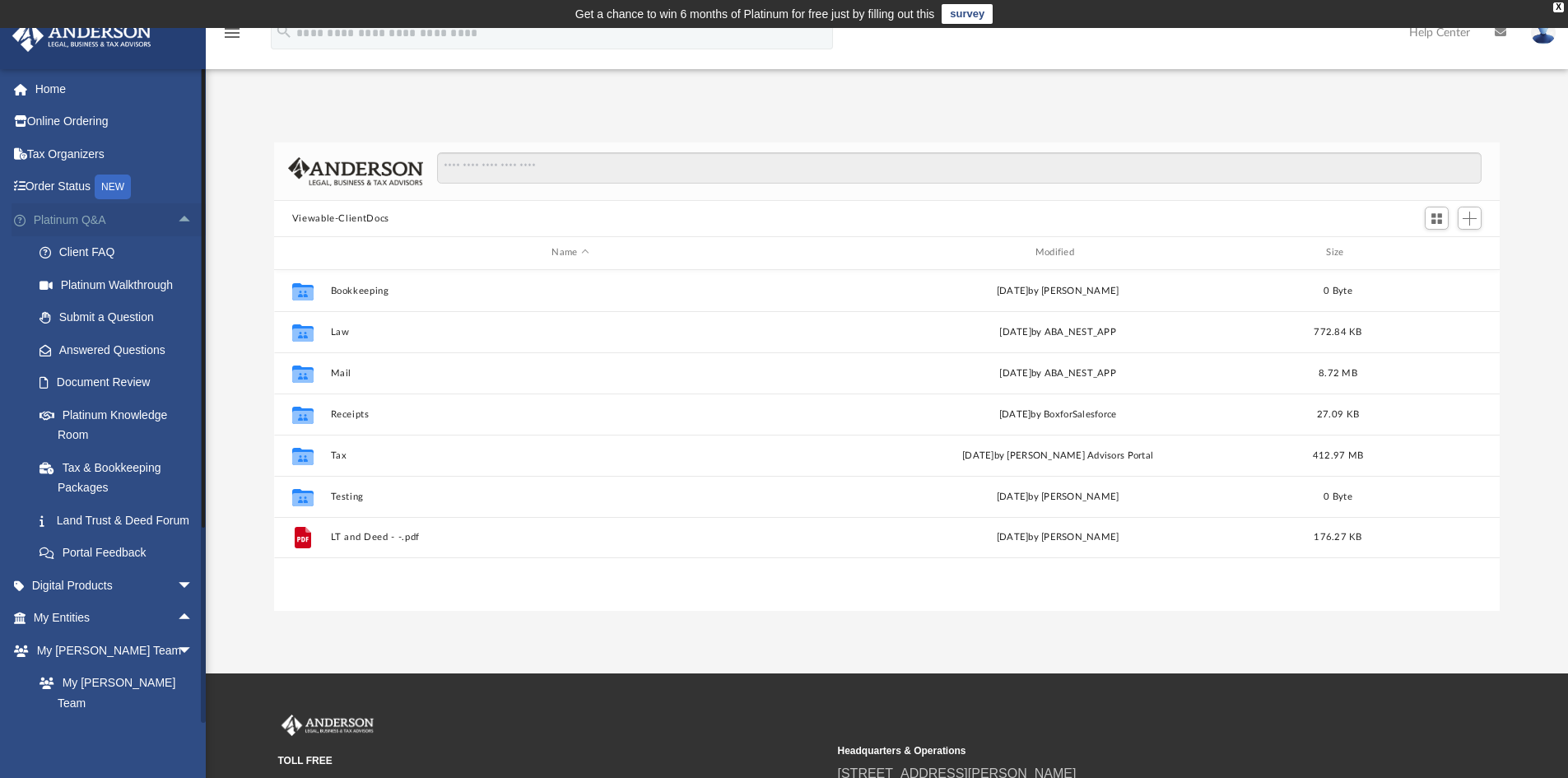
click at [177, 215] on span "arrow_drop_up" at bounding box center [193, 220] width 33 height 34
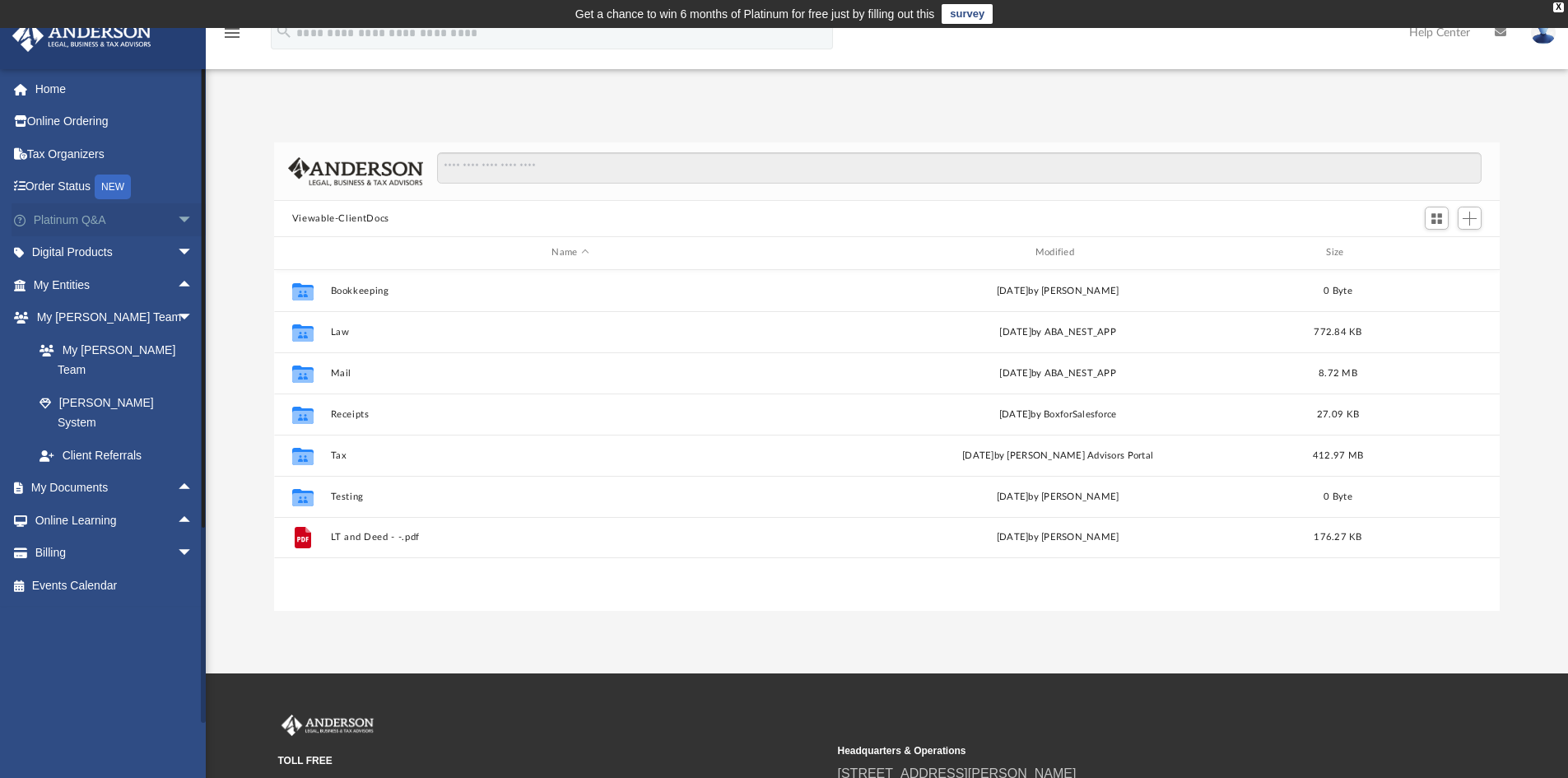
click at [177, 215] on span "arrow_drop_down" at bounding box center [193, 220] width 33 height 34
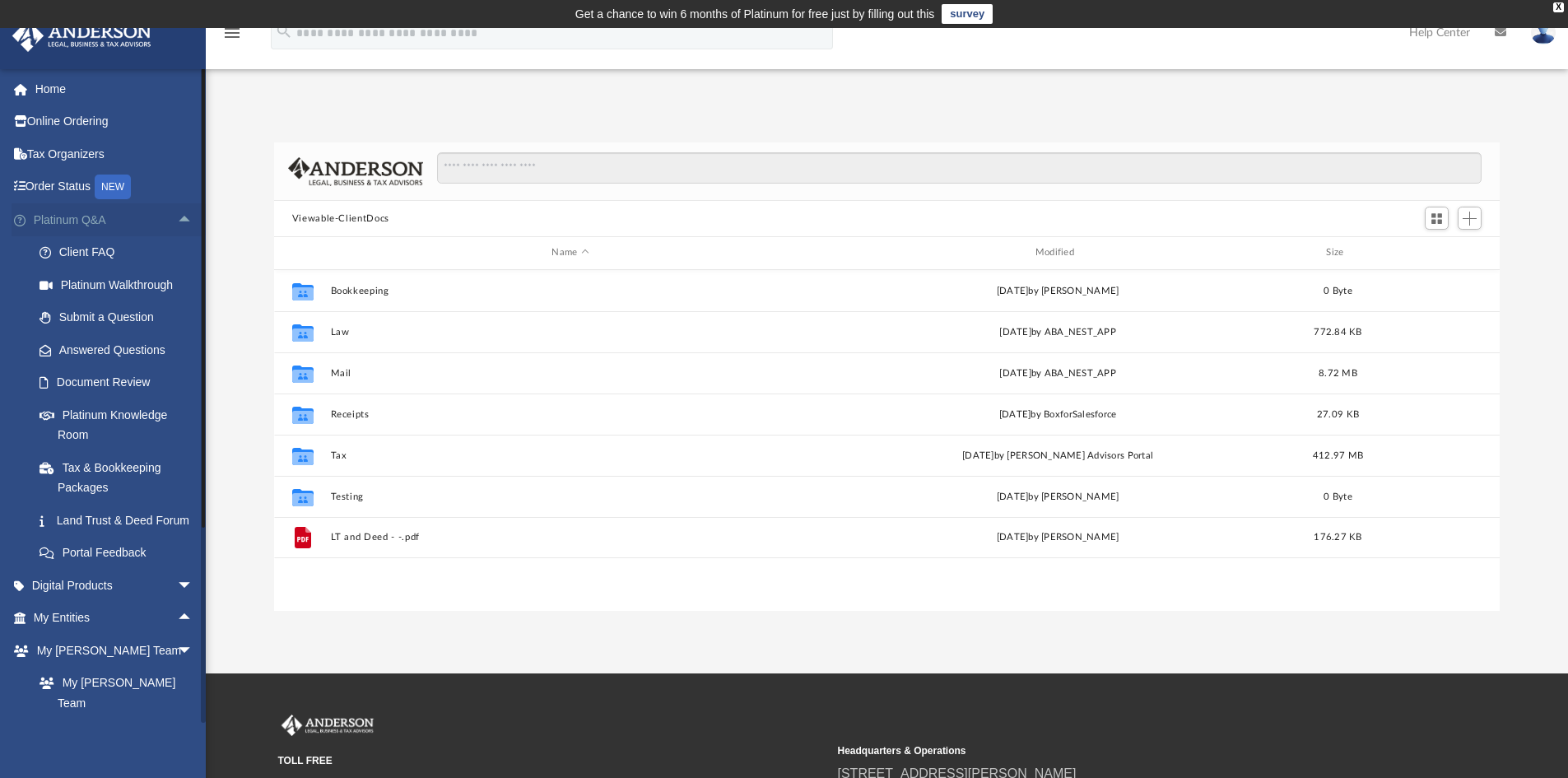
click at [177, 215] on span "arrow_drop_up" at bounding box center [193, 220] width 33 height 34
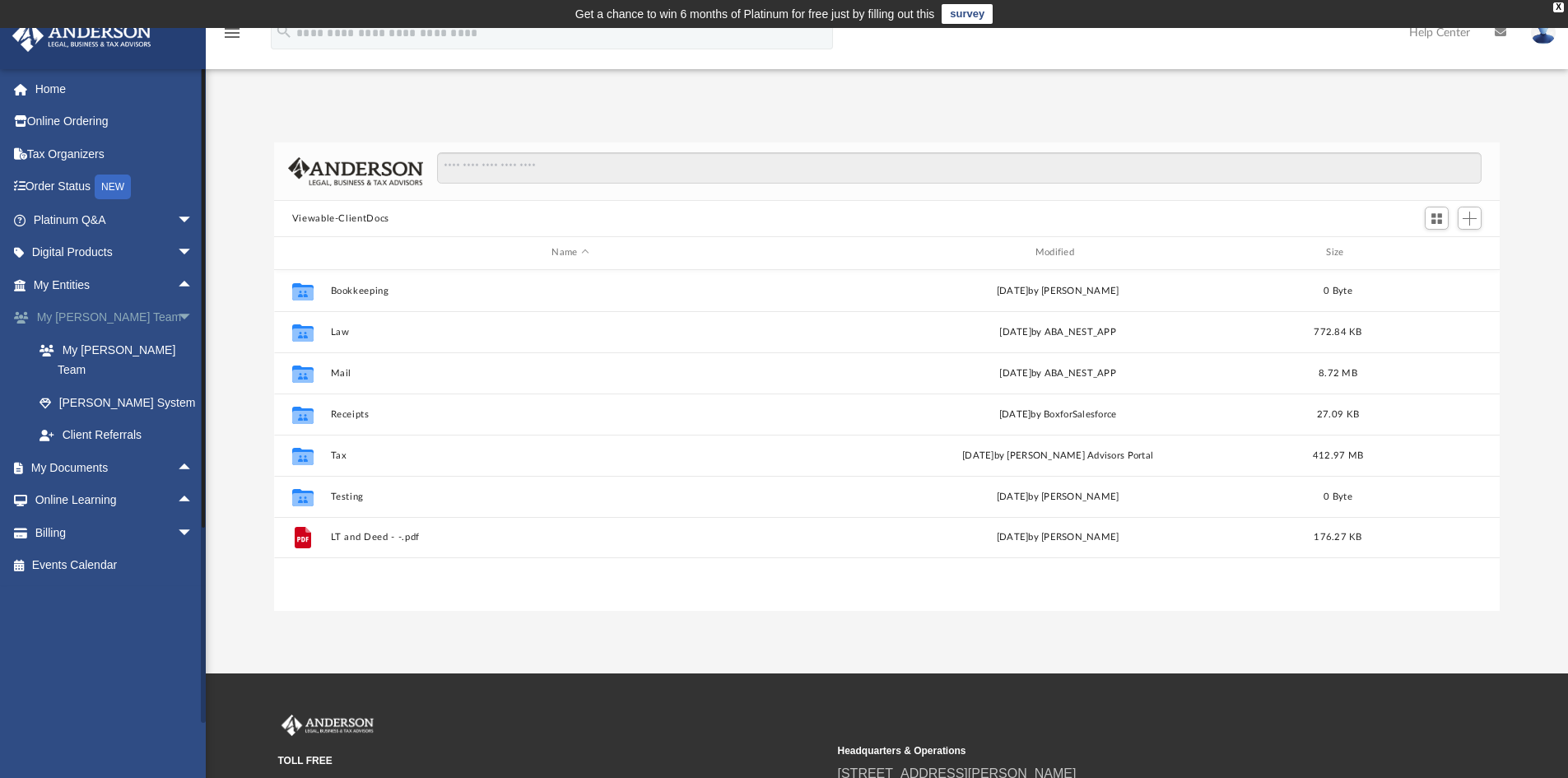
click at [177, 310] on span "arrow_drop_down" at bounding box center [193, 318] width 33 height 34
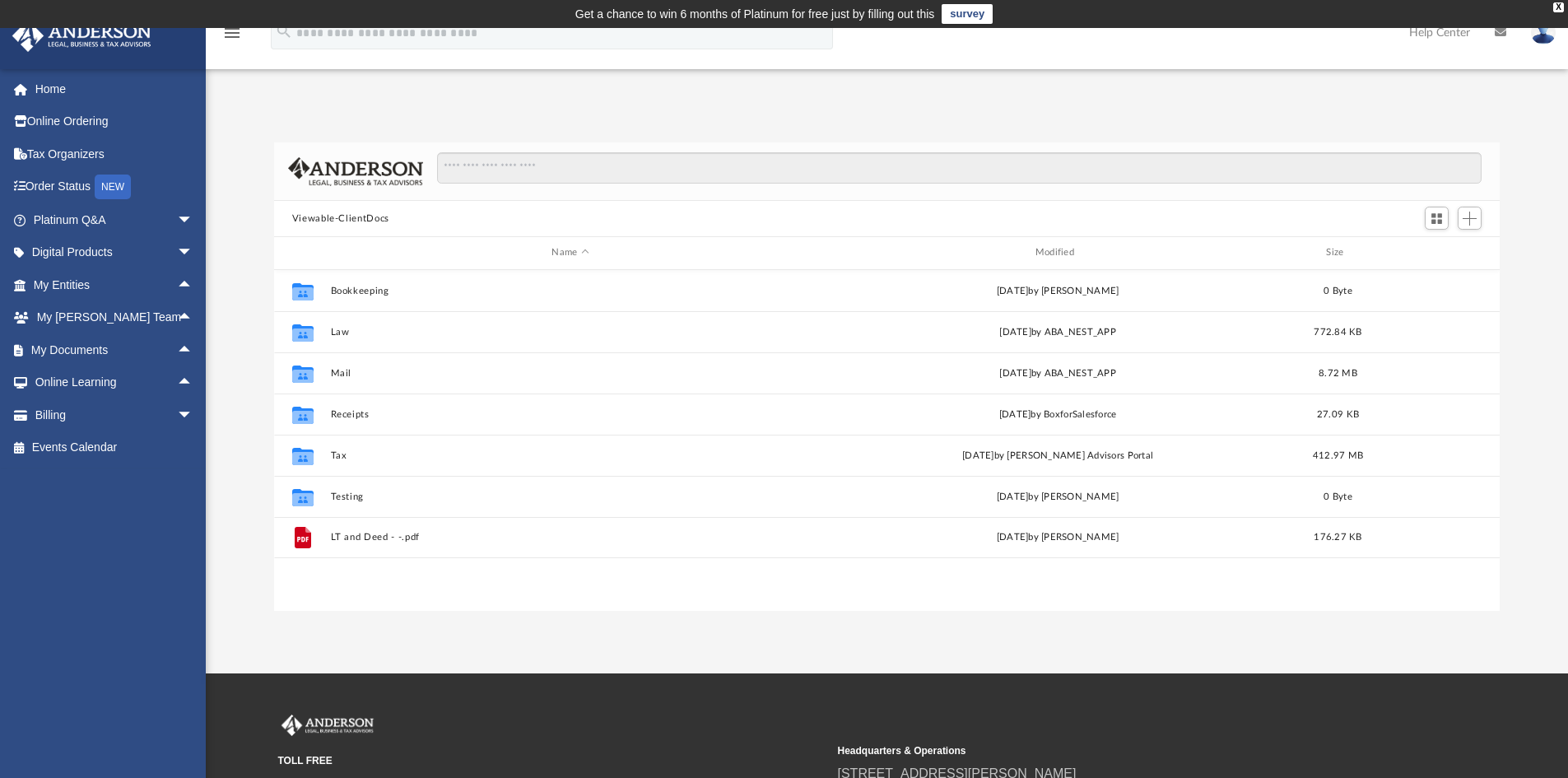
click at [231, 339] on div "Difficulty viewing your box folder? You can also access your account directly o…" at bounding box center [886, 377] width 1363 height 468
click at [177, 220] on span "arrow_drop_down" at bounding box center [193, 220] width 33 height 34
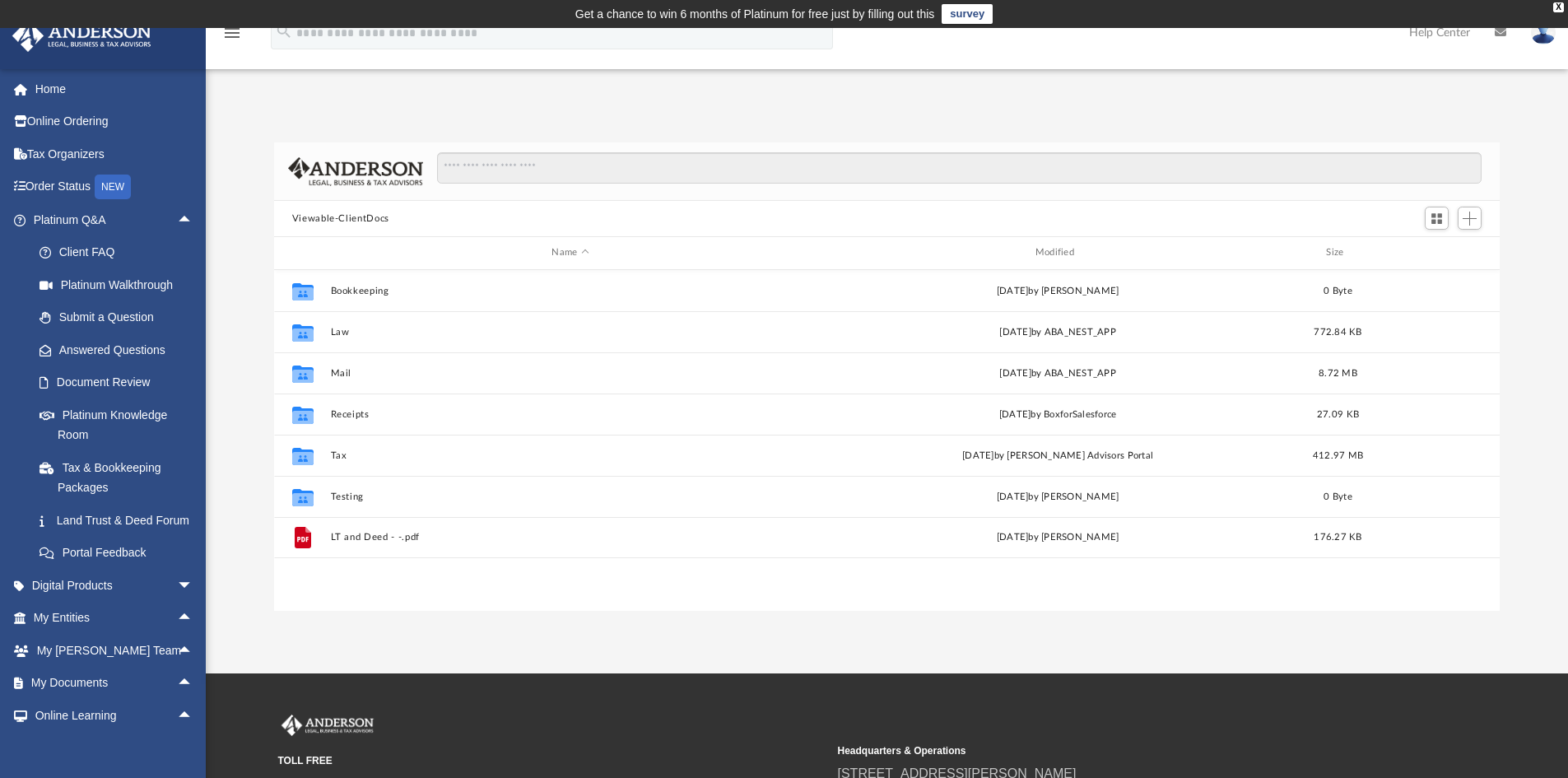
drag, startPoint x: 172, startPoint y: 220, endPoint x: 227, endPoint y: 198, distance: 59.2
click at [227, 198] on div "Difficulty viewing your box folder? You can also access your account directly o…" at bounding box center [886, 377] width 1363 height 468
click at [232, 171] on div "Difficulty viewing your box folder? You can also access your account directly o…" at bounding box center [886, 377] width 1363 height 468
click at [181, 218] on span "arrow_drop_up" at bounding box center [193, 220] width 33 height 34
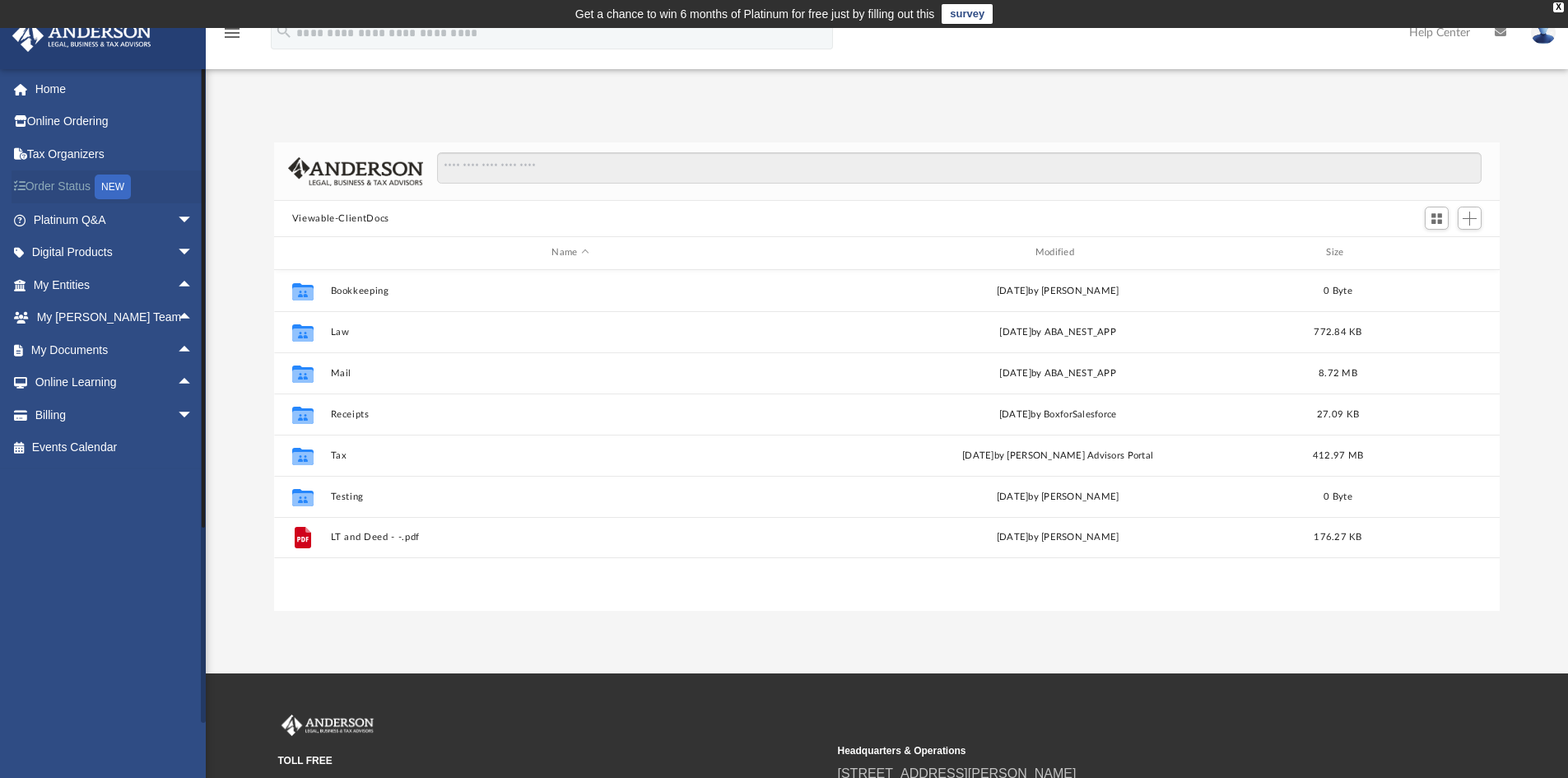
click at [79, 187] on link "Order Status NEW" at bounding box center [114, 187] width 206 height 34
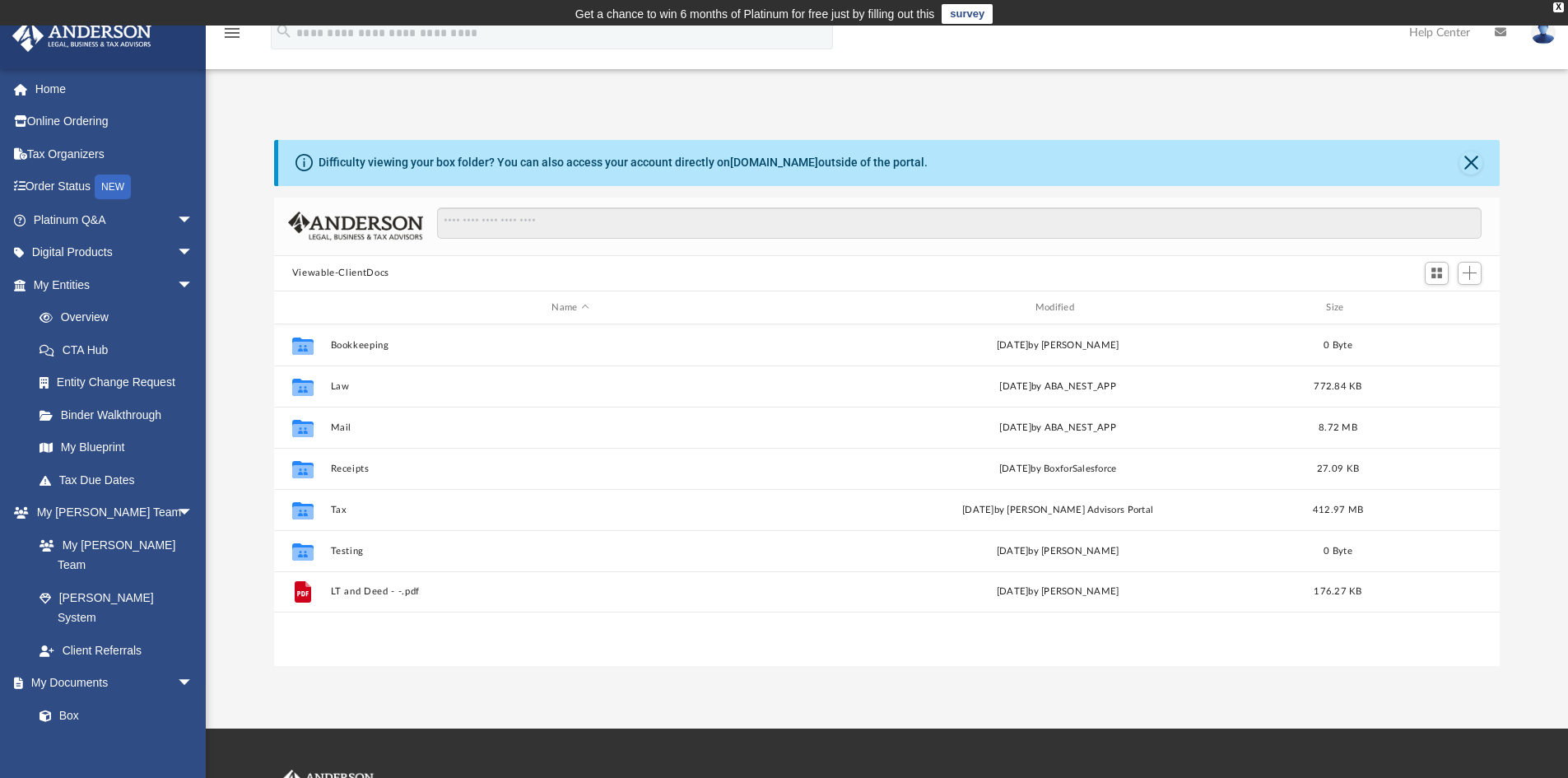
click at [234, 227] on div "Difficulty viewing your box folder? You can also access your account directly o…" at bounding box center [886, 403] width 1363 height 526
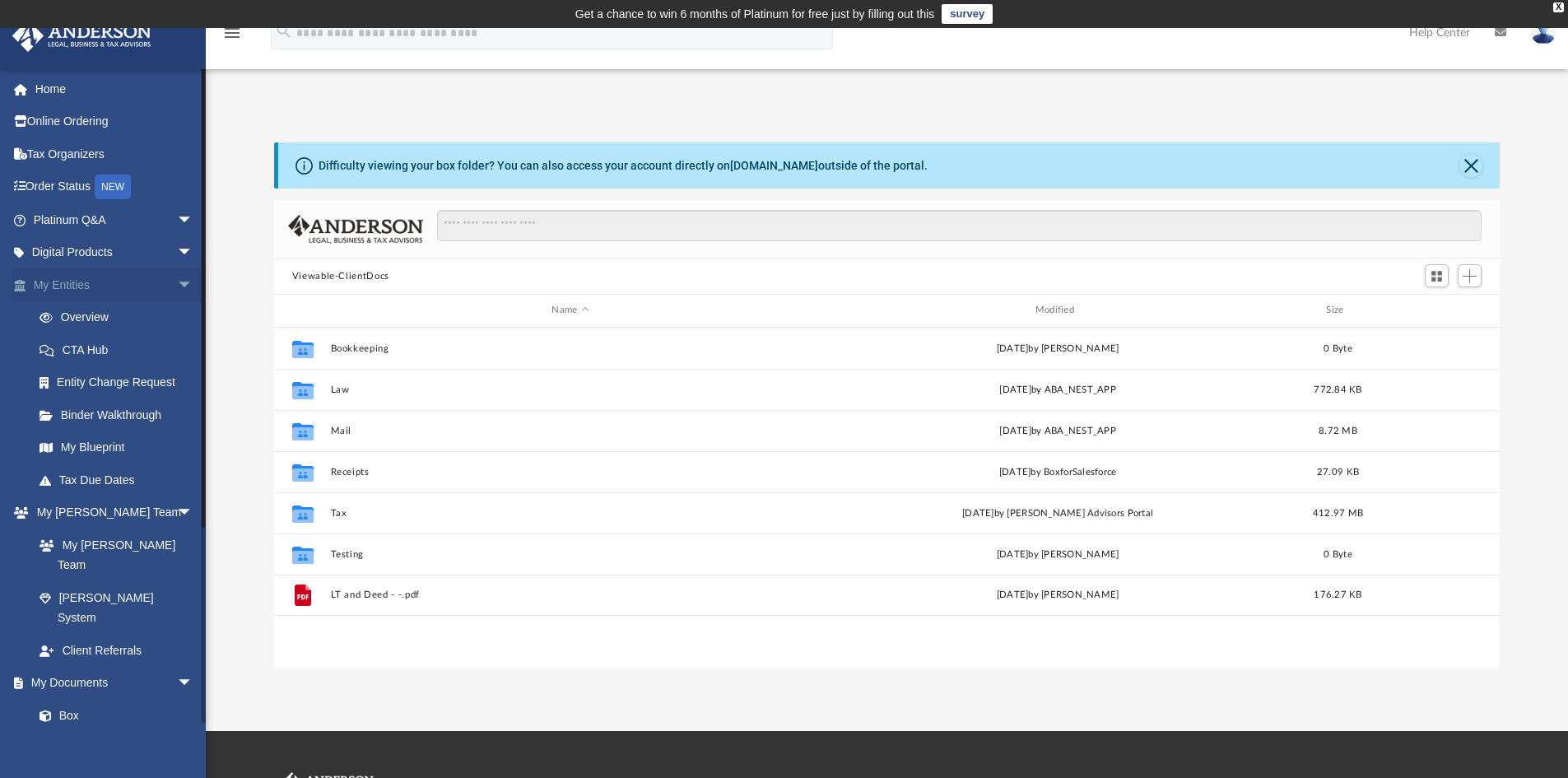
click at [177, 278] on span "arrow_drop_down" at bounding box center [193, 285] width 33 height 34
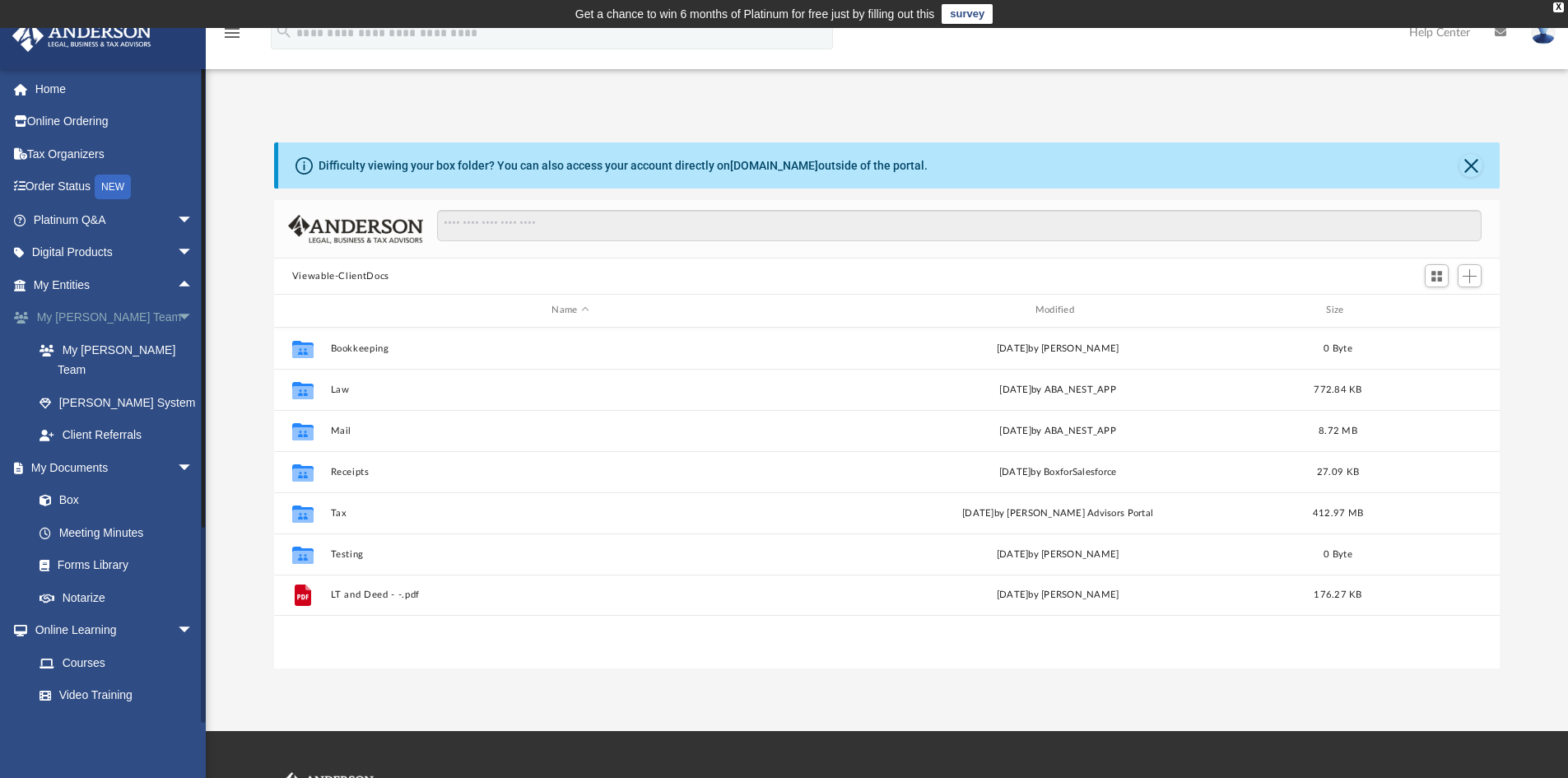
click at [177, 316] on span "arrow_drop_down" at bounding box center [193, 318] width 33 height 34
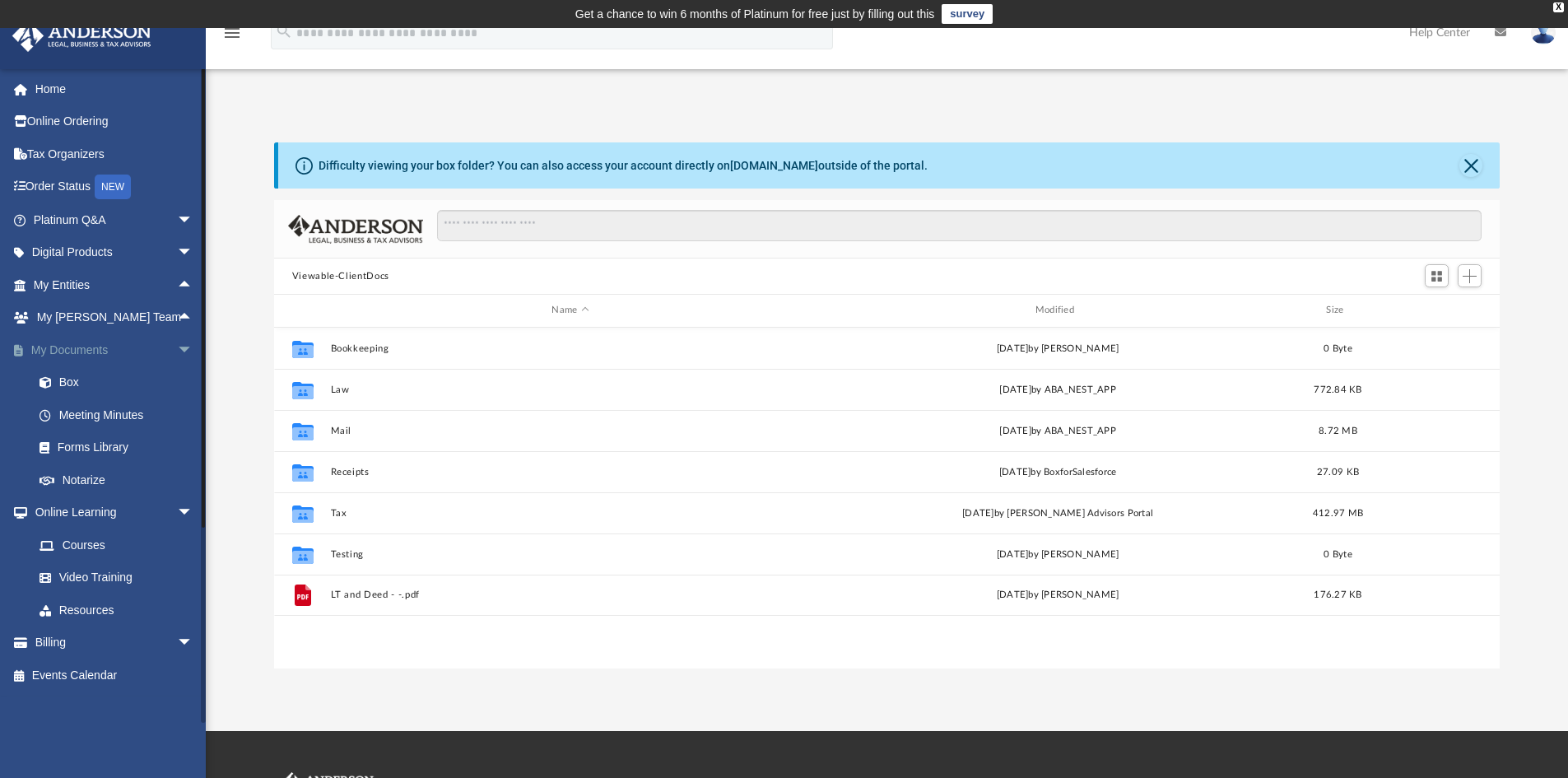
click at [177, 341] on span "arrow_drop_down" at bounding box center [193, 350] width 33 height 34
click at [177, 376] on span "arrow_drop_down" at bounding box center [193, 383] width 33 height 34
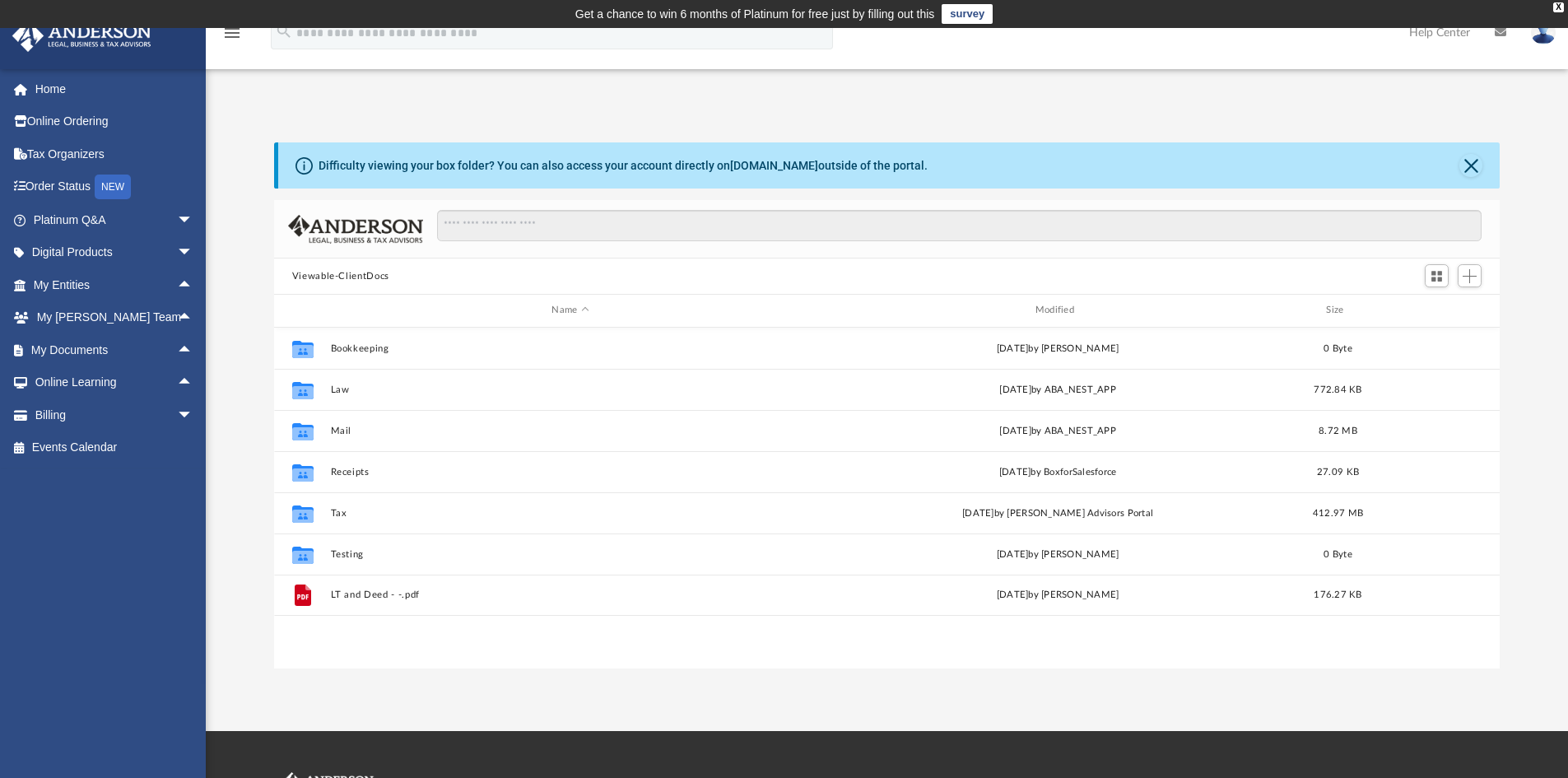
click at [225, 388] on div "Difficulty viewing your box folder? You can also access your account directly o…" at bounding box center [886, 406] width 1363 height 526
click at [223, 371] on div "Difficulty viewing your box folder? You can also access your account directly o…" at bounding box center [886, 406] width 1363 height 526
click at [245, 350] on div "Difficulty viewing your box folder? You can also access your account directly o…" at bounding box center [886, 406] width 1363 height 526
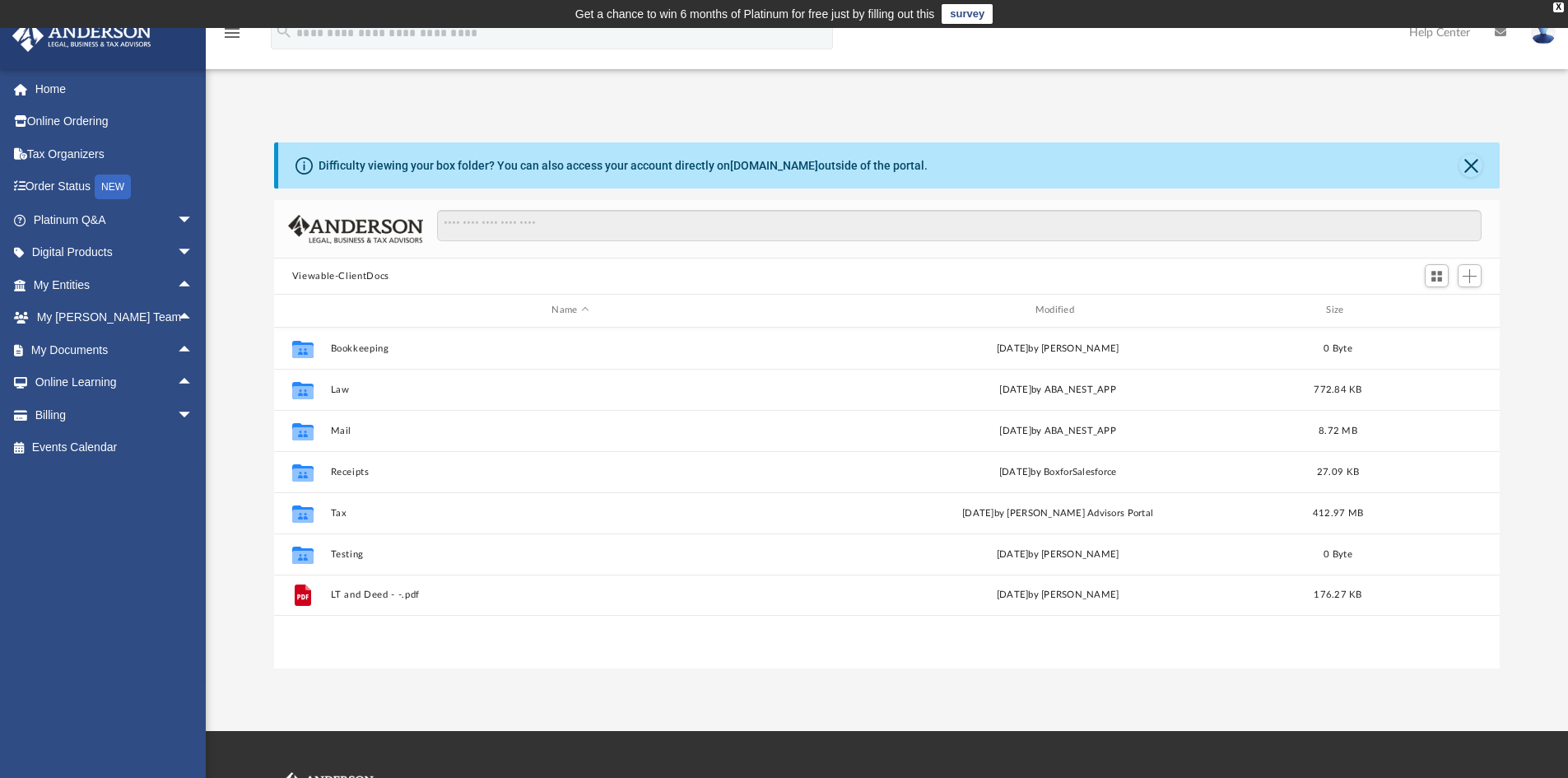
click at [245, 350] on div "Difficulty viewing your box folder? You can also access your account directly o…" at bounding box center [886, 406] width 1363 height 526
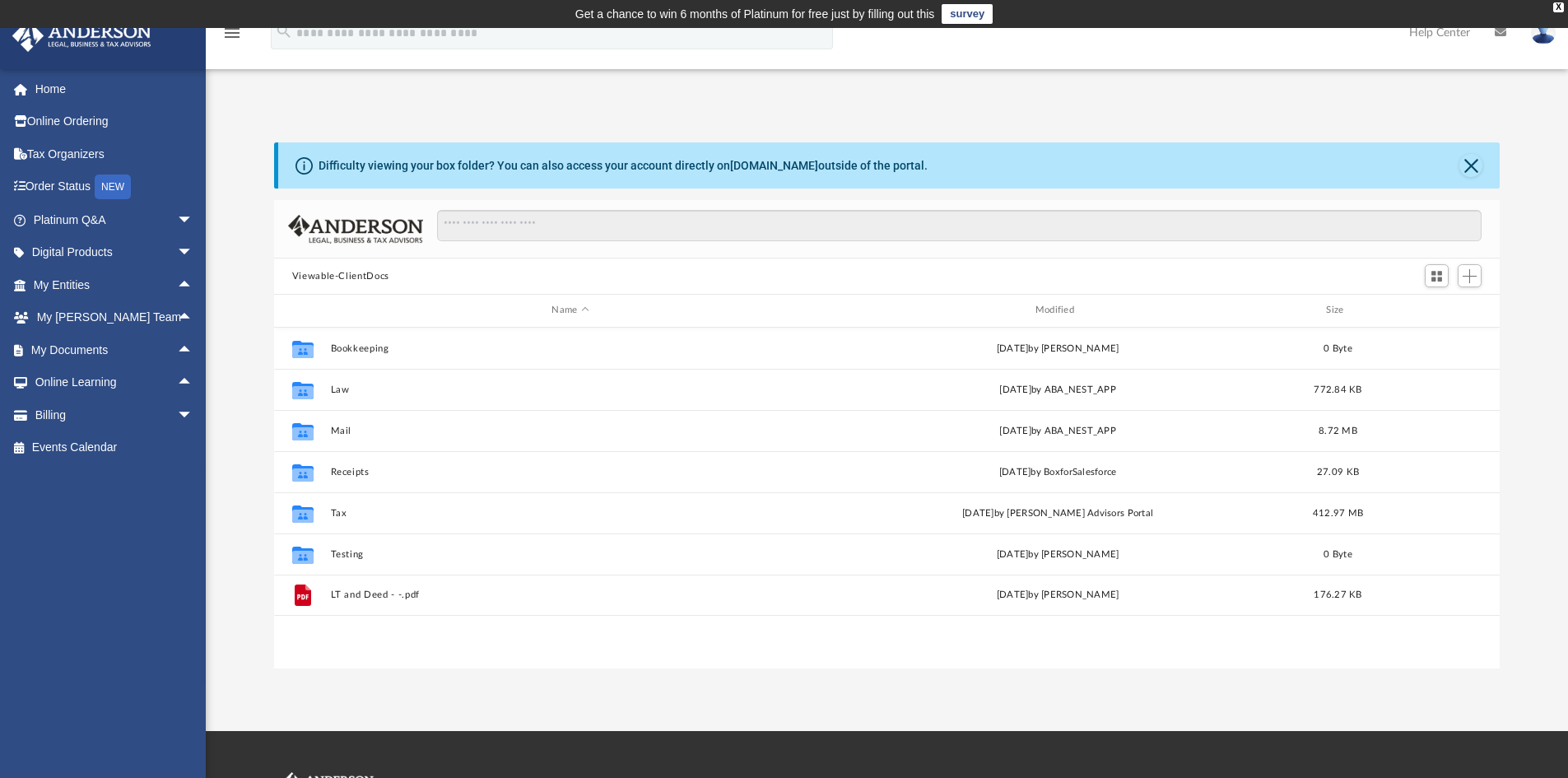
click at [245, 350] on div "Difficulty viewing your box folder? You can also access your account directly o…" at bounding box center [886, 406] width 1363 height 526
click at [247, 204] on div "Difficulty viewing your box folder? You can also access your account directly o…" at bounding box center [886, 406] width 1363 height 526
